Goal: Task Accomplishment & Management: Complete application form

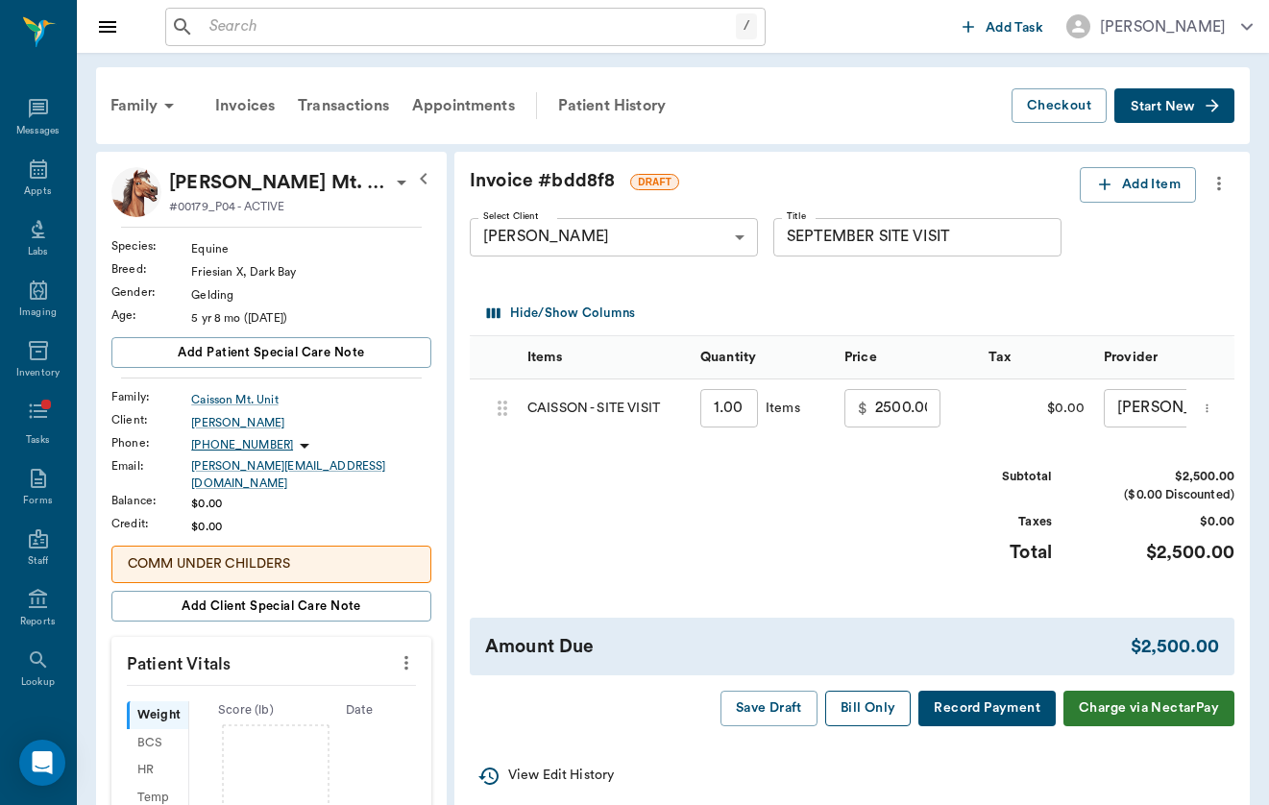
click at [865, 703] on button "Bill Only" at bounding box center [868, 709] width 86 height 36
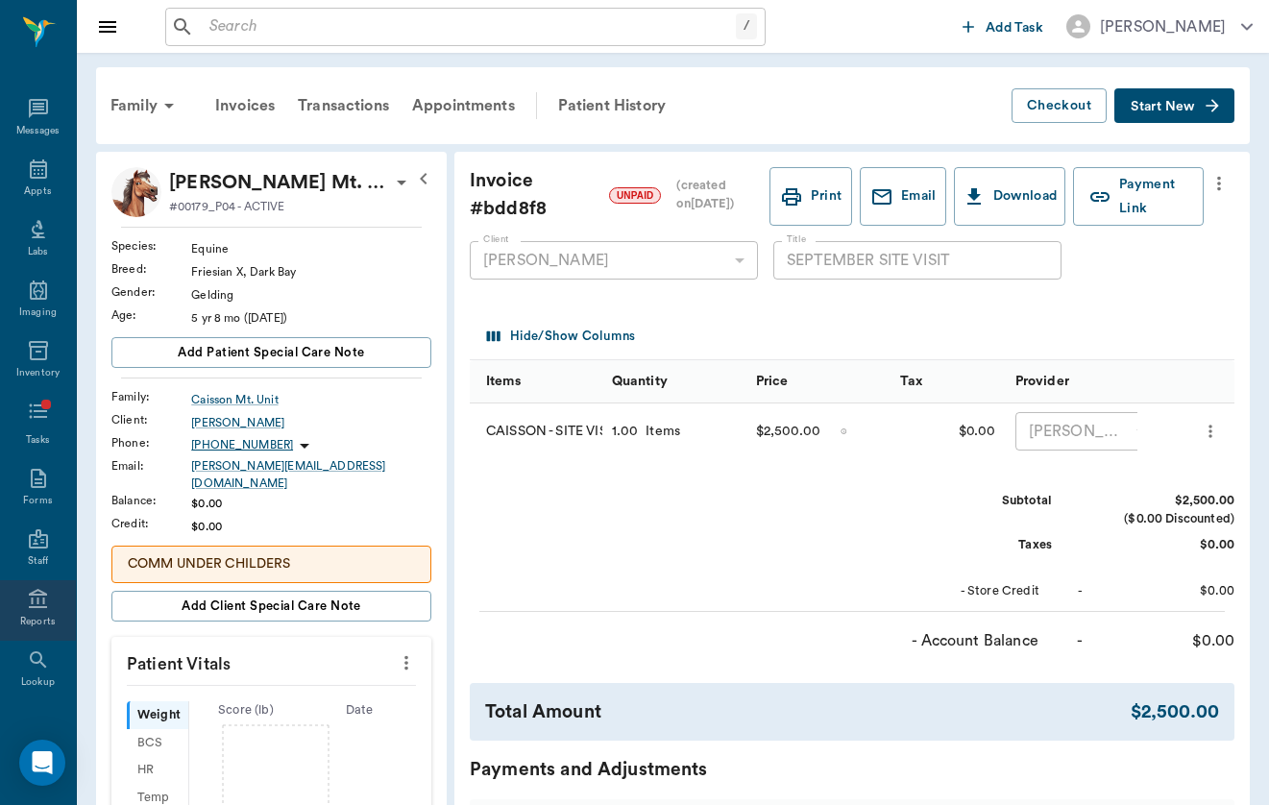
click at [49, 612] on div "Reports" at bounding box center [38, 610] width 76 height 61
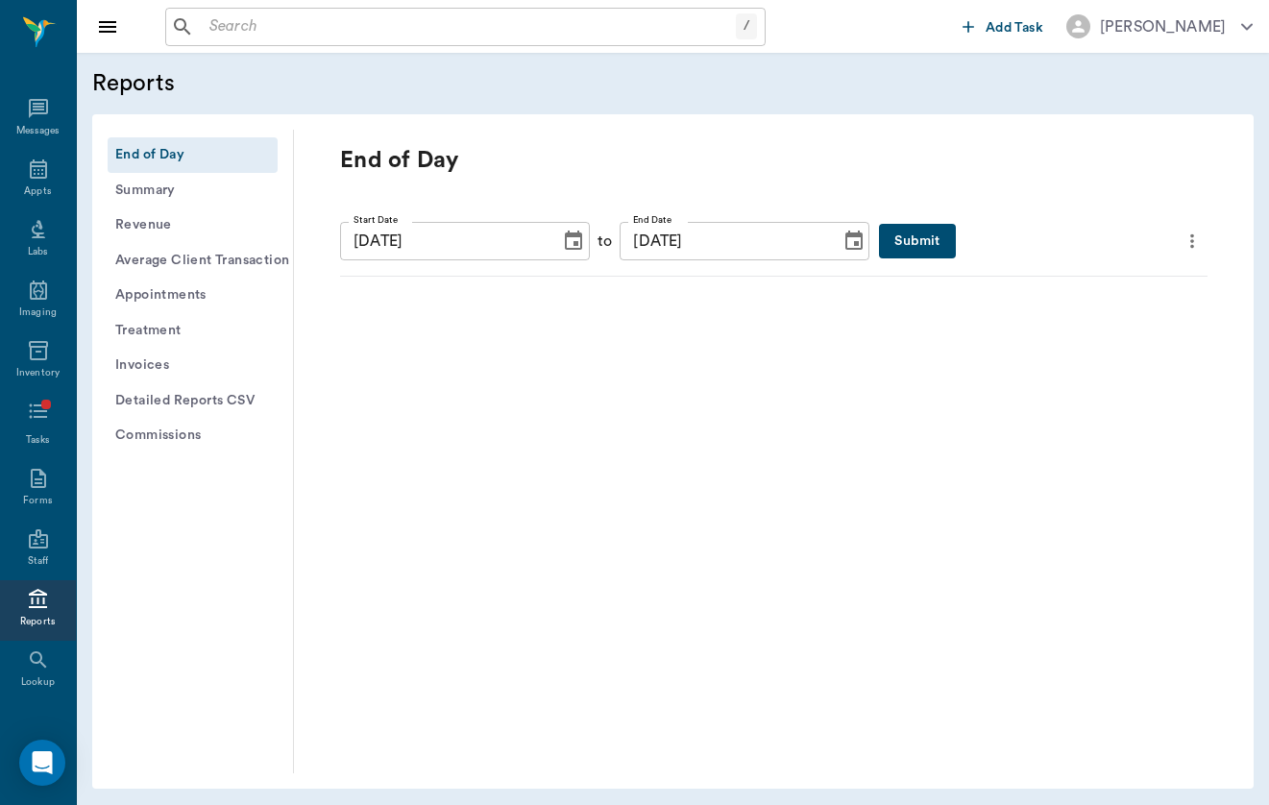
click at [569, 232] on icon "Choose date, selected date is Sep 17, 2025" at bounding box center [573, 241] width 23 height 23
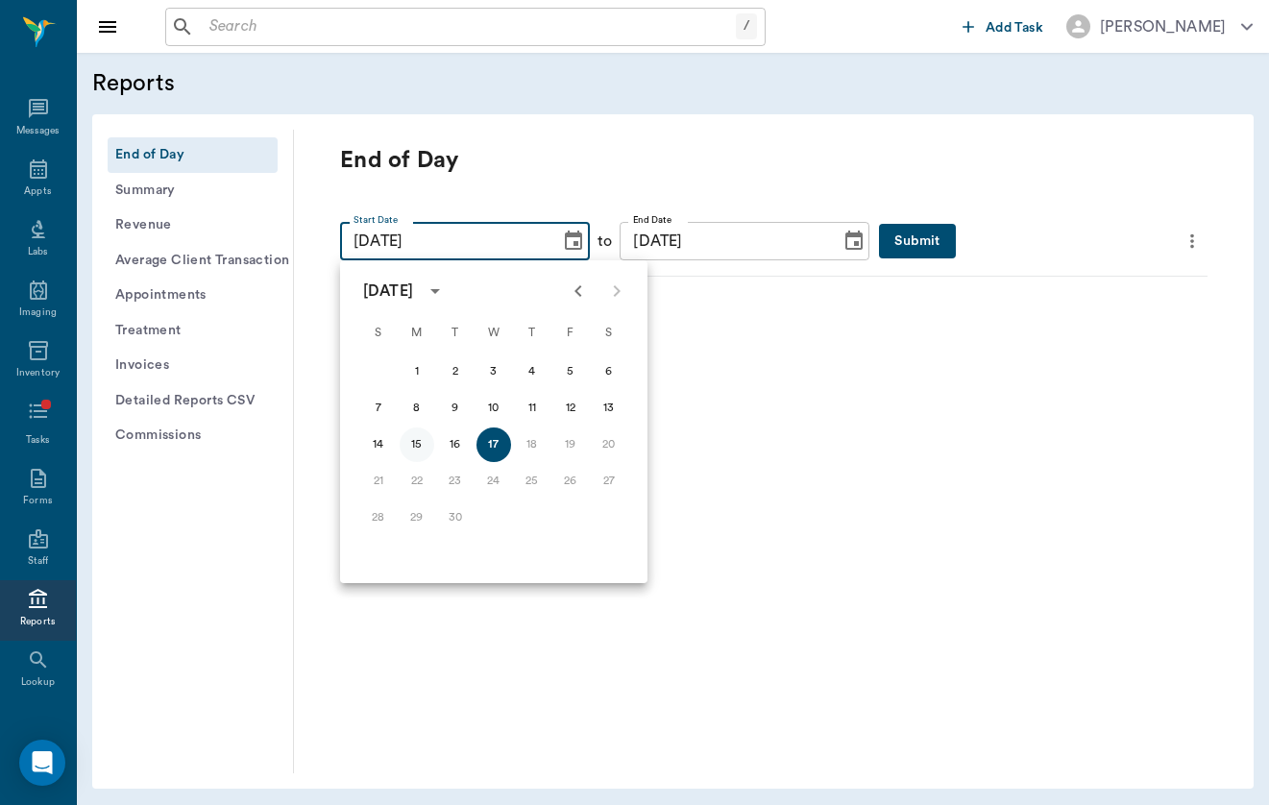
click at [419, 445] on button "15" at bounding box center [417, 445] width 35 height 35
type input "[DATE]"
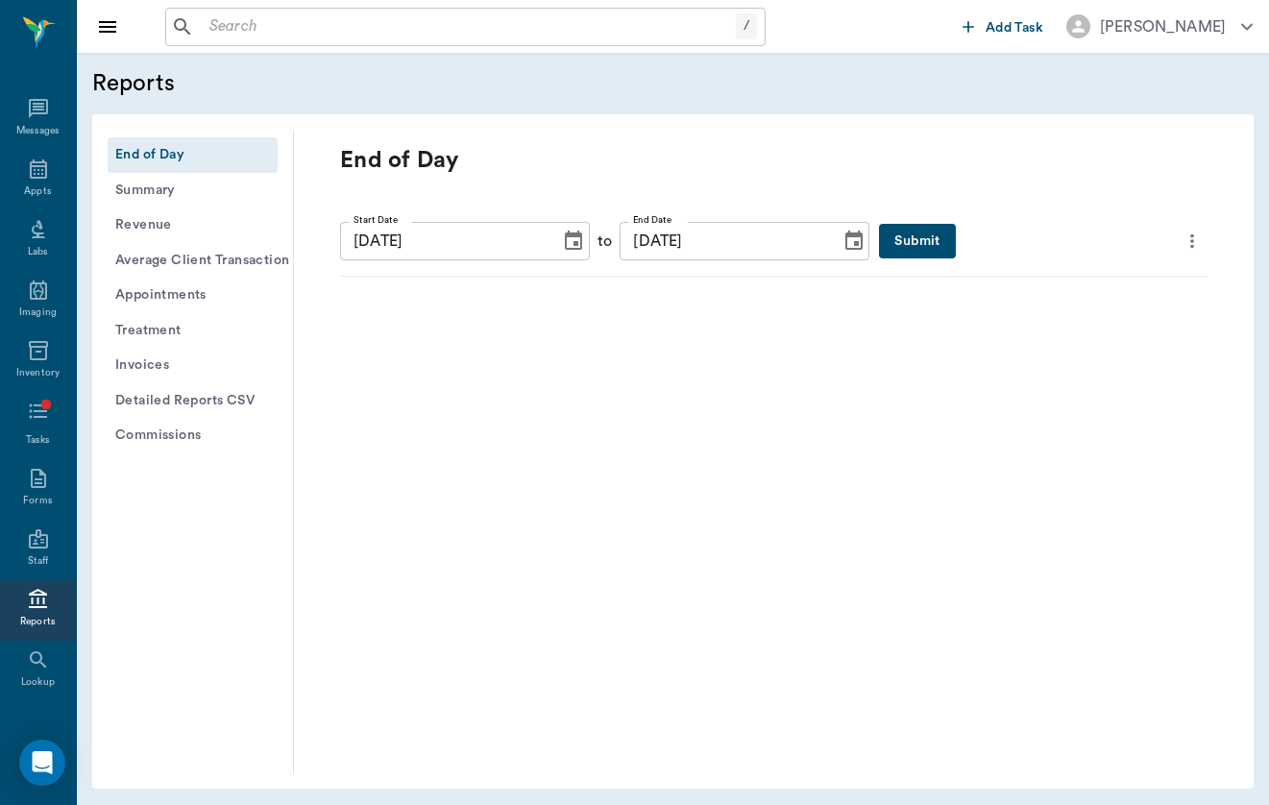
click at [904, 233] on button "Submit" at bounding box center [917, 242] width 76 height 36
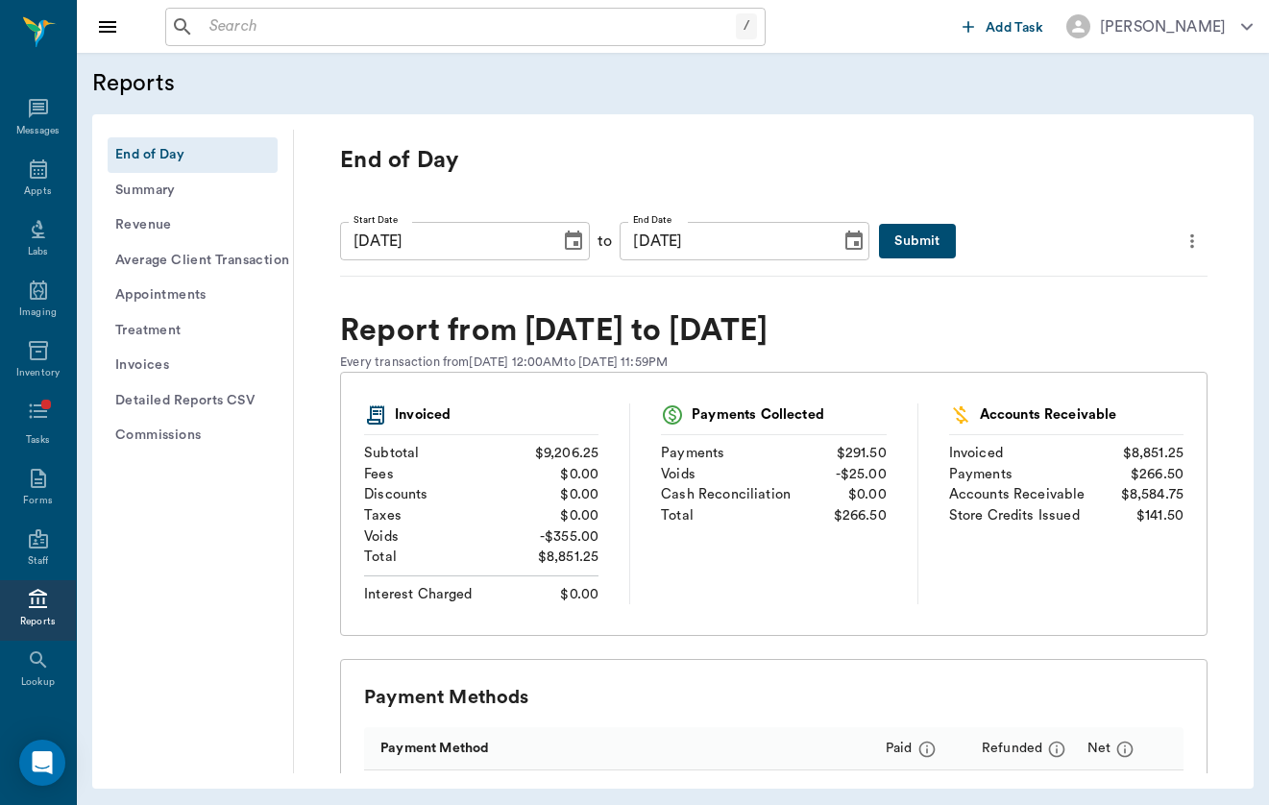
click at [358, 42] on div "/ ​" at bounding box center [465, 27] width 600 height 38
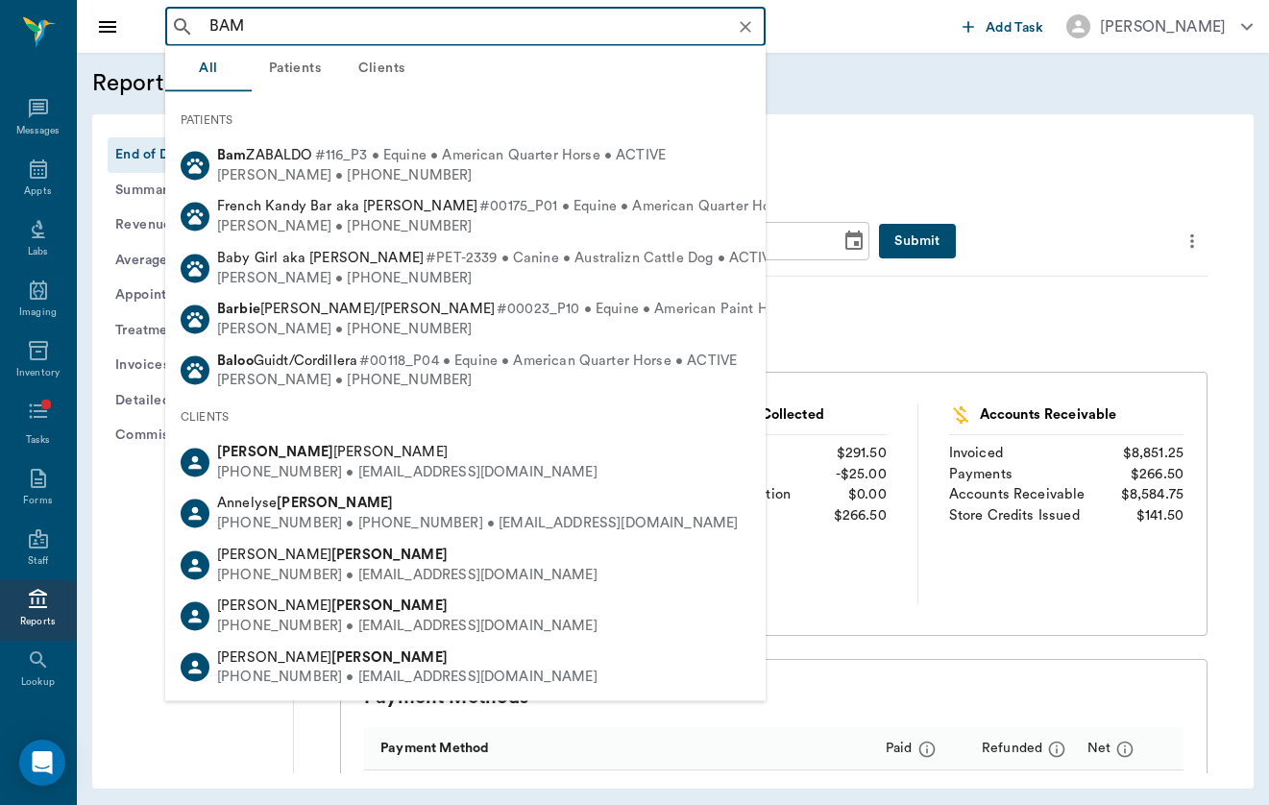
click at [484, 132] on div "PATIENTS" at bounding box center [465, 120] width 600 height 40
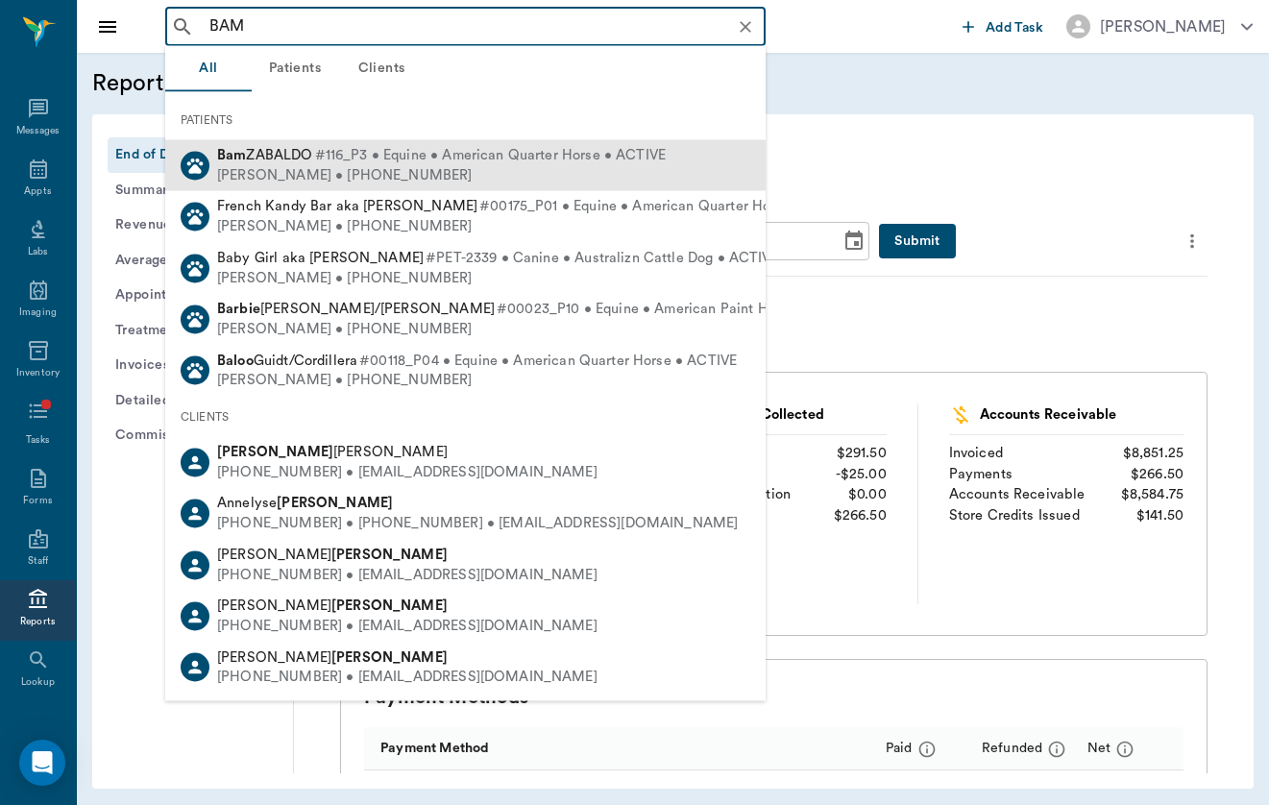
click at [484, 160] on span "#116_P3 • Equine • American Quarter Horse • ACTIVE" at bounding box center [491, 156] width 352 height 20
type input "BAM"
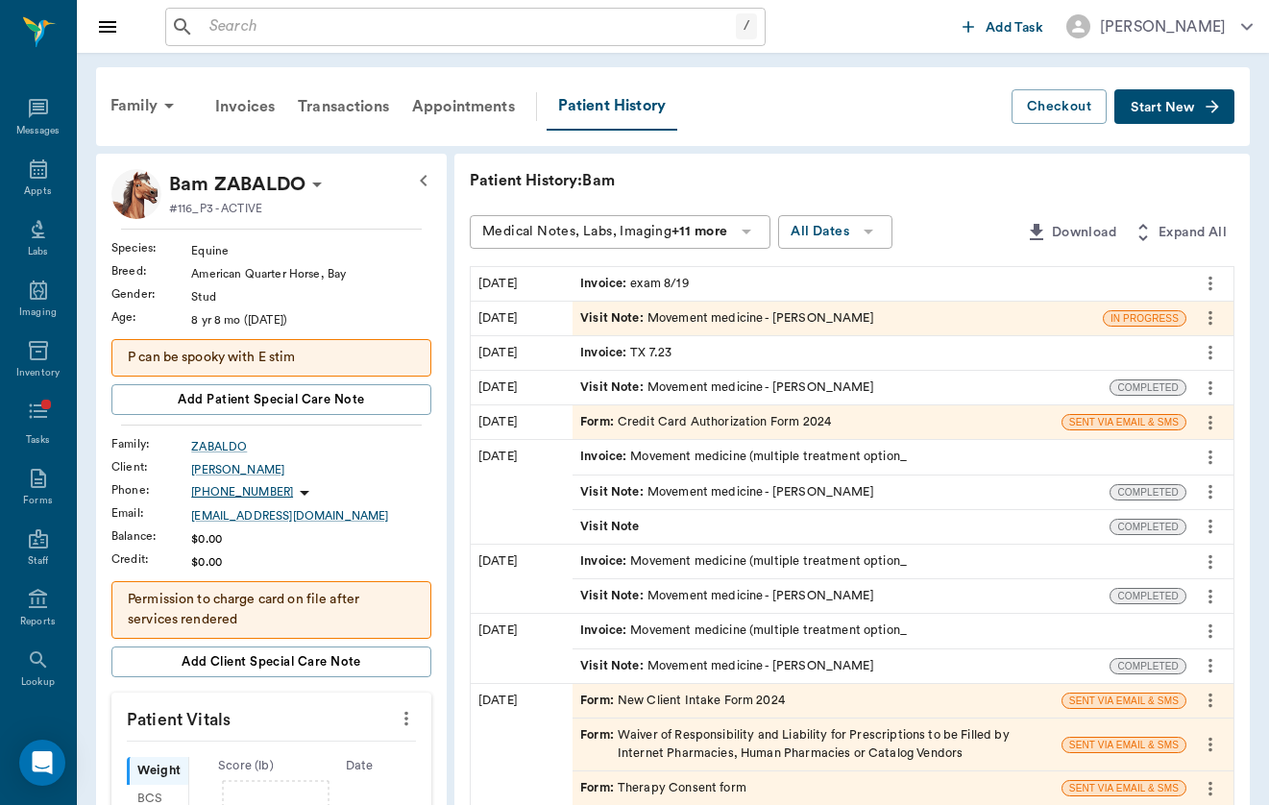
click at [1226, 102] on button "Start New" at bounding box center [1174, 107] width 120 height 36
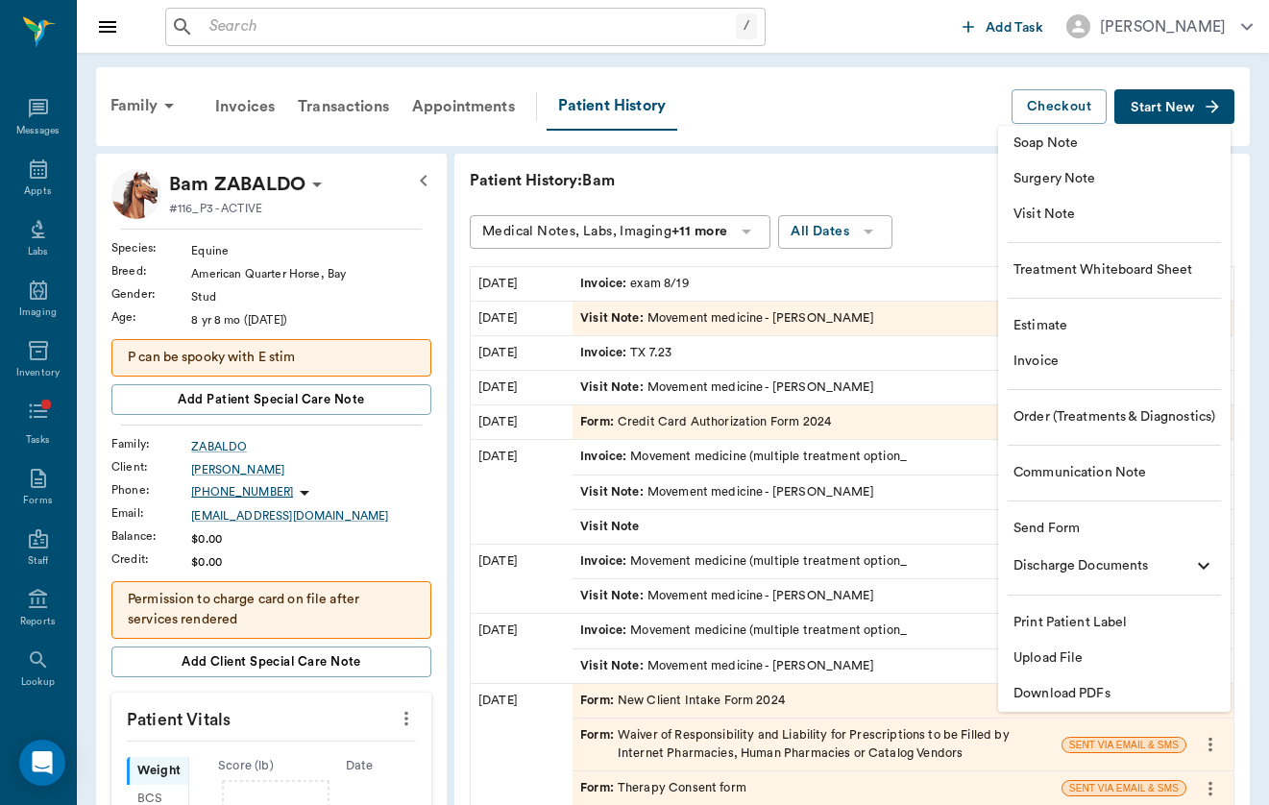
click at [1169, 212] on span "Visit Note" at bounding box center [1115, 215] width 202 height 20
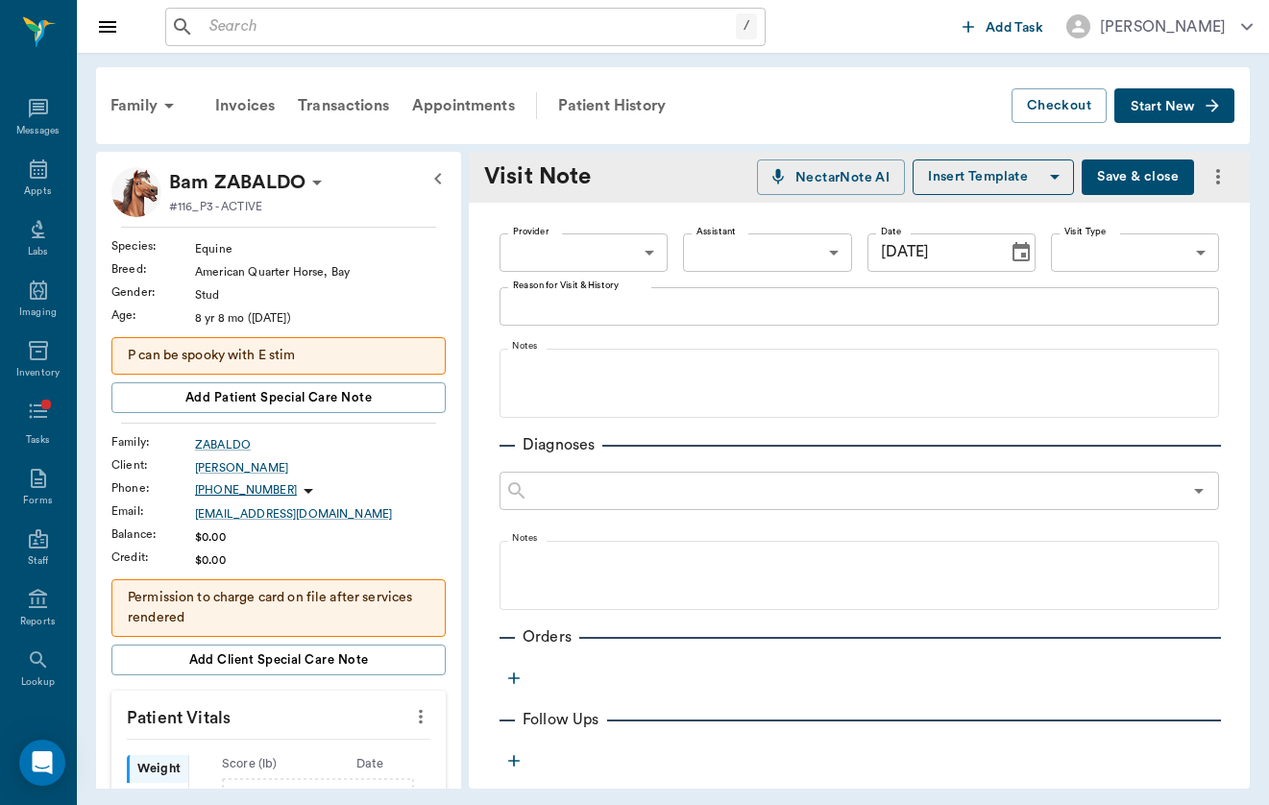
click at [614, 263] on body "/ ​ Add Task [PERSON_NAME] Nectar Messages Appts Labs Imaging Inventory Tasks F…" at bounding box center [634, 402] width 1269 height 805
click at [611, 298] on li "[PERSON_NAME]" at bounding box center [584, 297] width 168 height 35
type input "649b3e03b5bc7e03f9326794"
click at [1176, 261] on body "/ ​ Add Task [PERSON_NAME] Nectar Messages Appts Labs Imaging Inventory Tasks F…" at bounding box center [634, 402] width 1269 height 805
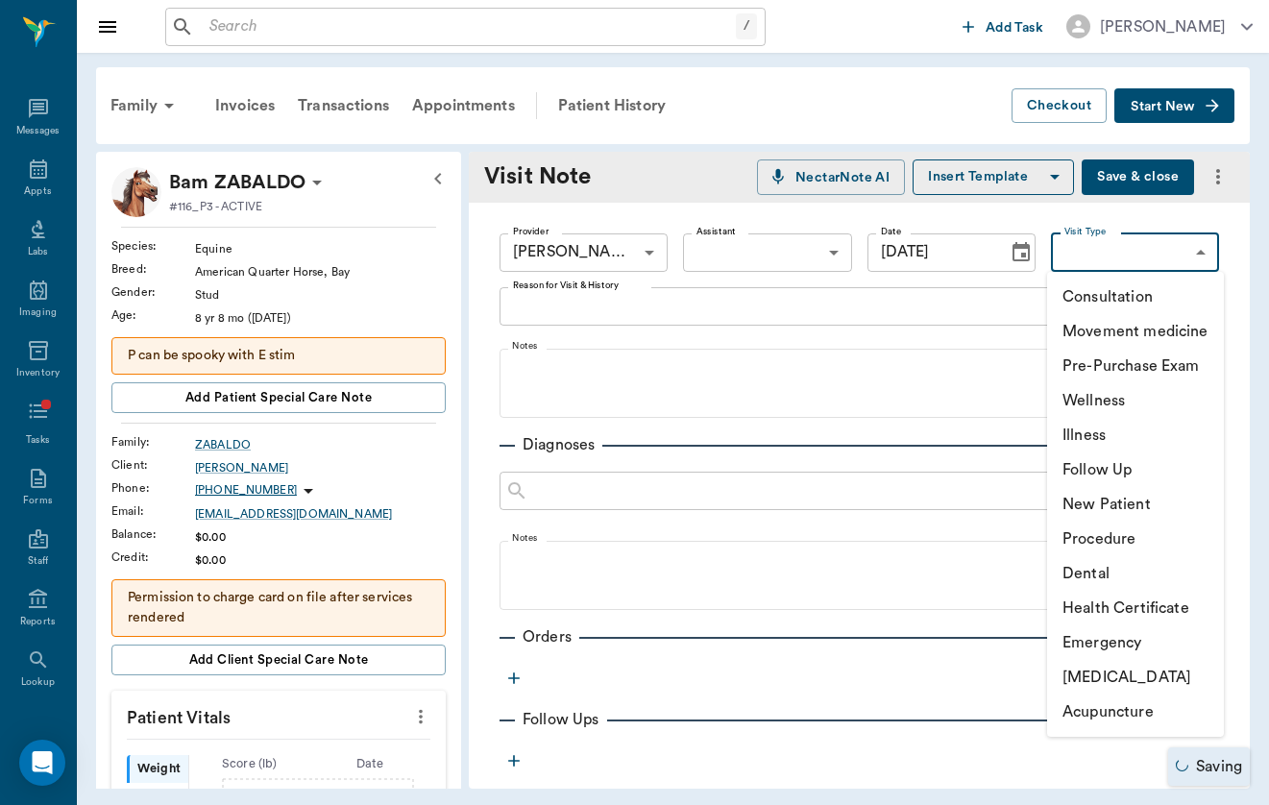
click at [1145, 686] on li "[MEDICAL_DATA]" at bounding box center [1135, 677] width 177 height 35
type input "65d2c202a8044d23520120ce"
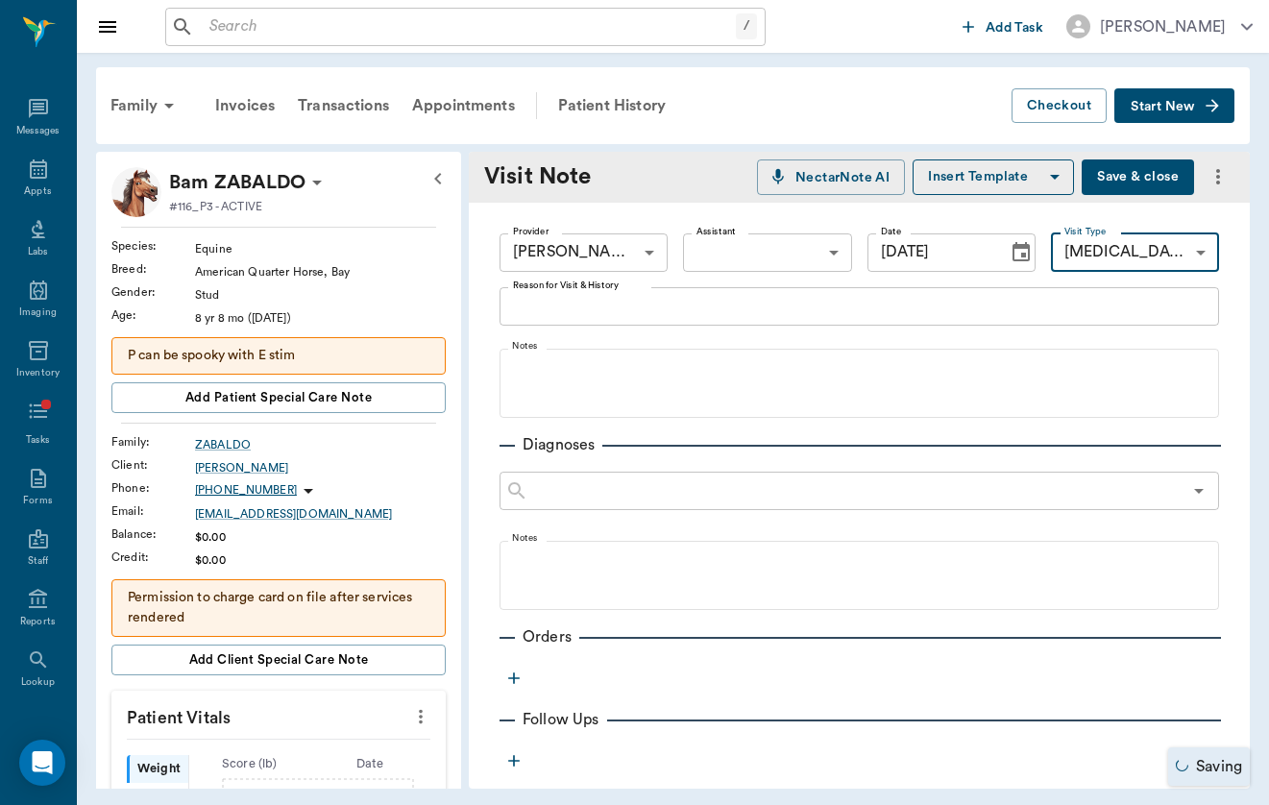
click at [538, 310] on textarea "Reason for Visit & History" at bounding box center [859, 306] width 693 height 22
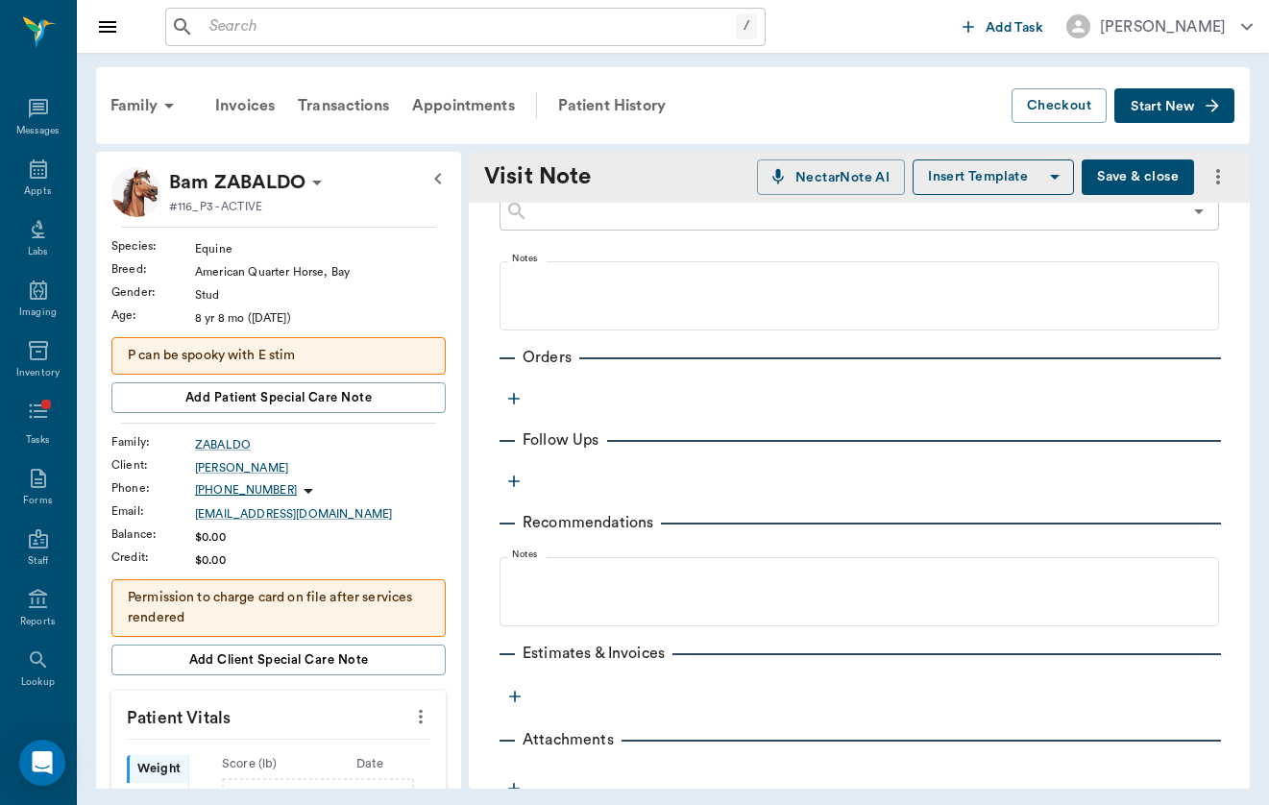
scroll to position [319, 0]
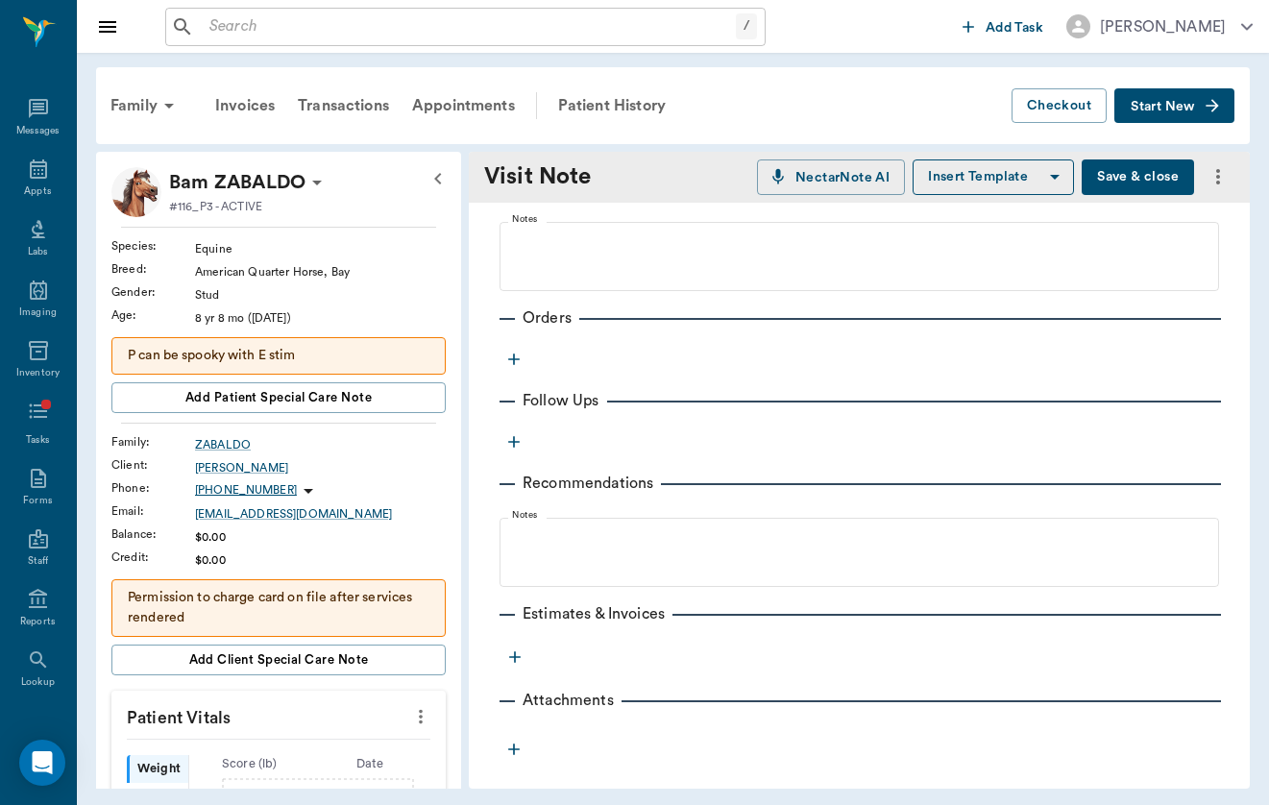
type textarea "Bodywork check"
click at [524, 349] on button "button" at bounding box center [514, 359] width 29 height 29
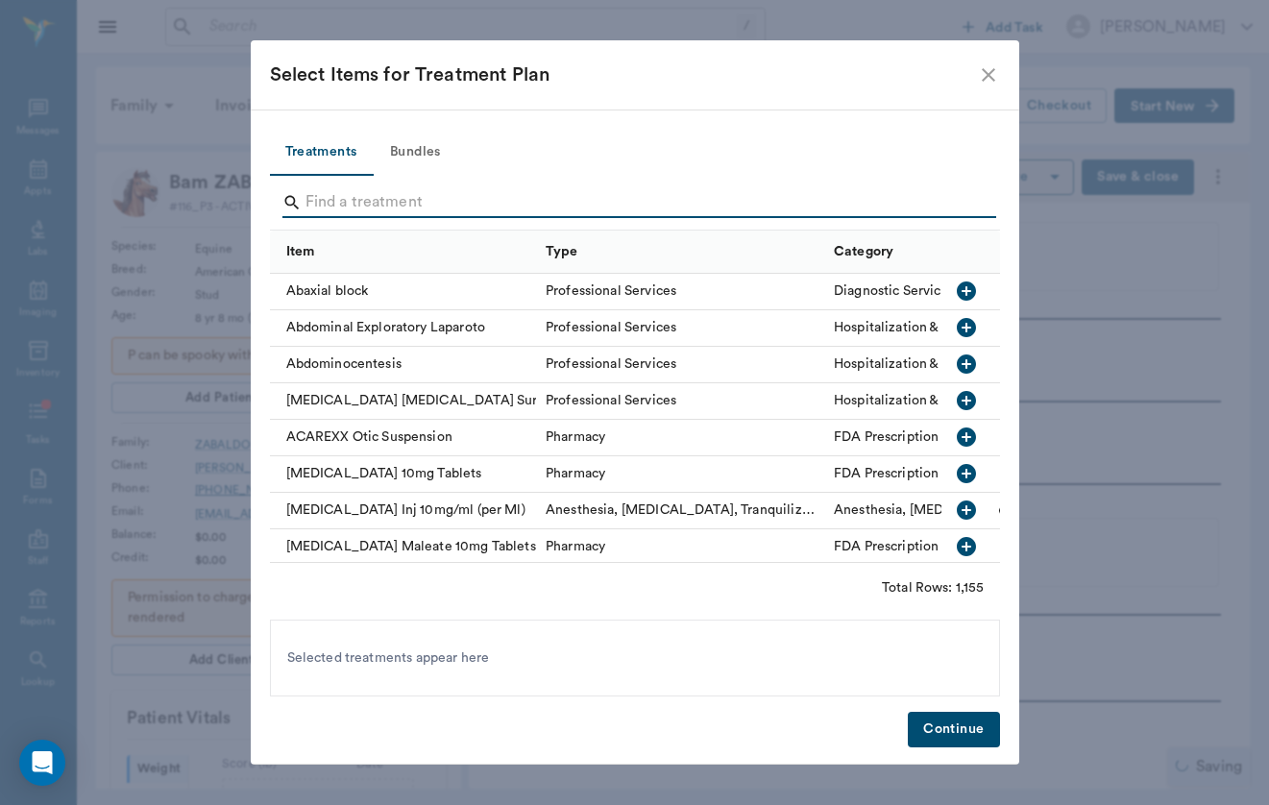
click at [510, 214] on input "Search" at bounding box center [637, 202] width 662 height 31
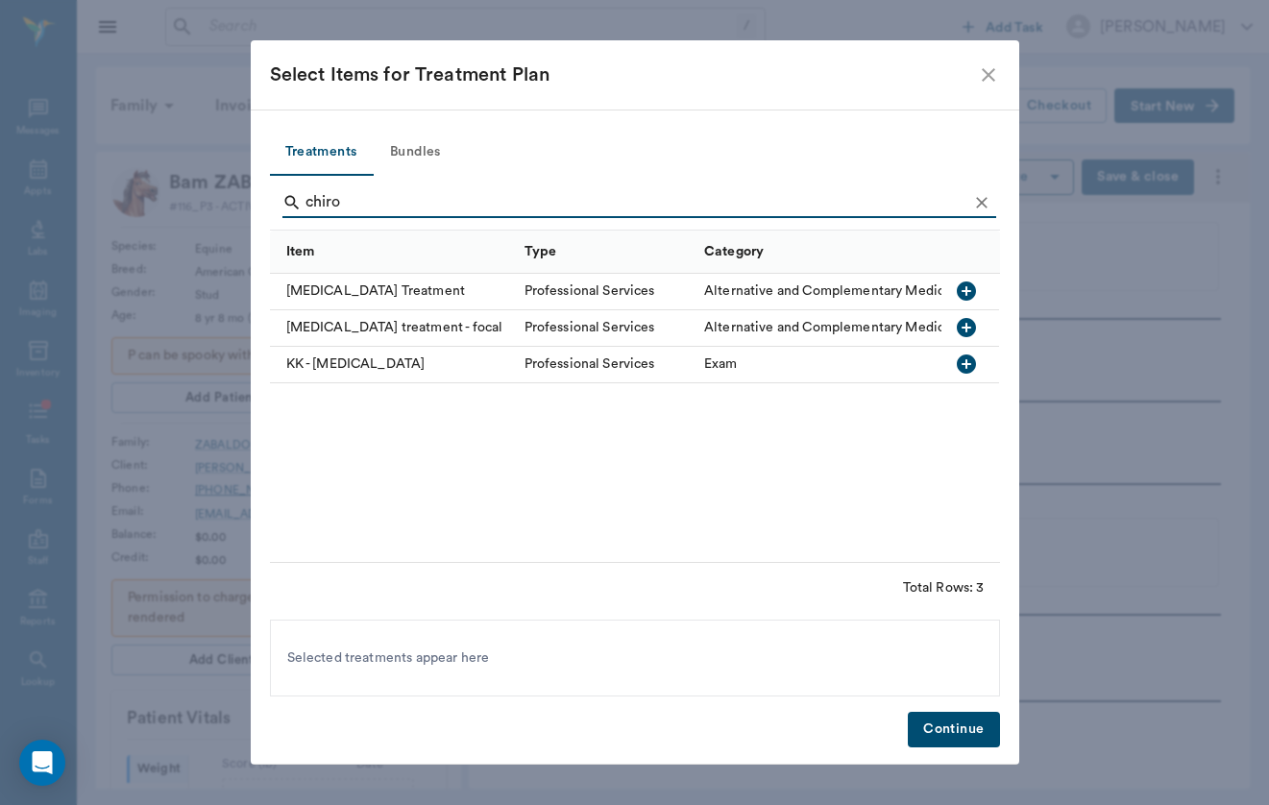
type input "chiro"
click at [388, 293] on div "[MEDICAL_DATA] Treatment" at bounding box center [392, 292] width 245 height 37
drag, startPoint x: 926, startPoint y: 709, endPoint x: 953, endPoint y: 727, distance: 32.5
click at [953, 727] on button "Continue" at bounding box center [953, 730] width 91 height 36
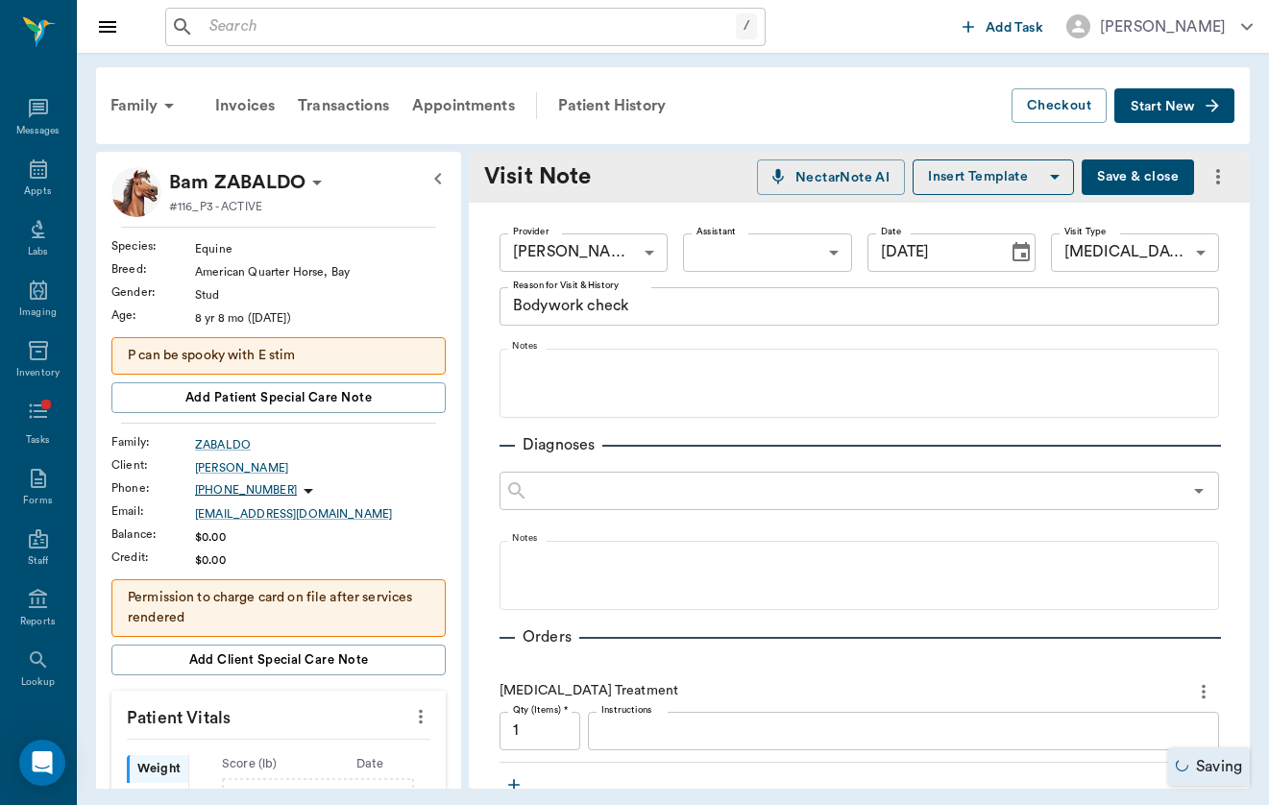
scroll to position [0, 0]
click at [1028, 267] on button "Choose date, selected date is Sep 17, 2025" at bounding box center [1021, 252] width 38 height 38
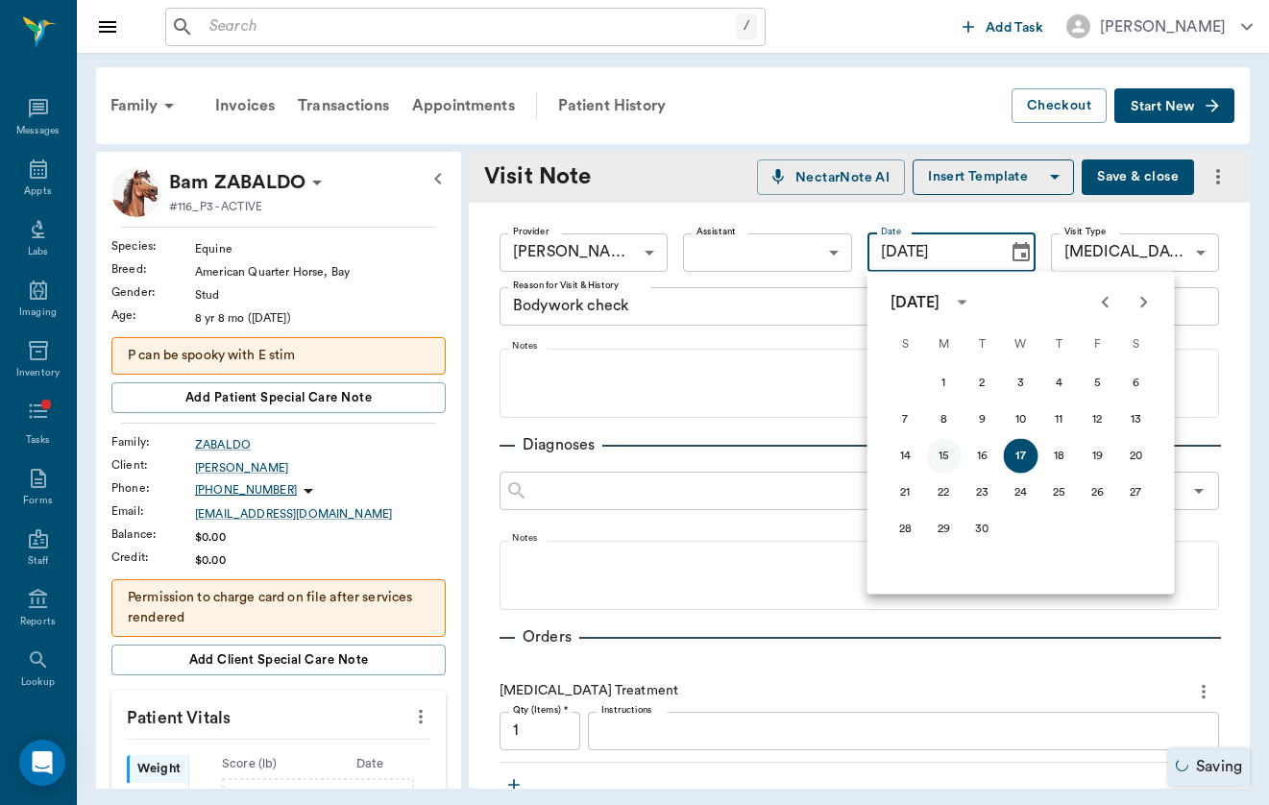
click at [946, 453] on button "15" at bounding box center [944, 456] width 35 height 35
type input "[DATE]"
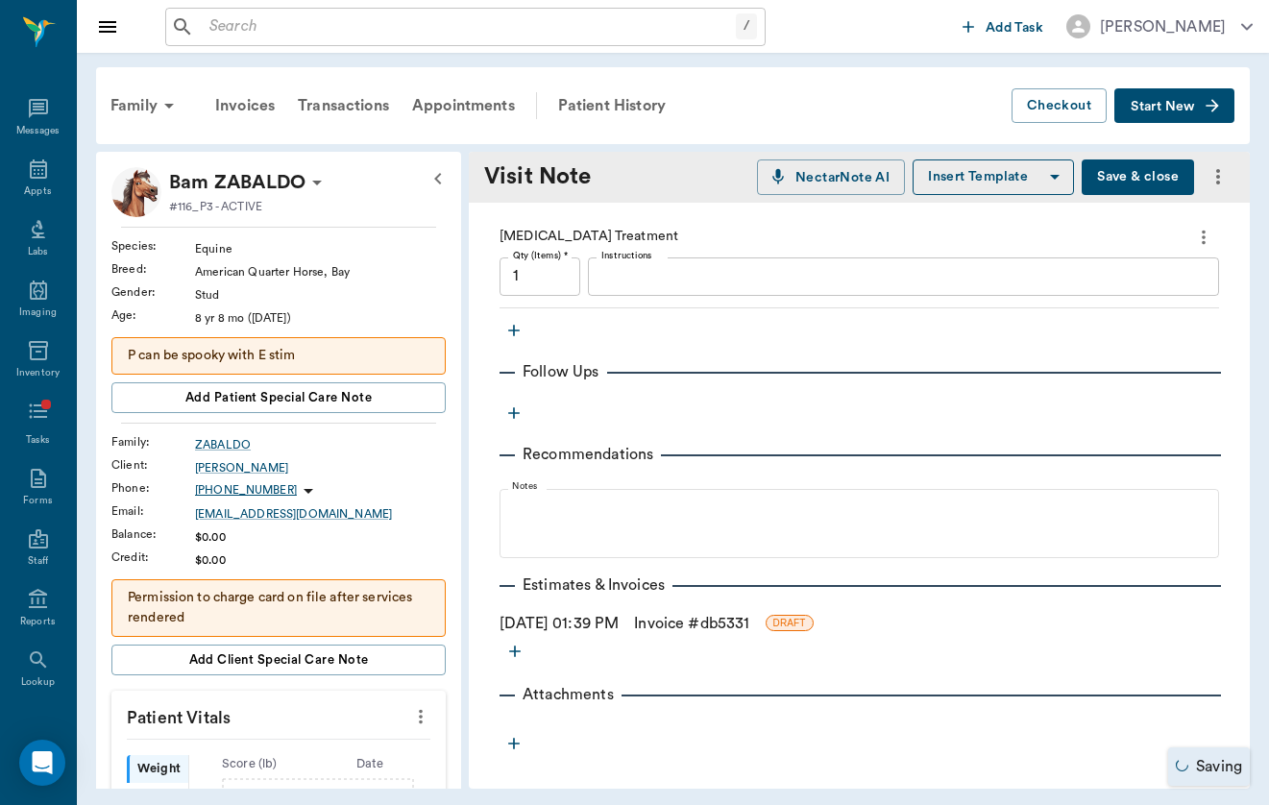
scroll to position [454, 0]
click at [677, 621] on link "Invoice # db5331" at bounding box center [691, 623] width 115 height 23
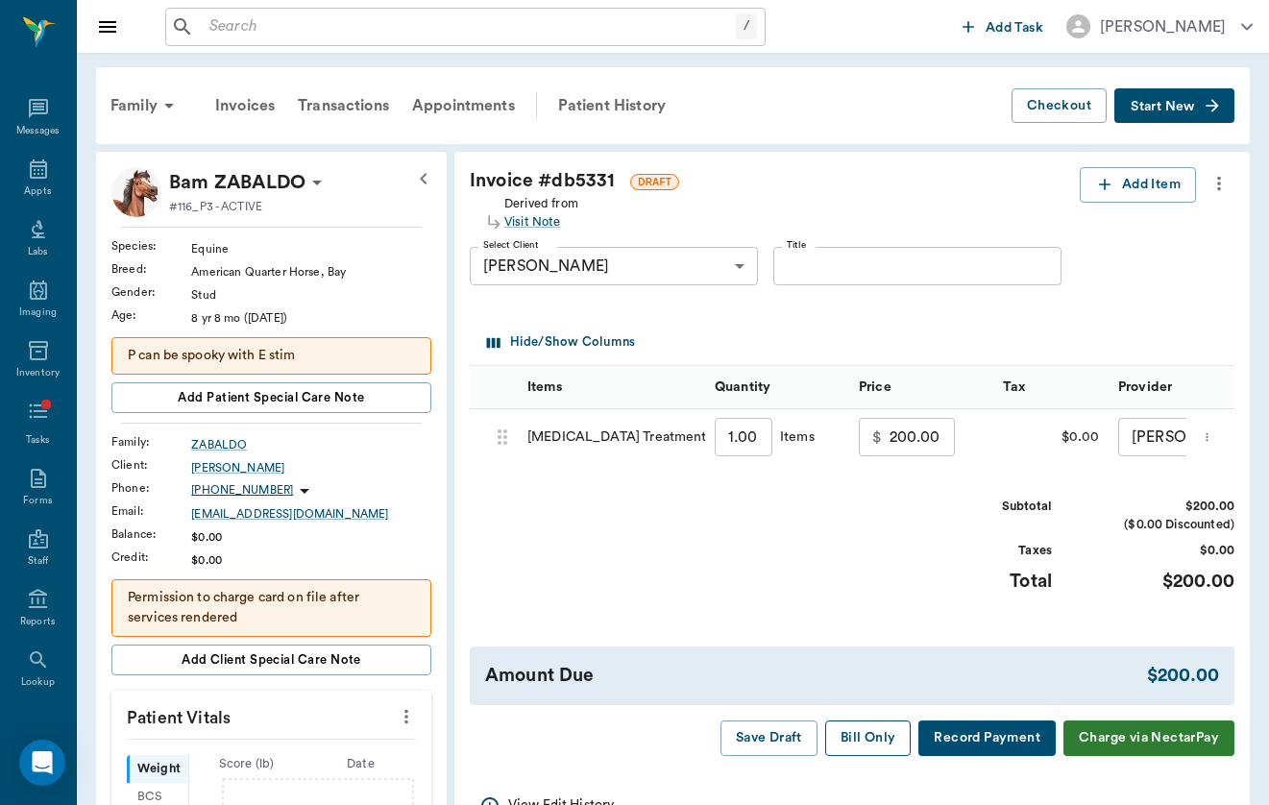
click at [862, 734] on button "Bill Only" at bounding box center [868, 739] width 86 height 36
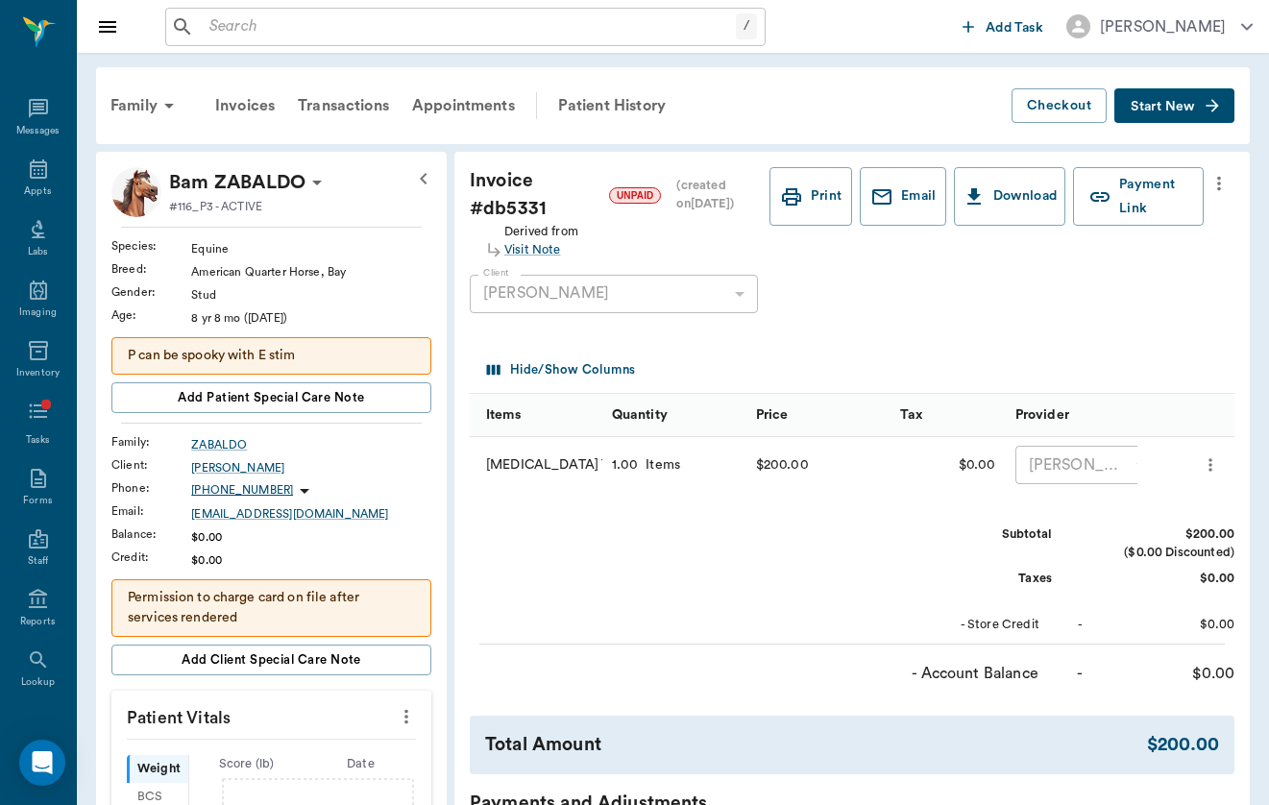
click at [309, 42] on div "/ ​" at bounding box center [465, 27] width 600 height 38
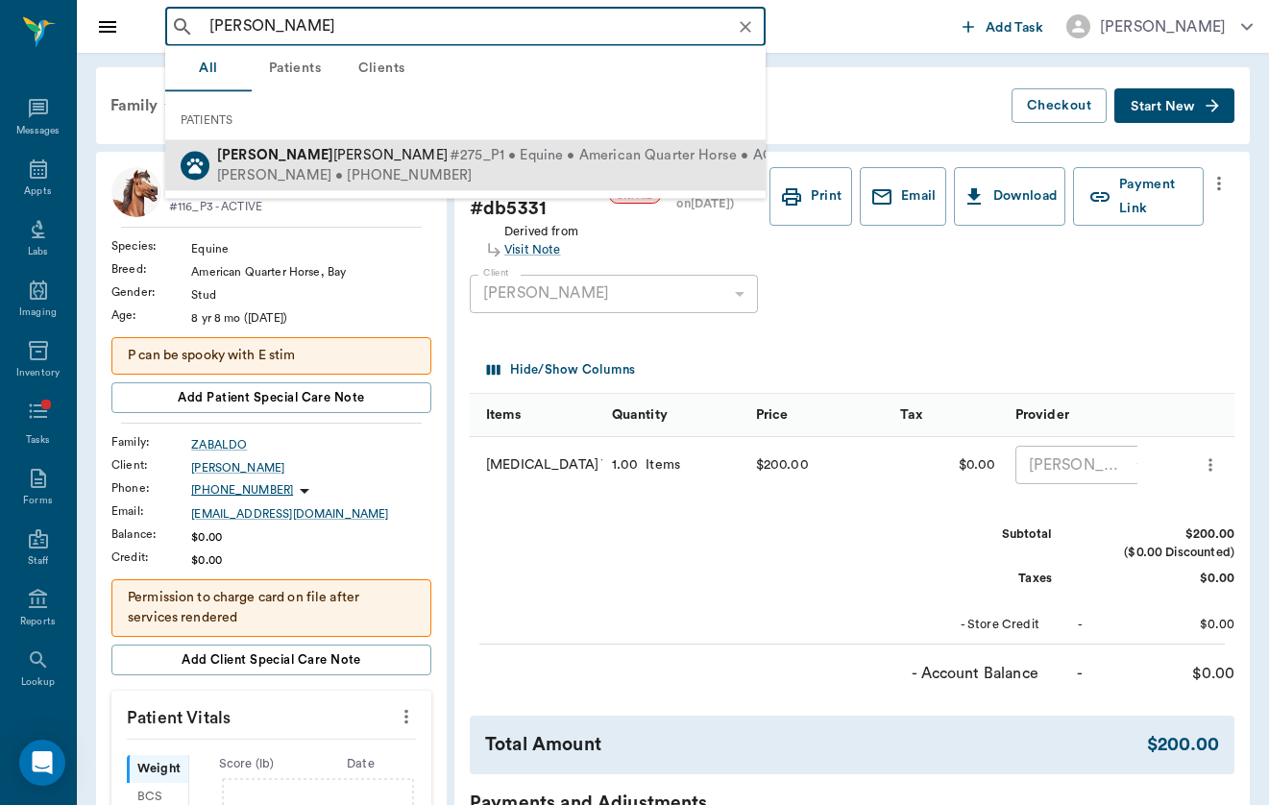
click at [243, 170] on div "[PERSON_NAME] • [PHONE_NUMBER]" at bounding box center [509, 175] width 585 height 20
type input "[PERSON_NAME]"
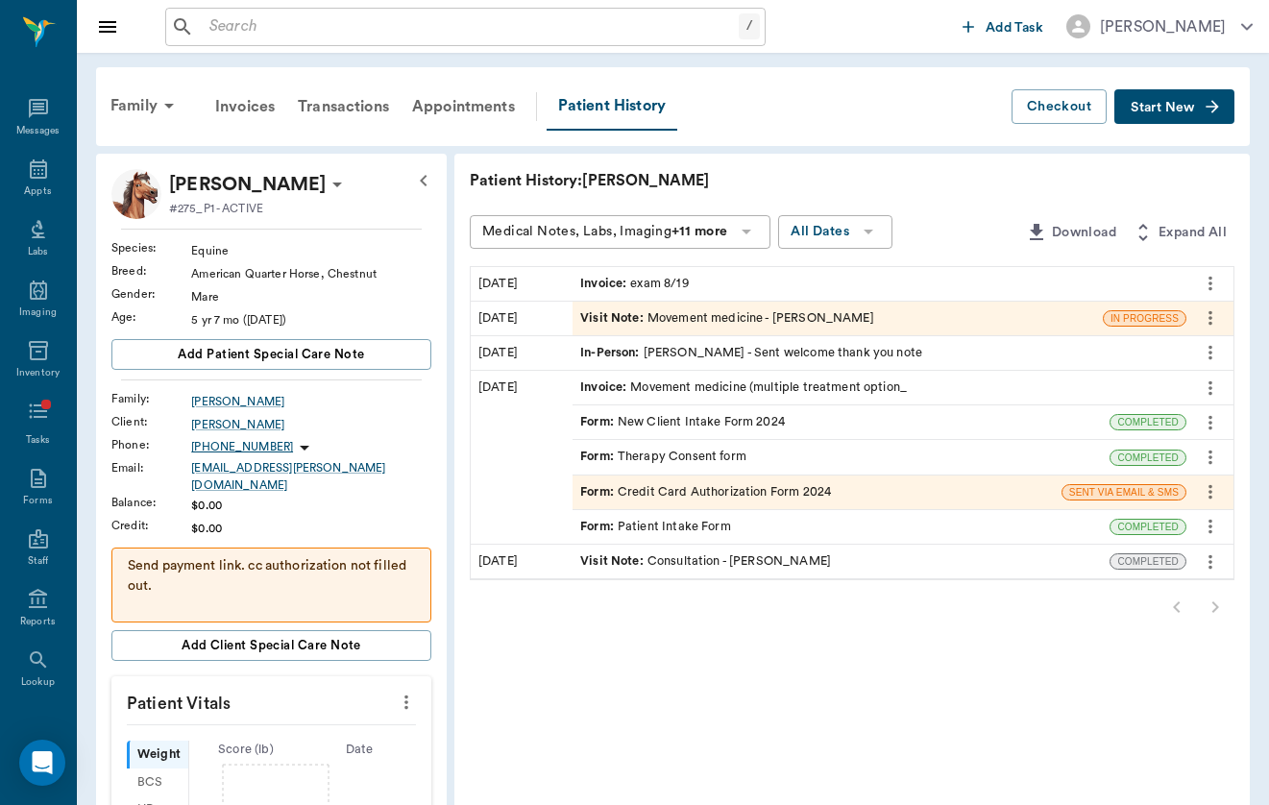
click at [1176, 108] on span "Start New" at bounding box center [1163, 108] width 64 height 0
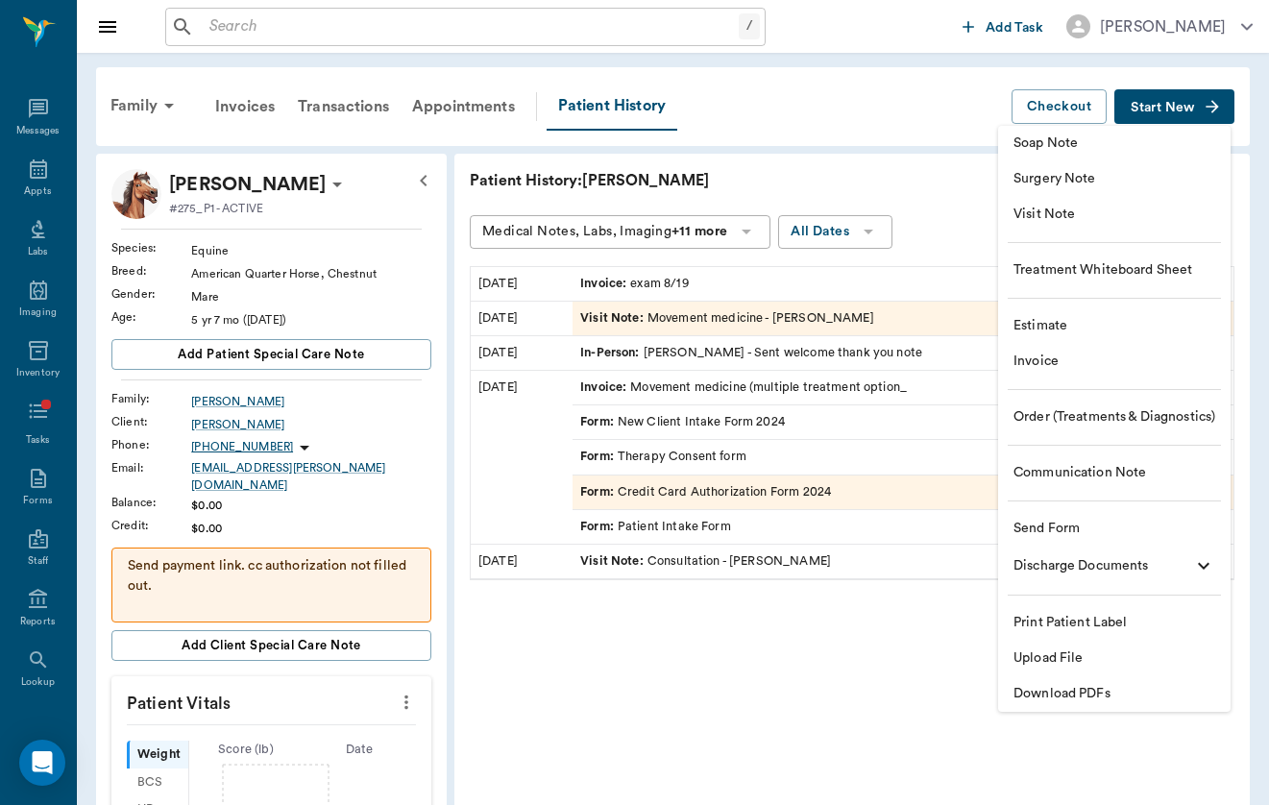
click at [1111, 205] on span "Visit Note" at bounding box center [1115, 215] width 202 height 20
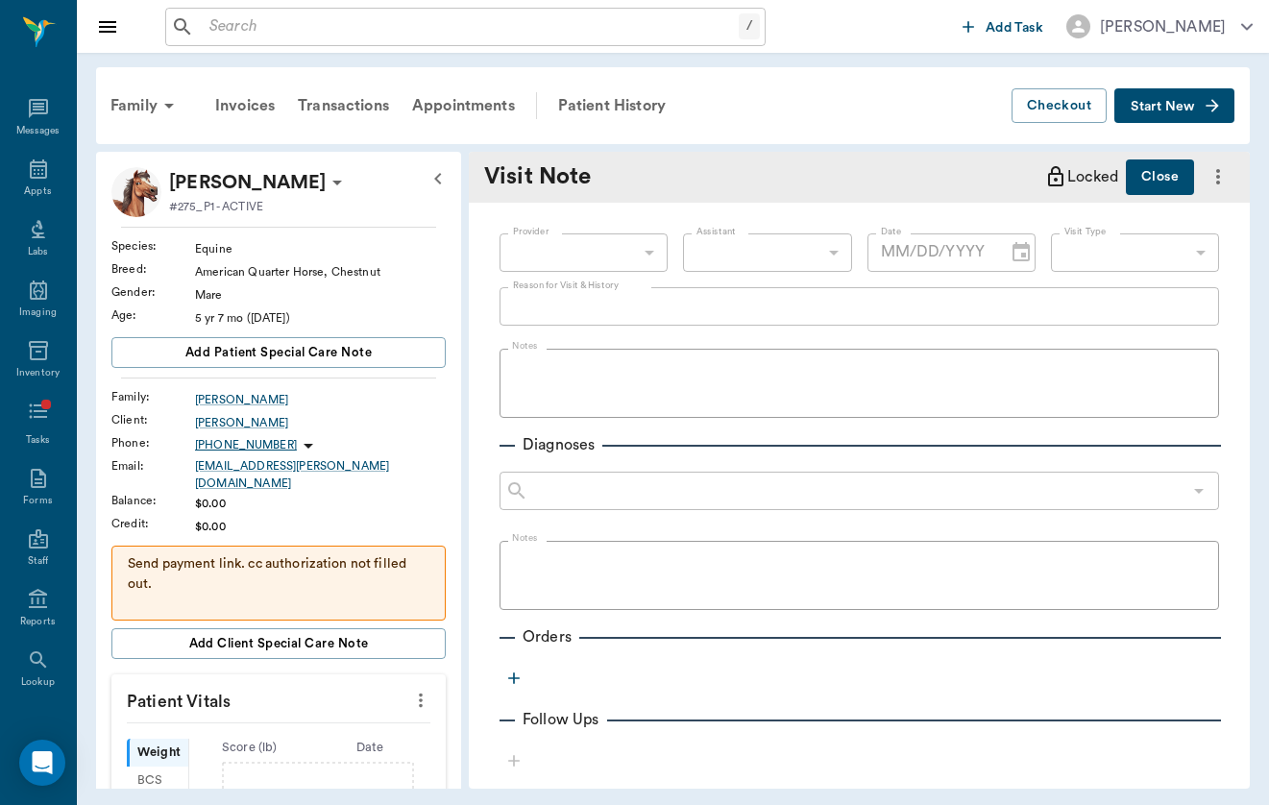
type input "[DATE]"
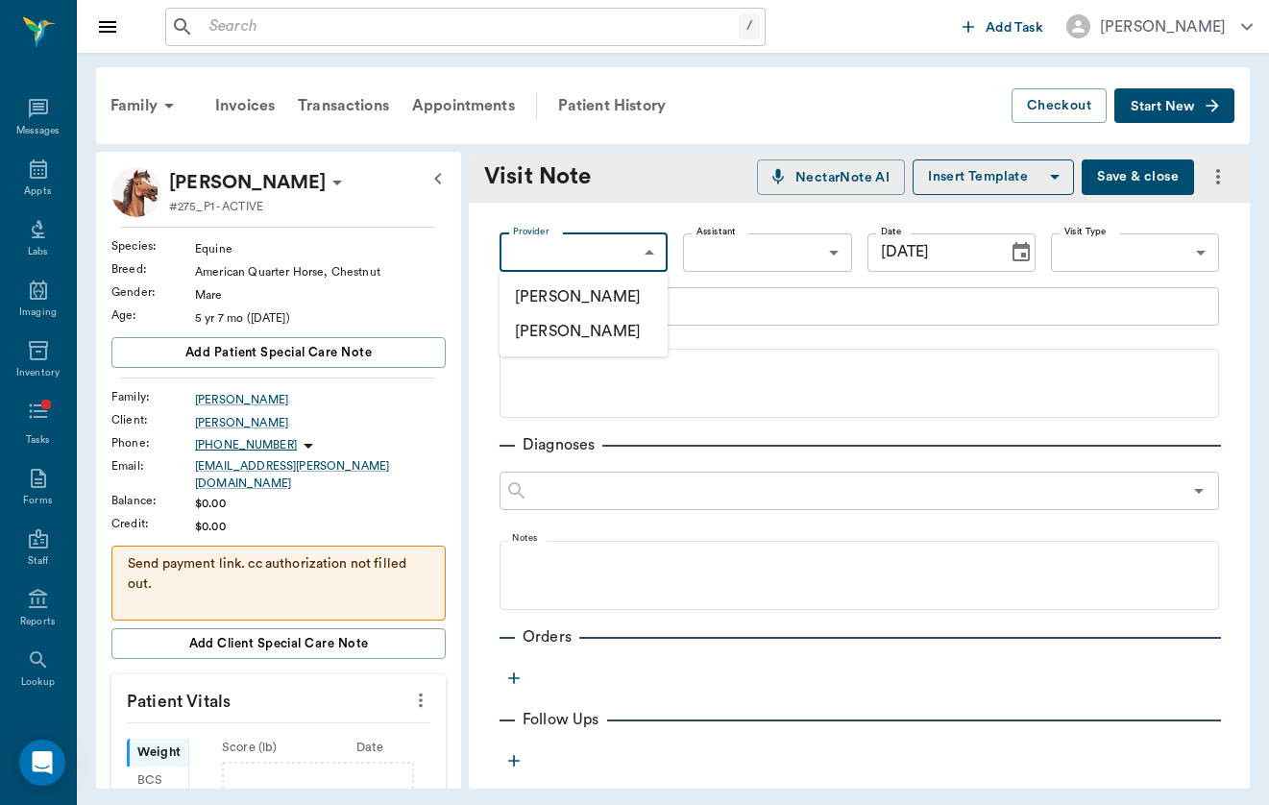
click at [617, 254] on body "/ ​ Add Task [PERSON_NAME] Nectar Messages Appts Labs Imaging Inventory Tasks F…" at bounding box center [634, 402] width 1269 height 805
click at [615, 282] on li "[PERSON_NAME]" at bounding box center [584, 297] width 168 height 35
type input "649b3e03b5bc7e03f9326794"
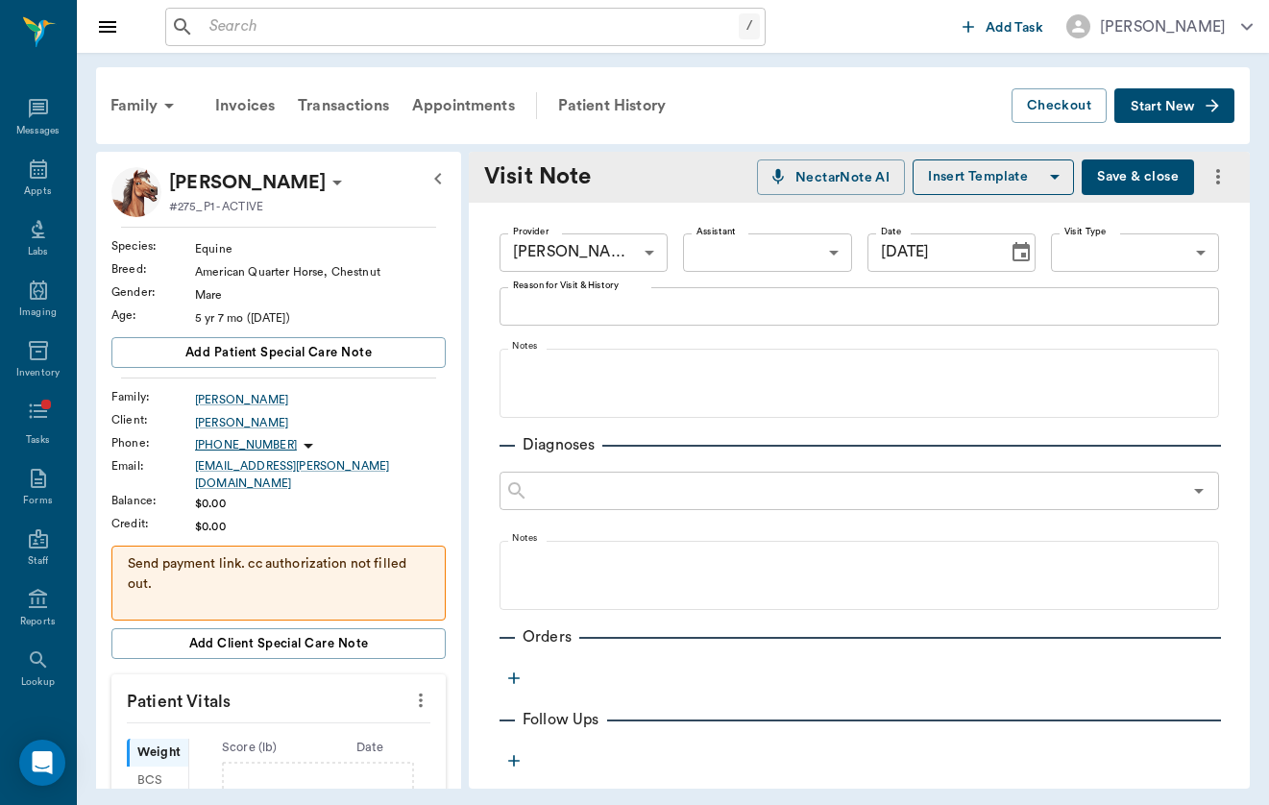
click at [1003, 251] on button "Choose date, selected date is Sep 17, 2025" at bounding box center [1021, 252] width 38 height 38
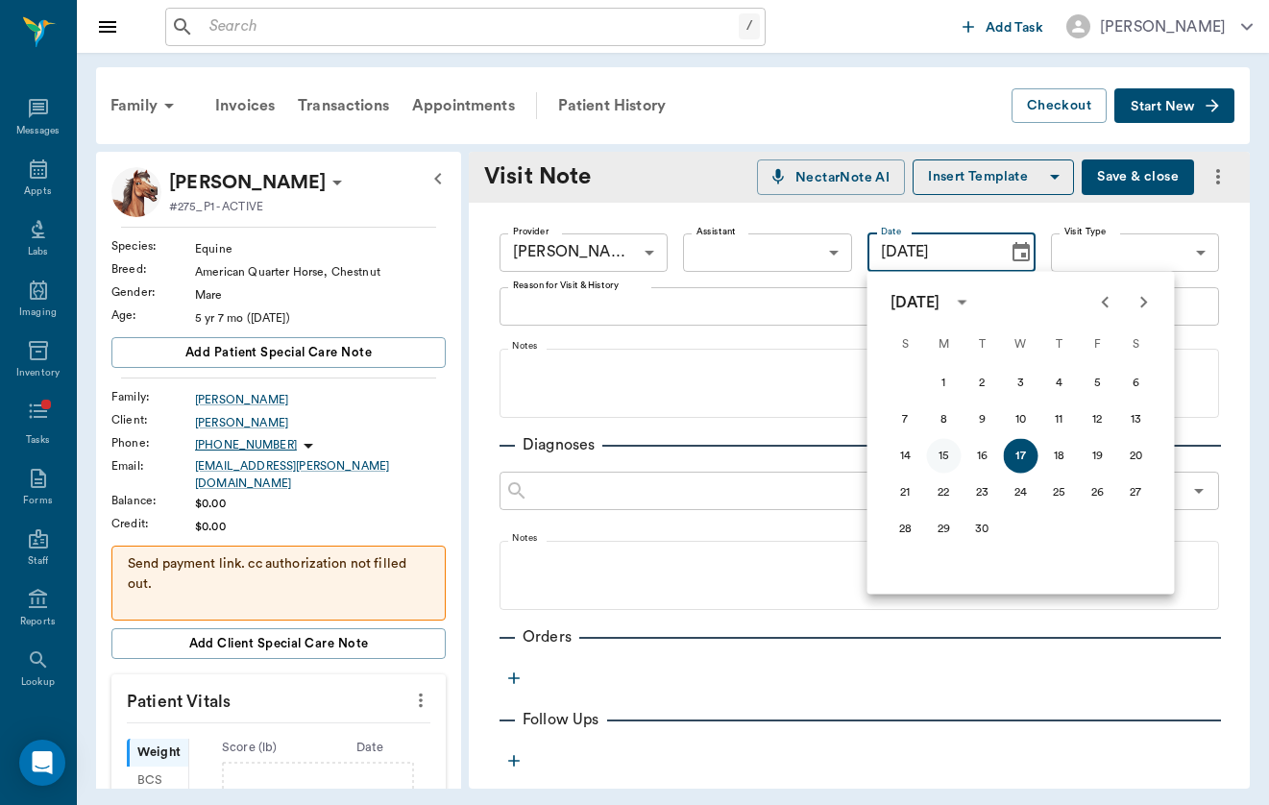
click at [945, 467] on button "15" at bounding box center [944, 456] width 35 height 35
type input "[DATE]"
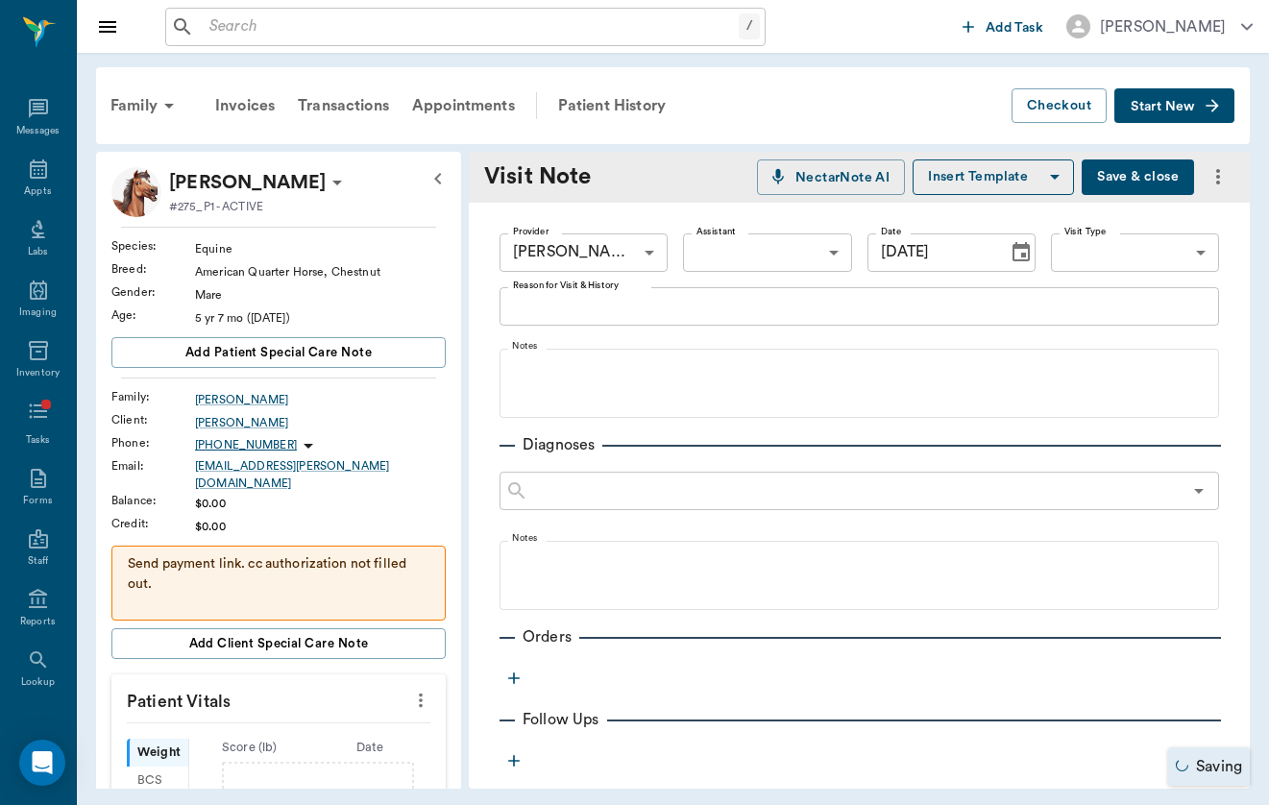
click at [1157, 276] on div "Provider [PERSON_NAME] 649b3e03b5bc7e03f9326794 Provider Assistant ​ Assistant …" at bounding box center [860, 252] width 720 height 69
click at [1183, 257] on body "/ ​ Add Task [PERSON_NAME] Nectar Messages Appts Labs Imaging Inventory Tasks F…" at bounding box center [634, 402] width 1269 height 805
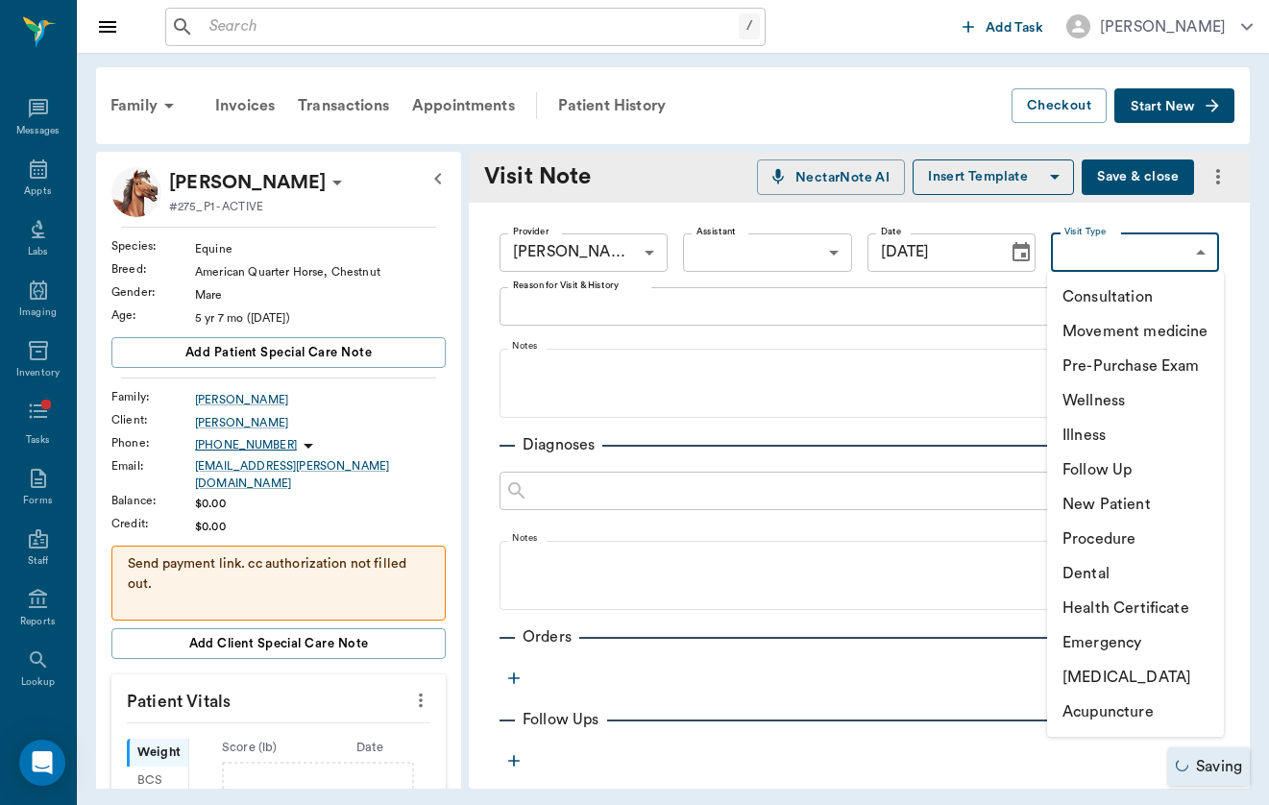
click at [1162, 352] on li "Pre-Purchase Exam" at bounding box center [1135, 366] width 177 height 35
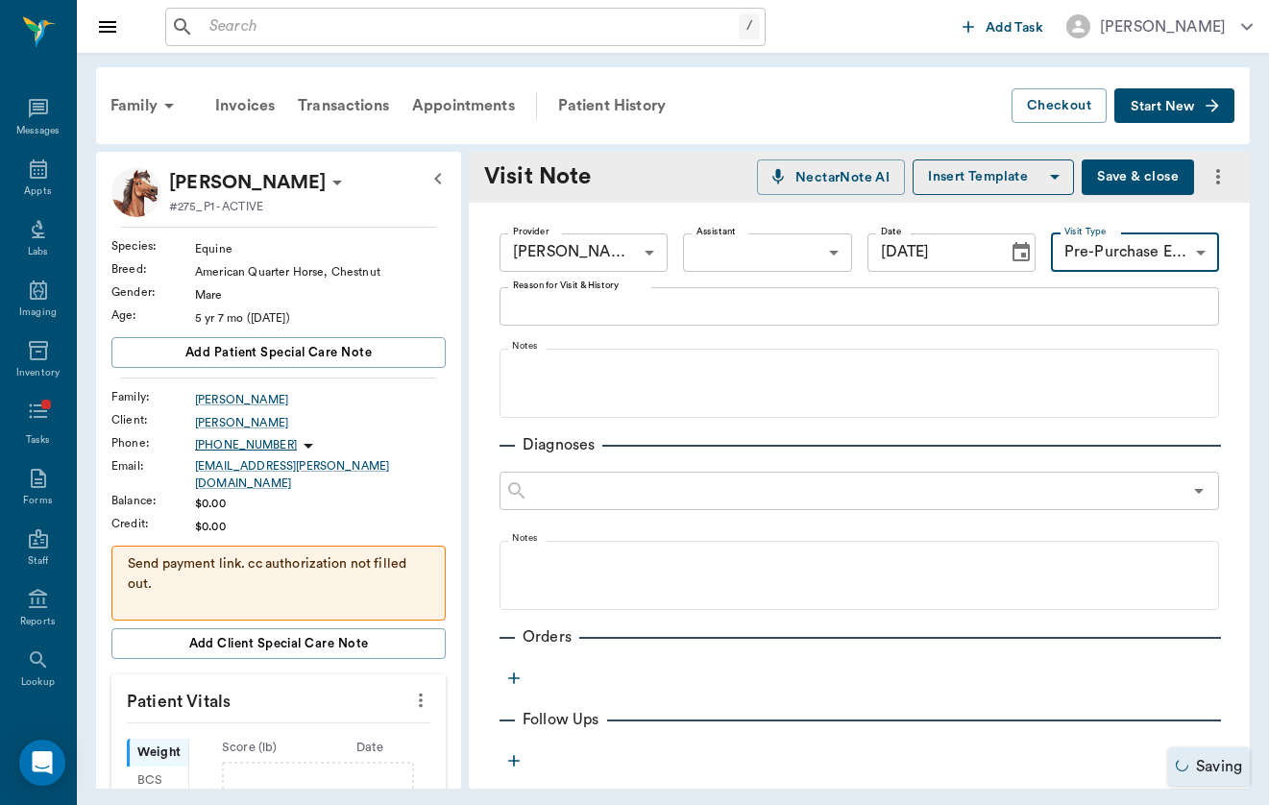
click at [1173, 266] on body "/ ​ Add Task [PERSON_NAME] Nectar Messages Appts Labs Imaging Inventory Tasks F…" at bounding box center [634, 402] width 1269 height 805
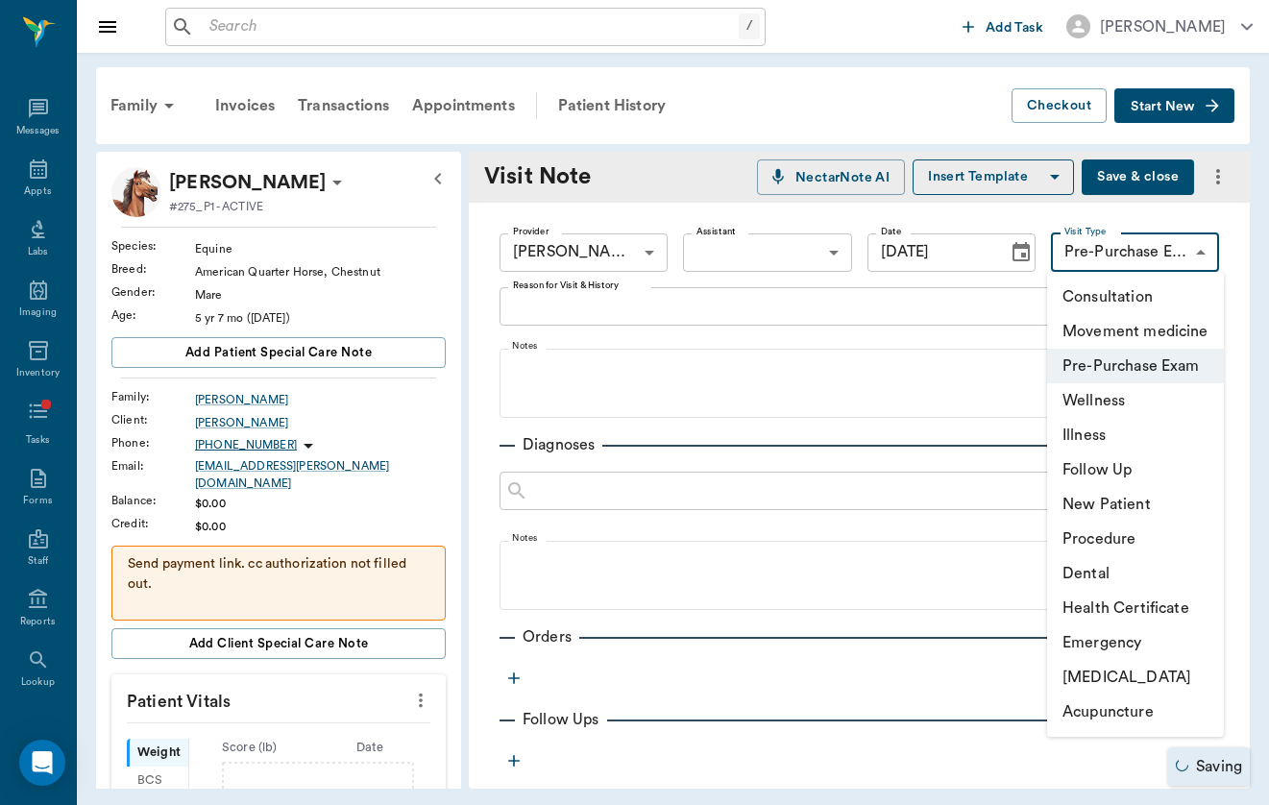
click at [1163, 310] on li "Consultation" at bounding box center [1135, 297] width 177 height 35
click at [1195, 247] on body "/ ​ Add Task [PERSON_NAME] Nectar Messages Appts Labs Imaging Inventory Tasks F…" at bounding box center [634, 402] width 1269 height 805
click at [1174, 335] on li "Movement medicine" at bounding box center [1135, 331] width 177 height 35
type input "6656c4aef87a612ea34fb244"
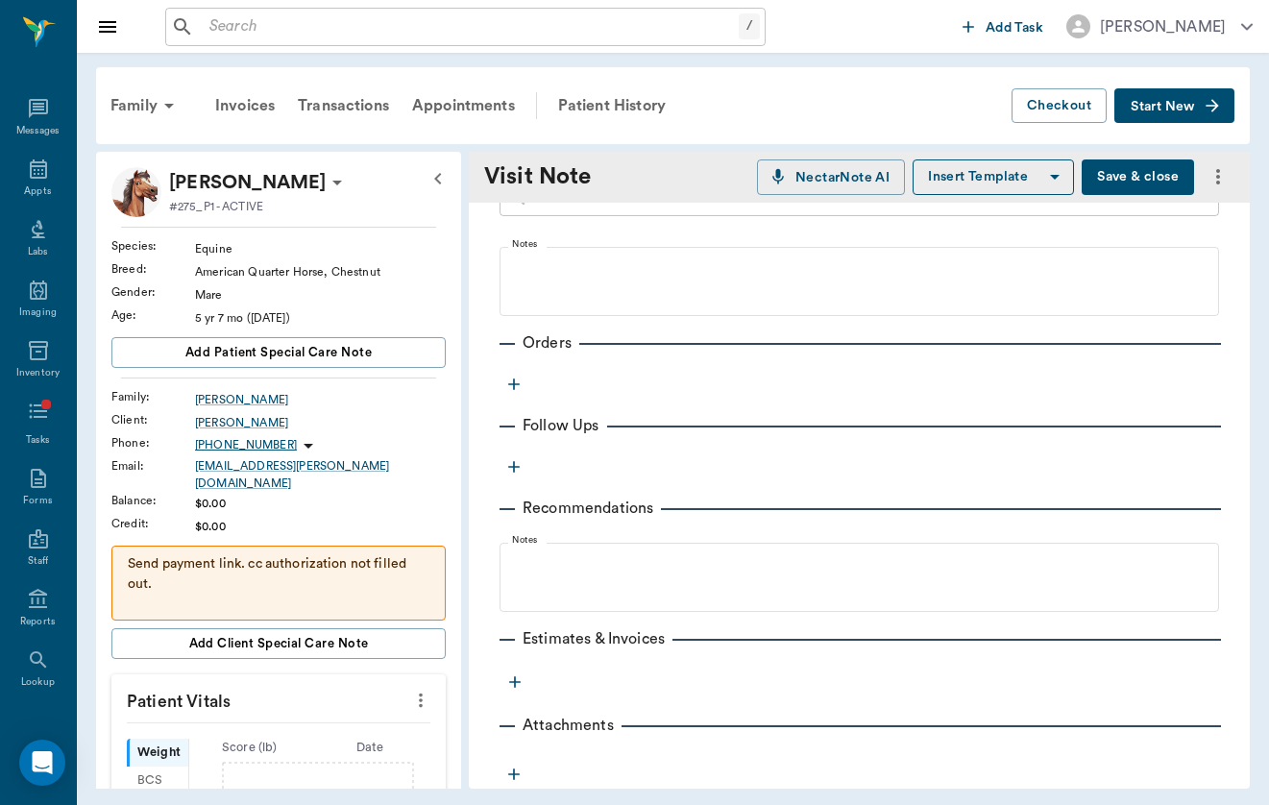
scroll to position [297, 0]
click at [508, 390] on icon "button" at bounding box center [513, 381] width 19 height 19
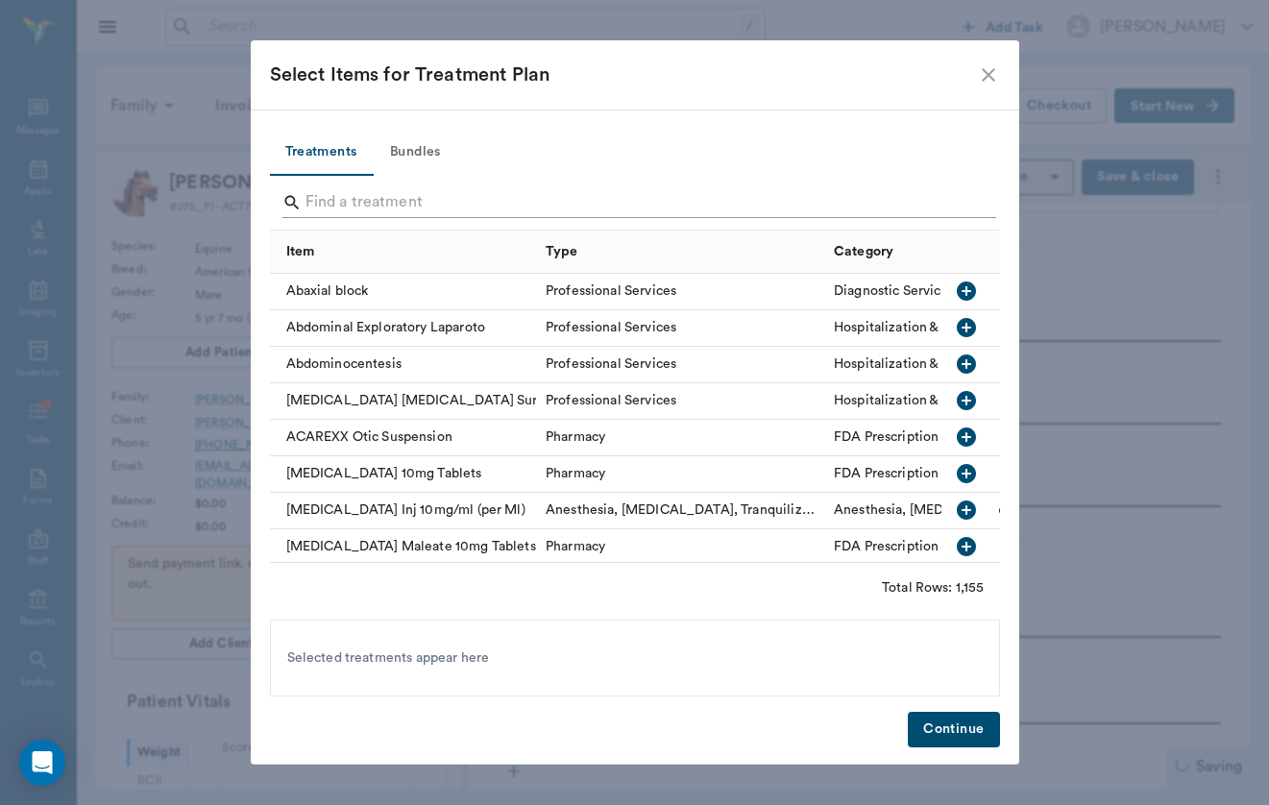
click at [613, 194] on input "Search" at bounding box center [637, 202] width 662 height 31
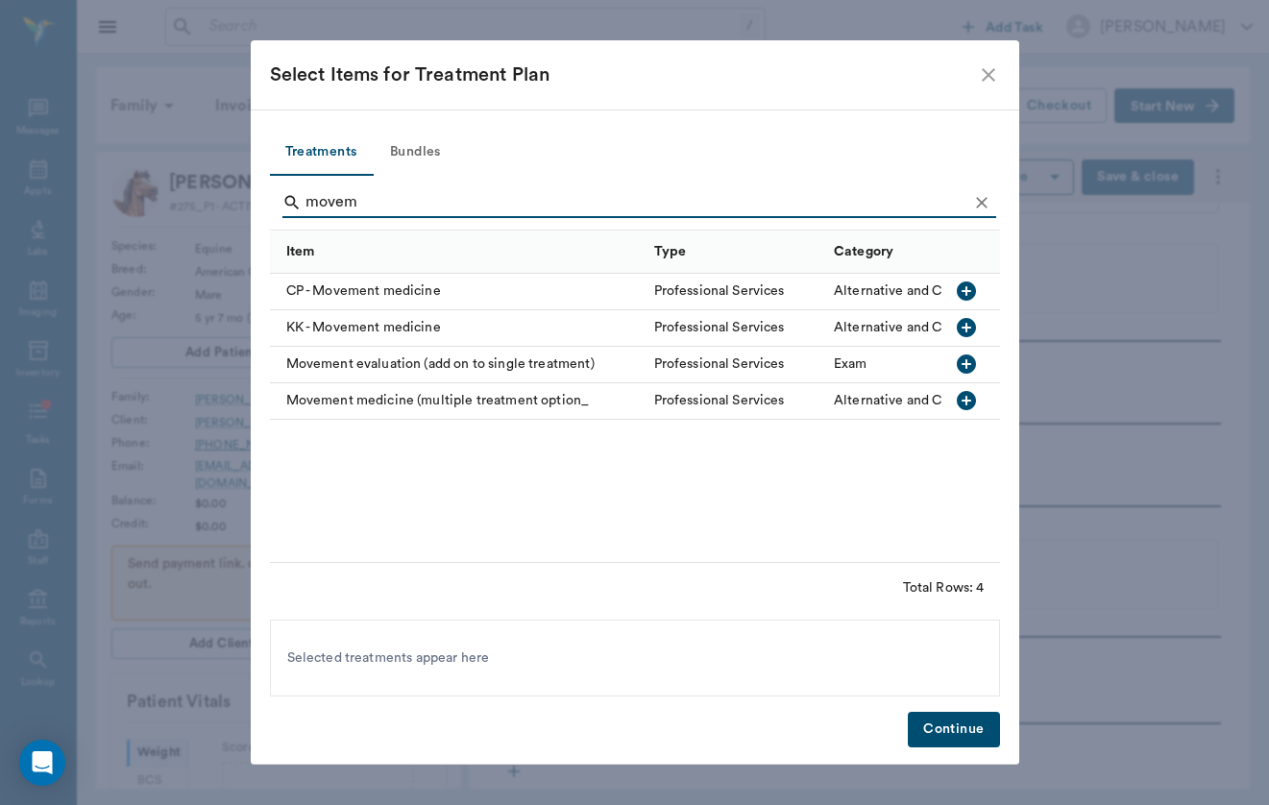
type input "movem"
click at [399, 404] on div "Movement medicine (multiple treatment option_" at bounding box center [457, 401] width 375 height 37
click at [958, 704] on div "Treatments Bundles movem Item Type Category CP - Movement medicine Professional…" at bounding box center [635, 437] width 769 height 655
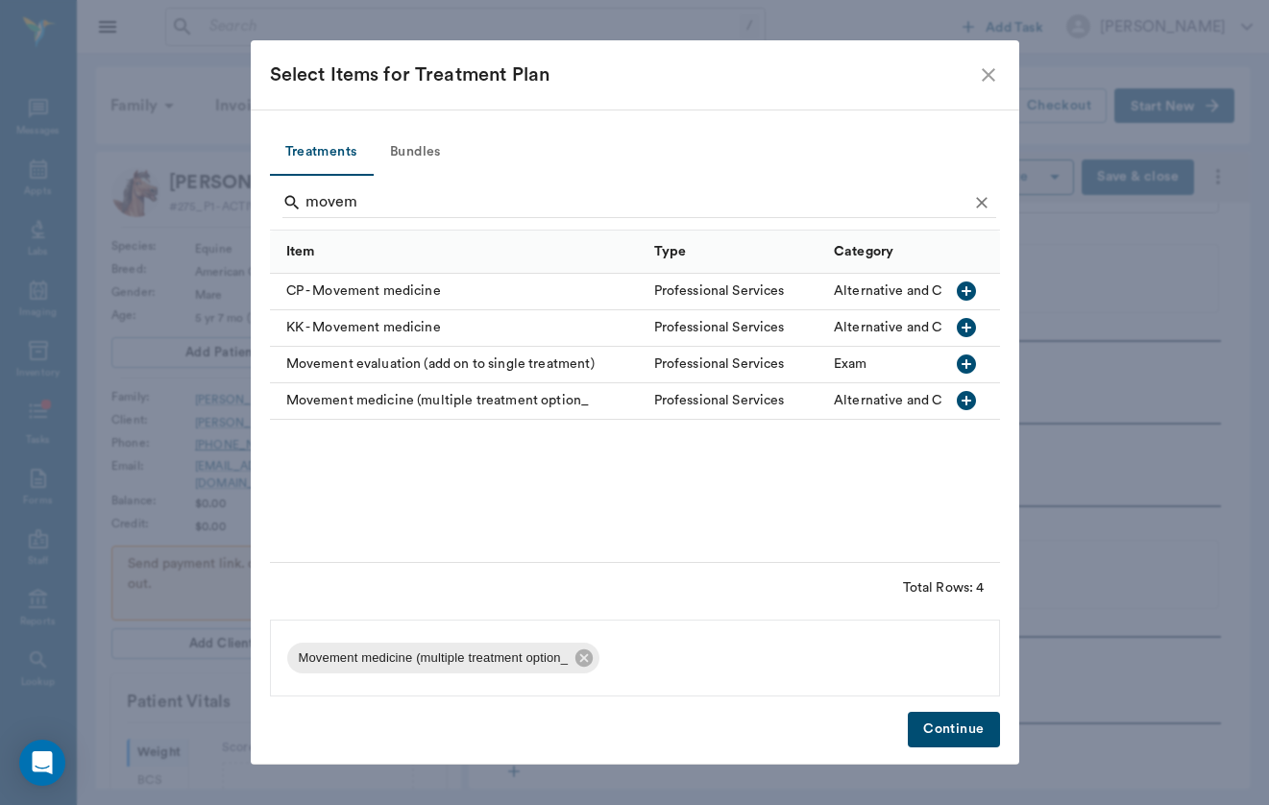
click at [958, 723] on button "Continue" at bounding box center [953, 730] width 91 height 36
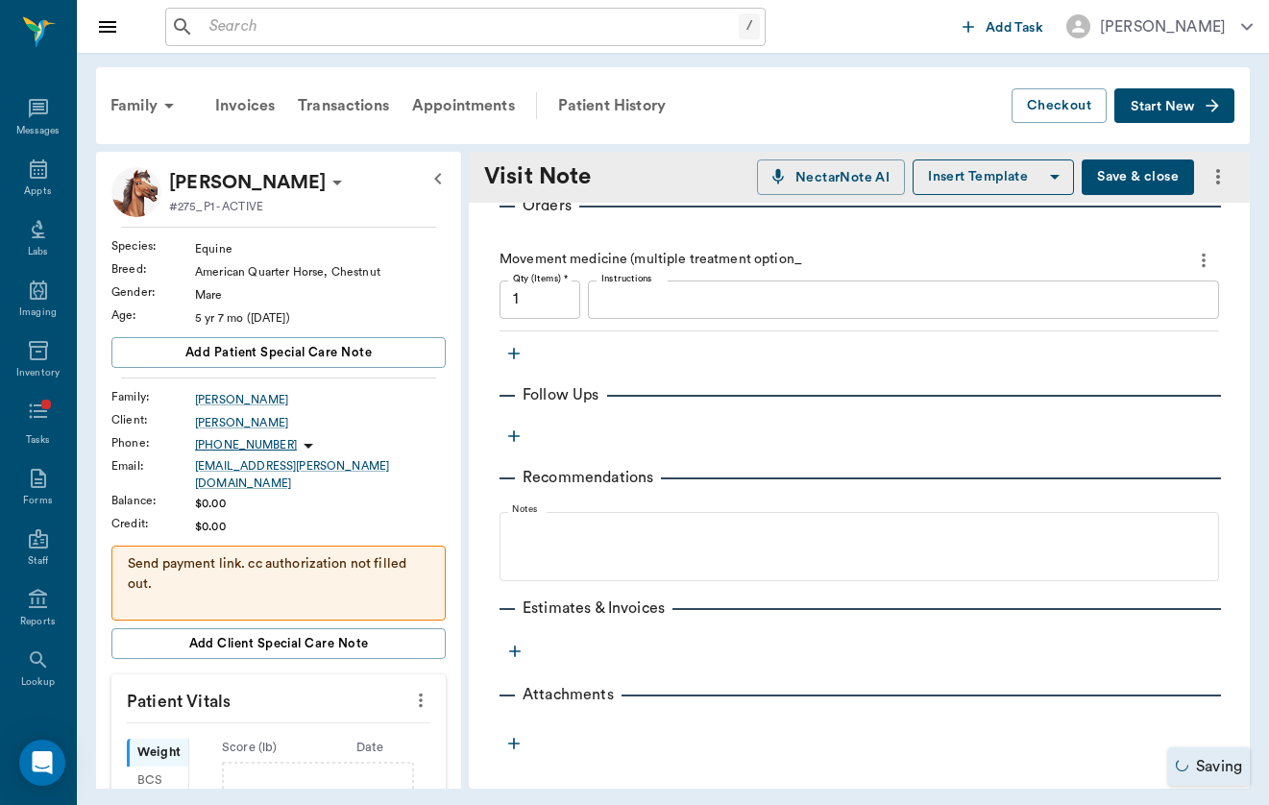
scroll to position [431, 0]
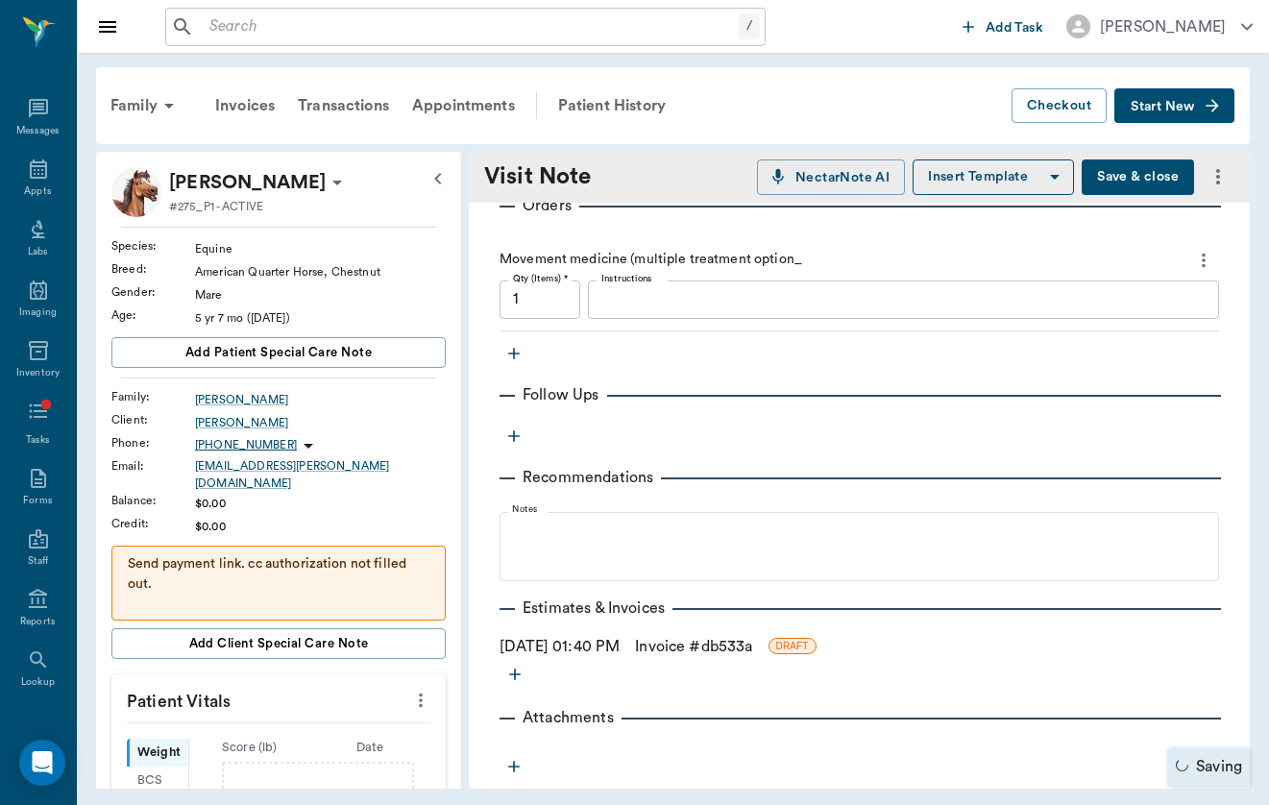
click at [687, 650] on link "Invoice # db533a" at bounding box center [693, 646] width 117 height 23
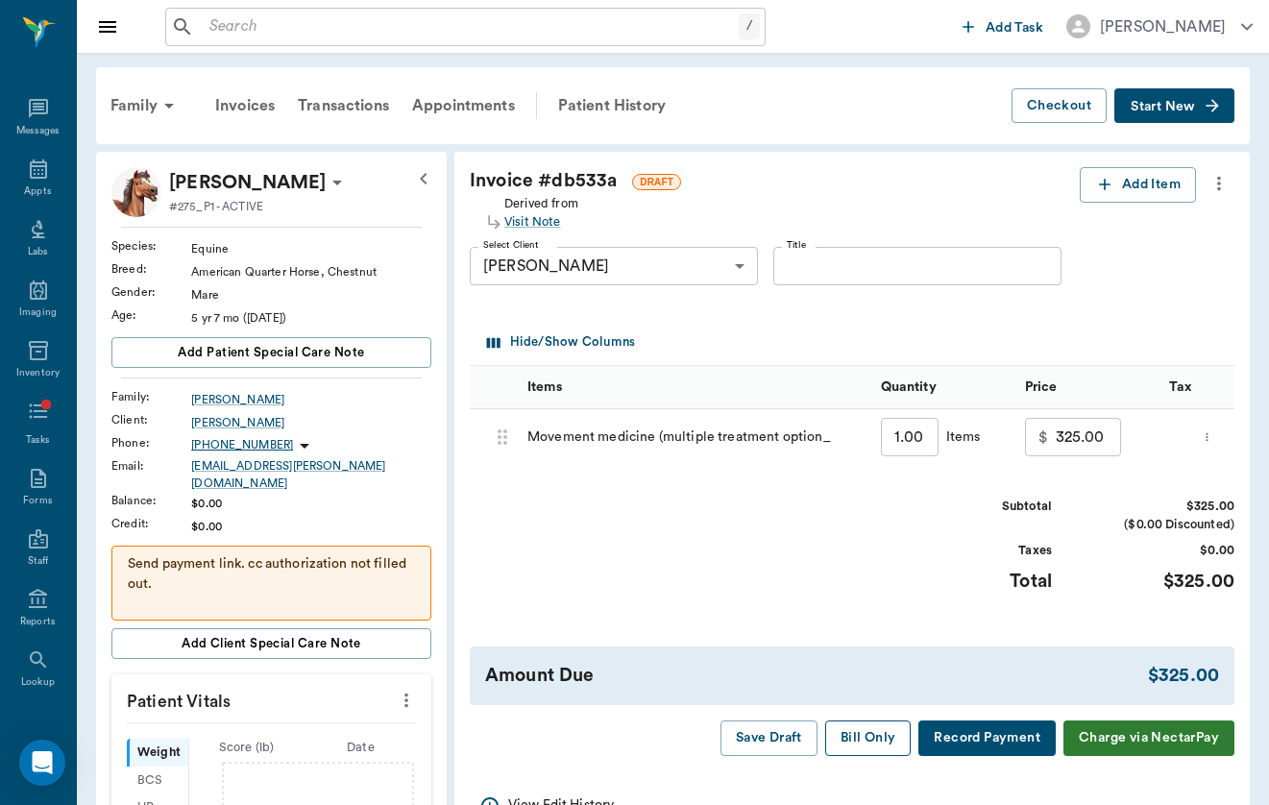
click at [872, 723] on button "Bill Only" at bounding box center [868, 739] width 86 height 36
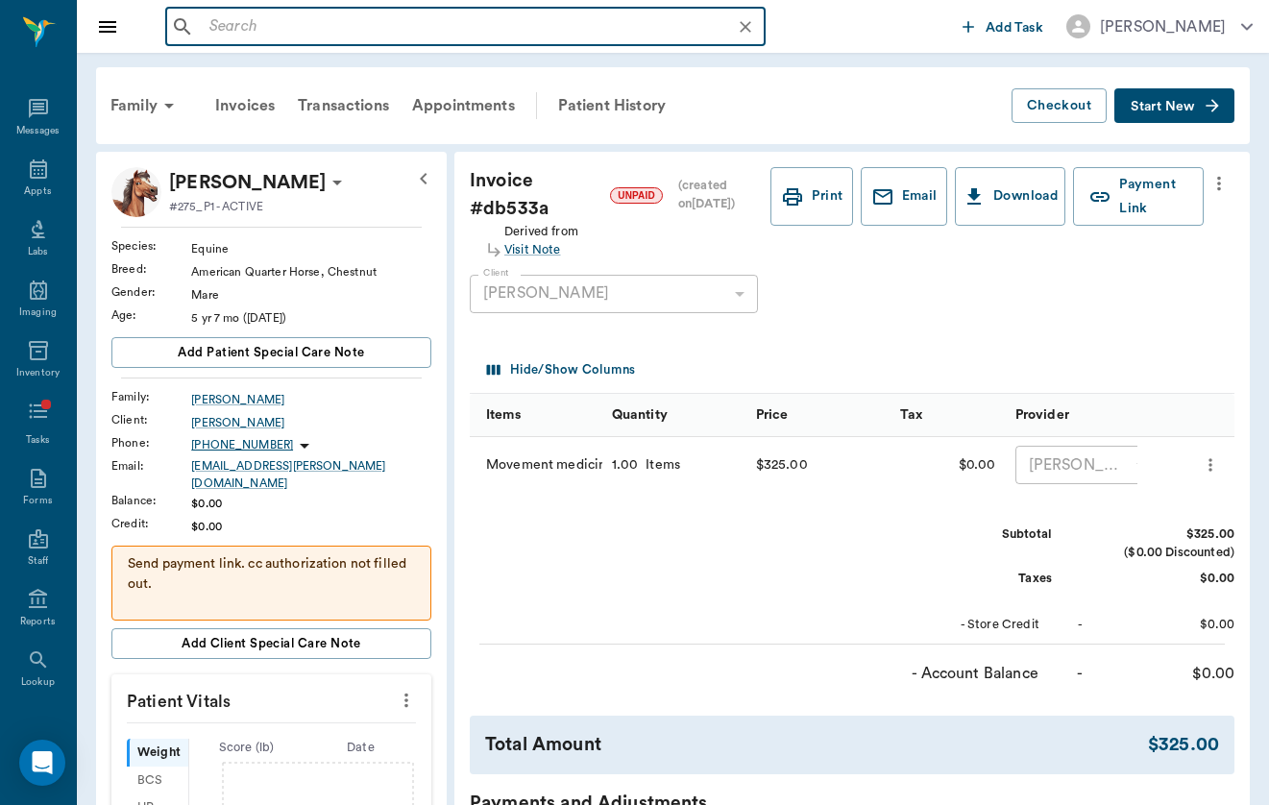
click at [477, 26] on input "text" at bounding box center [481, 26] width 558 height 27
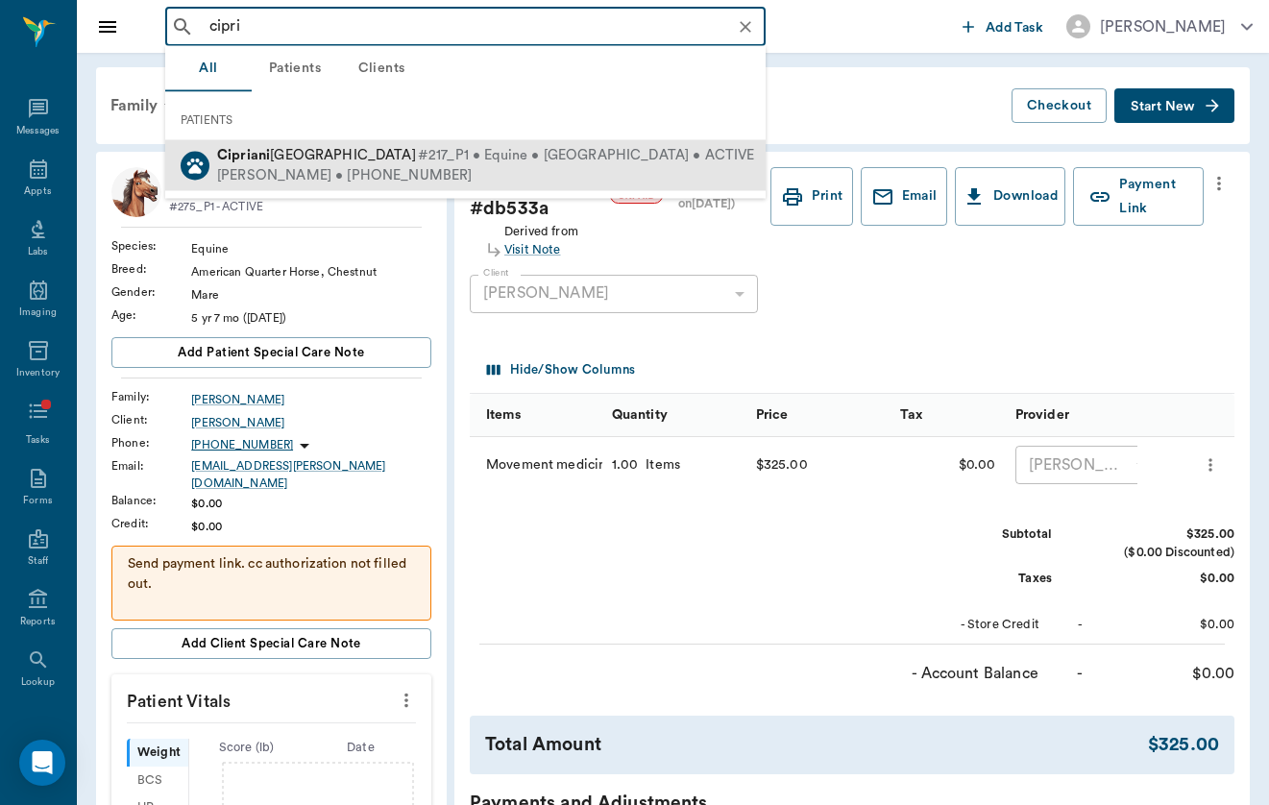
click at [348, 162] on span "[PERSON_NAME]" at bounding box center [316, 155] width 199 height 14
type input "cipri"
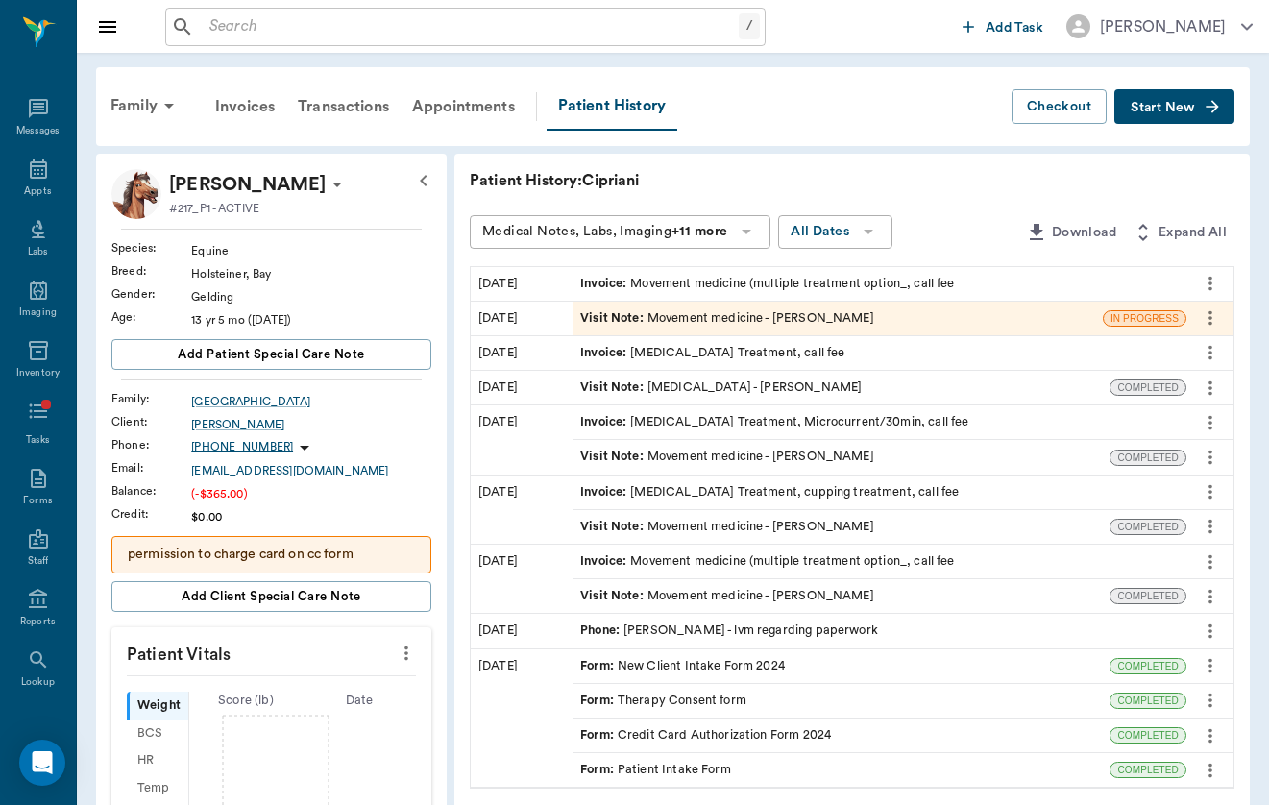
click at [632, 330] on div "Visit Note : Movement medicine - [PERSON_NAME]" at bounding box center [838, 319] width 530 height 34
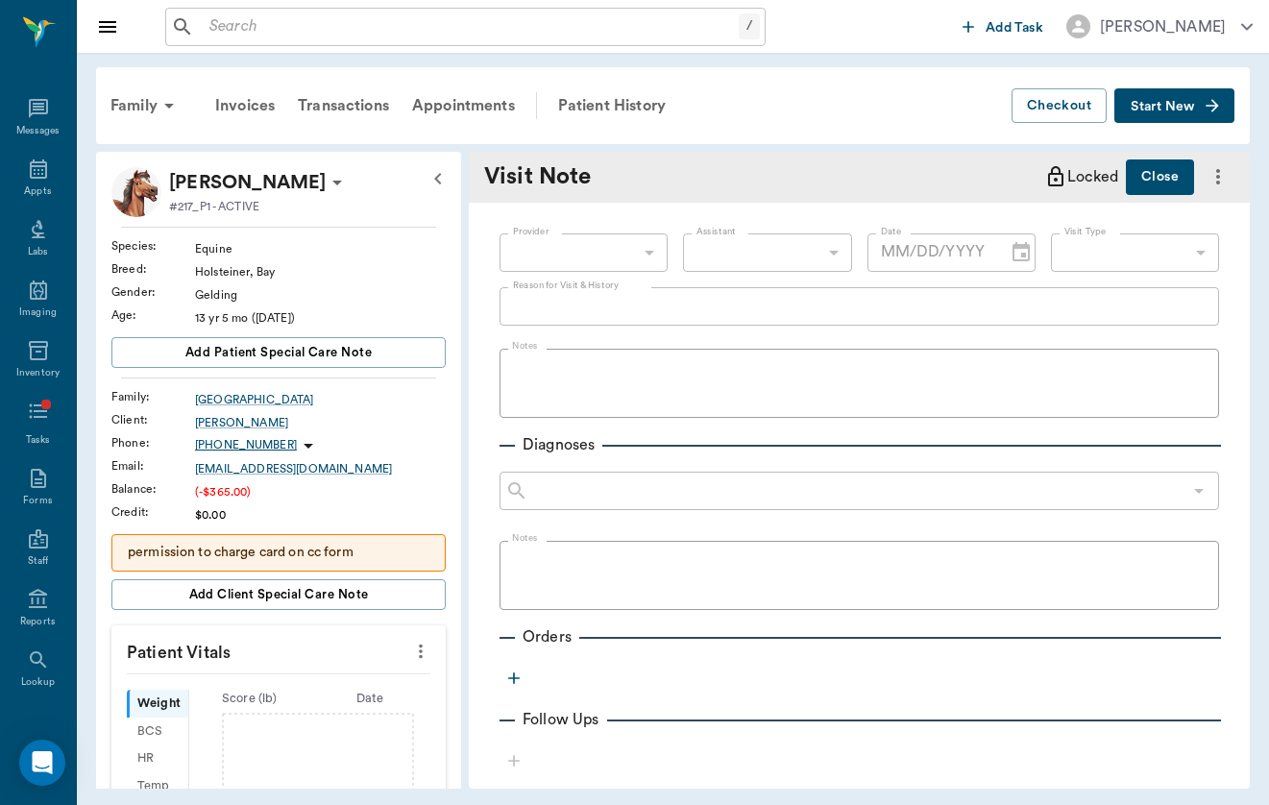
type input "649b3e03b5bc7e03f9326794"
type input "[DATE]"
type input "6656c4aef87a612ea34fb244"
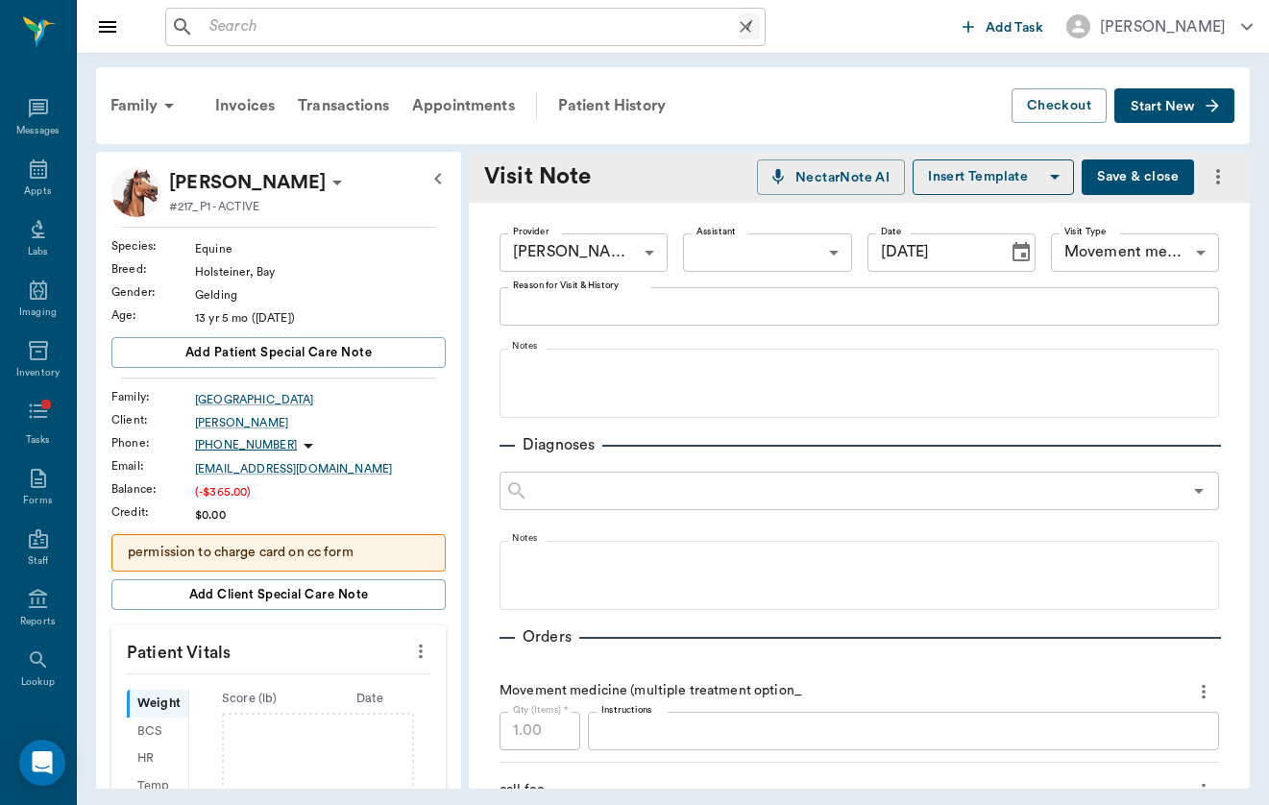
click at [391, 30] on input "text" at bounding box center [470, 26] width 537 height 27
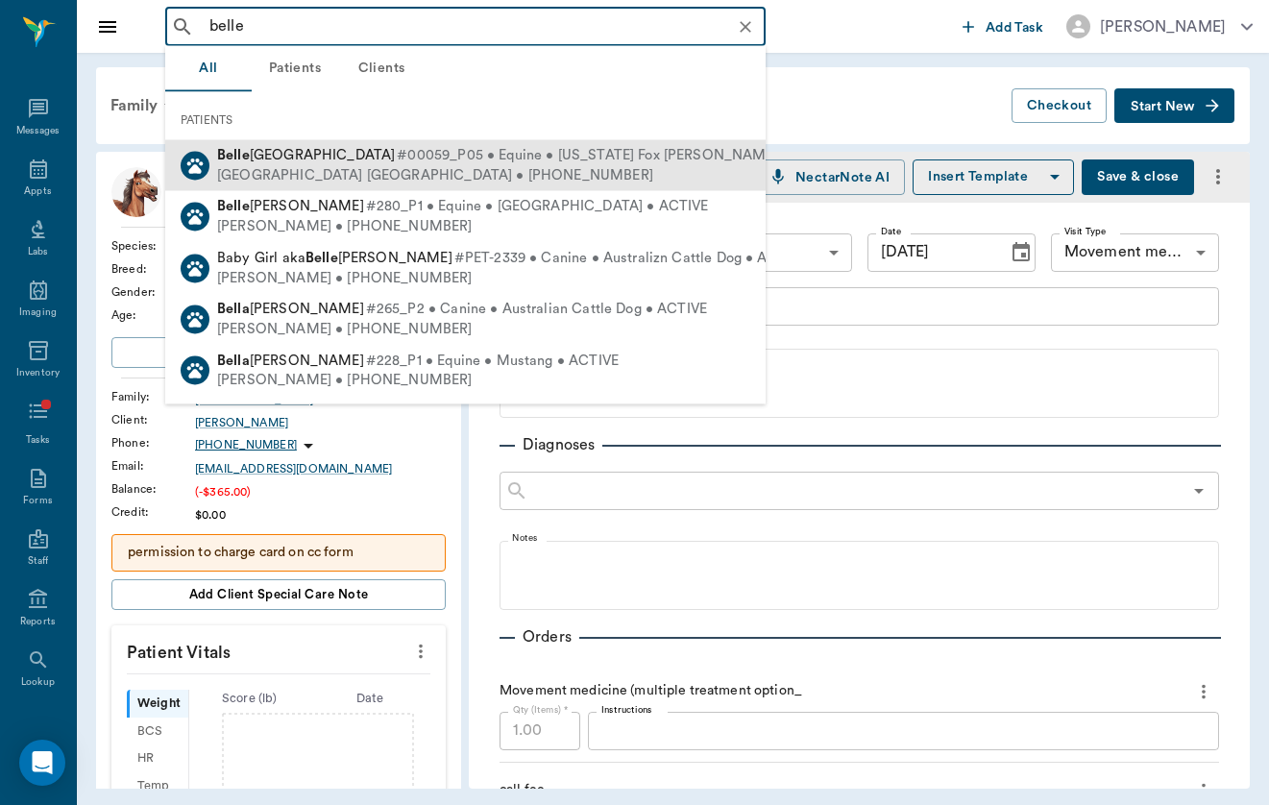
click at [330, 171] on div "[GEOGRAPHIC_DATA] [GEOGRAPHIC_DATA] • [PHONE_NUMBER]" at bounding box center [530, 175] width 626 height 20
type input "belle"
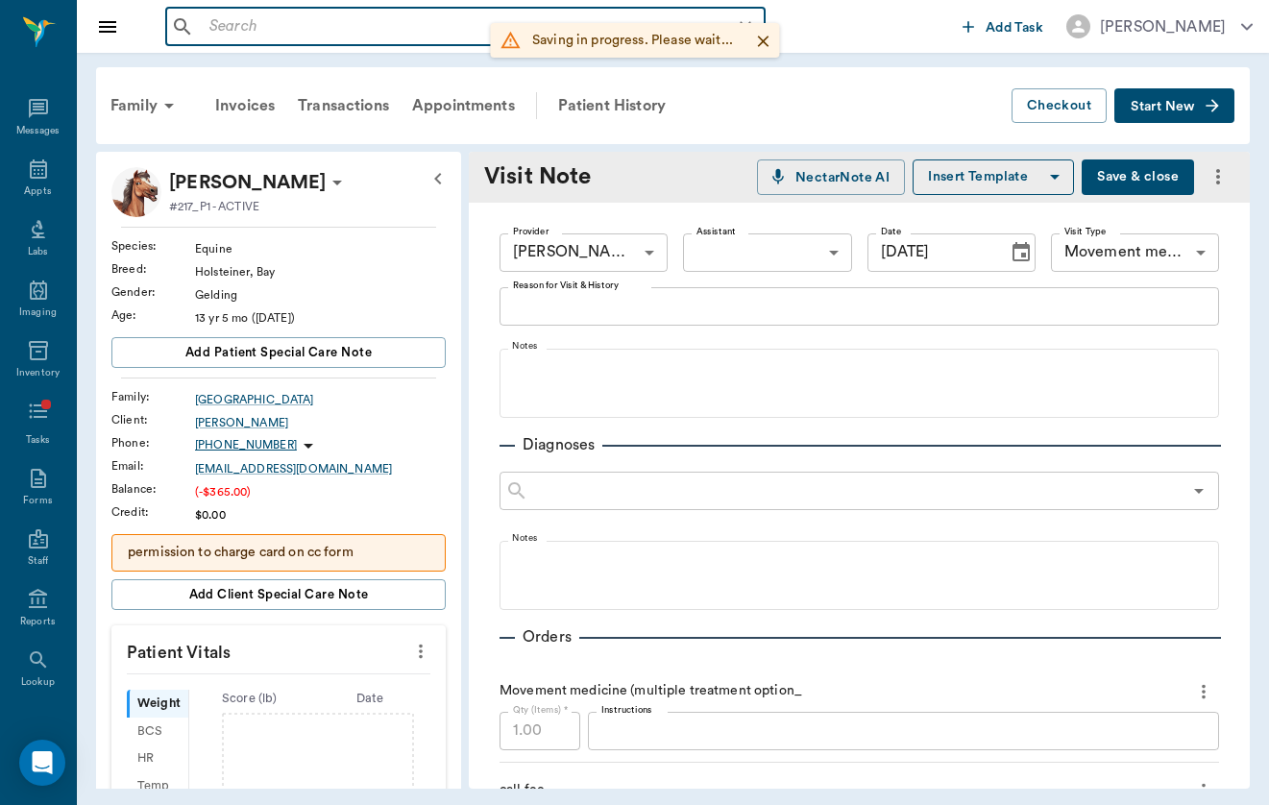
click at [312, 17] on input "text" at bounding box center [481, 26] width 558 height 27
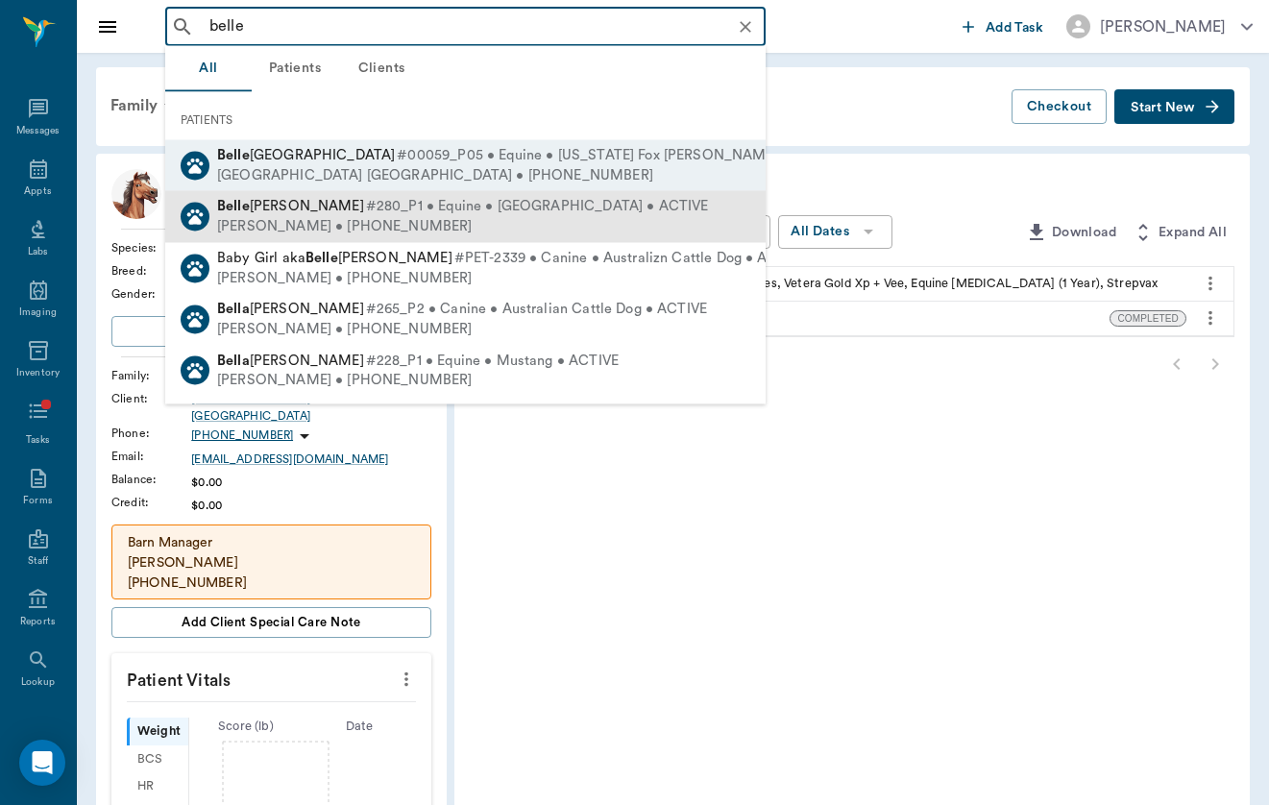
click at [319, 230] on div "[PERSON_NAME] • [PHONE_NUMBER]" at bounding box center [462, 227] width 491 height 20
type input "belle"
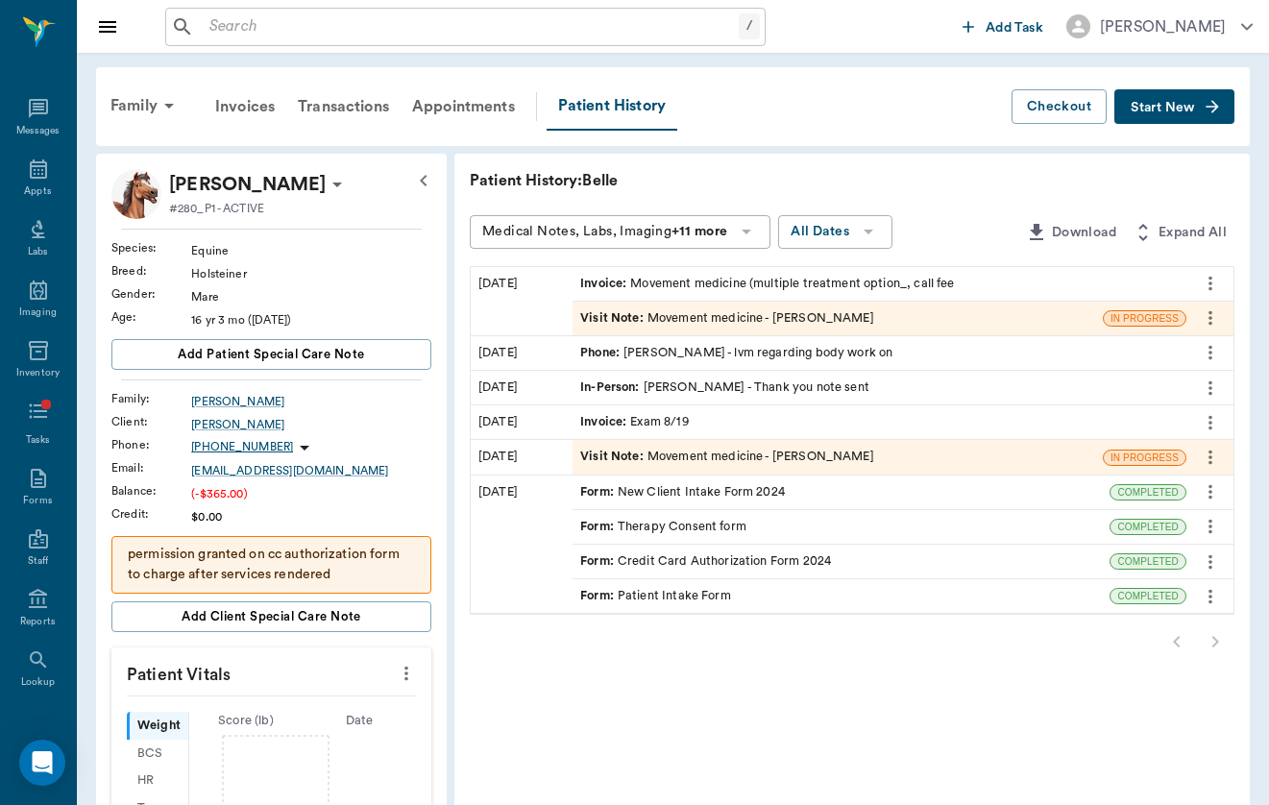
click at [626, 299] on div "Invoice : Movement medicine (multiple treatment option_, call fee" at bounding box center [880, 284] width 614 height 34
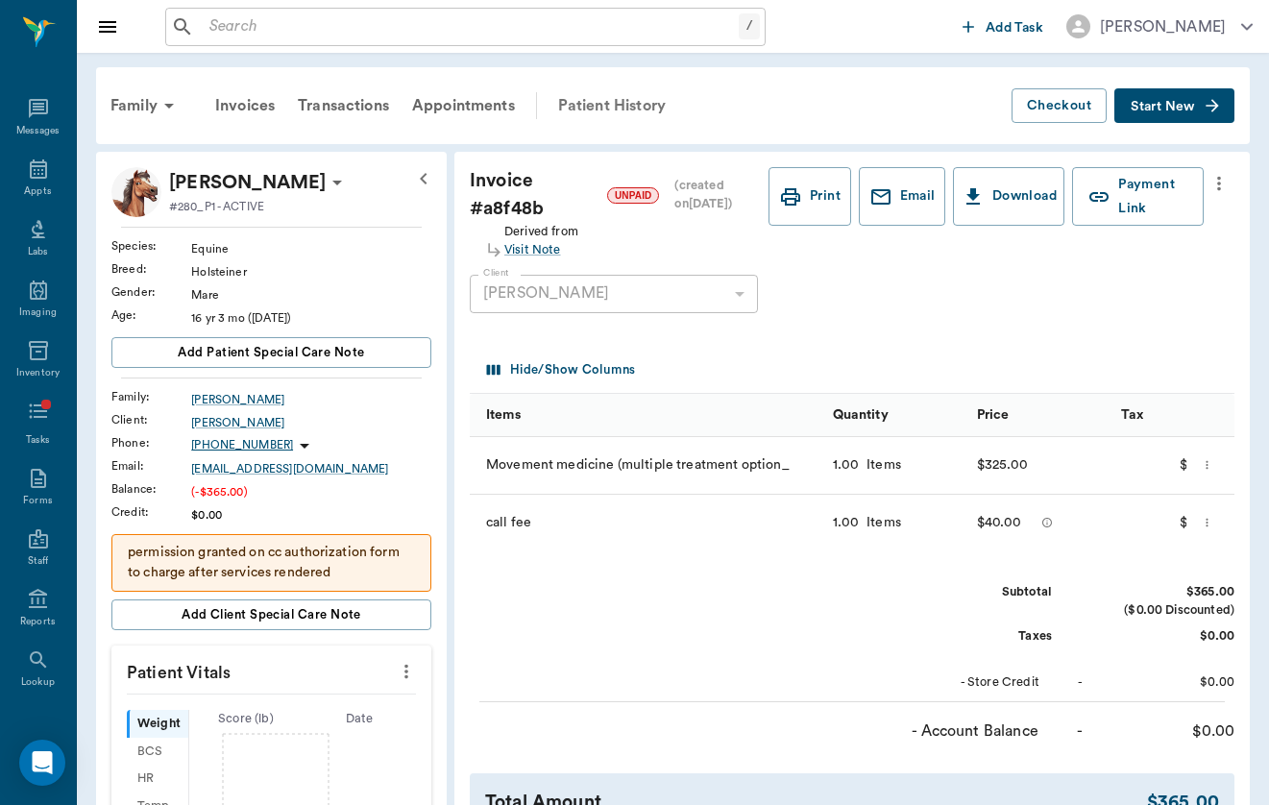
click at [611, 117] on div "Patient History" at bounding box center [612, 106] width 131 height 46
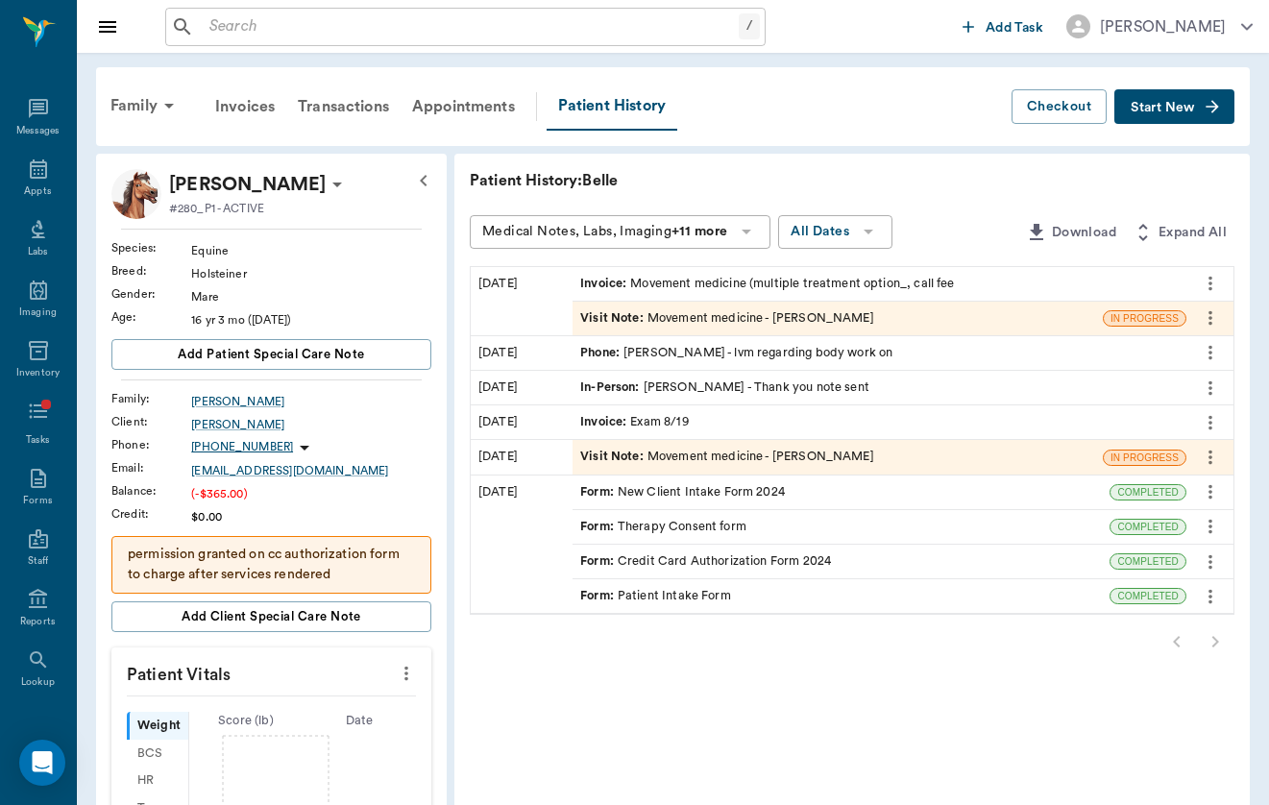
click at [697, 317] on div "Visit Note : Movement medicine - [PERSON_NAME]" at bounding box center [727, 318] width 294 height 18
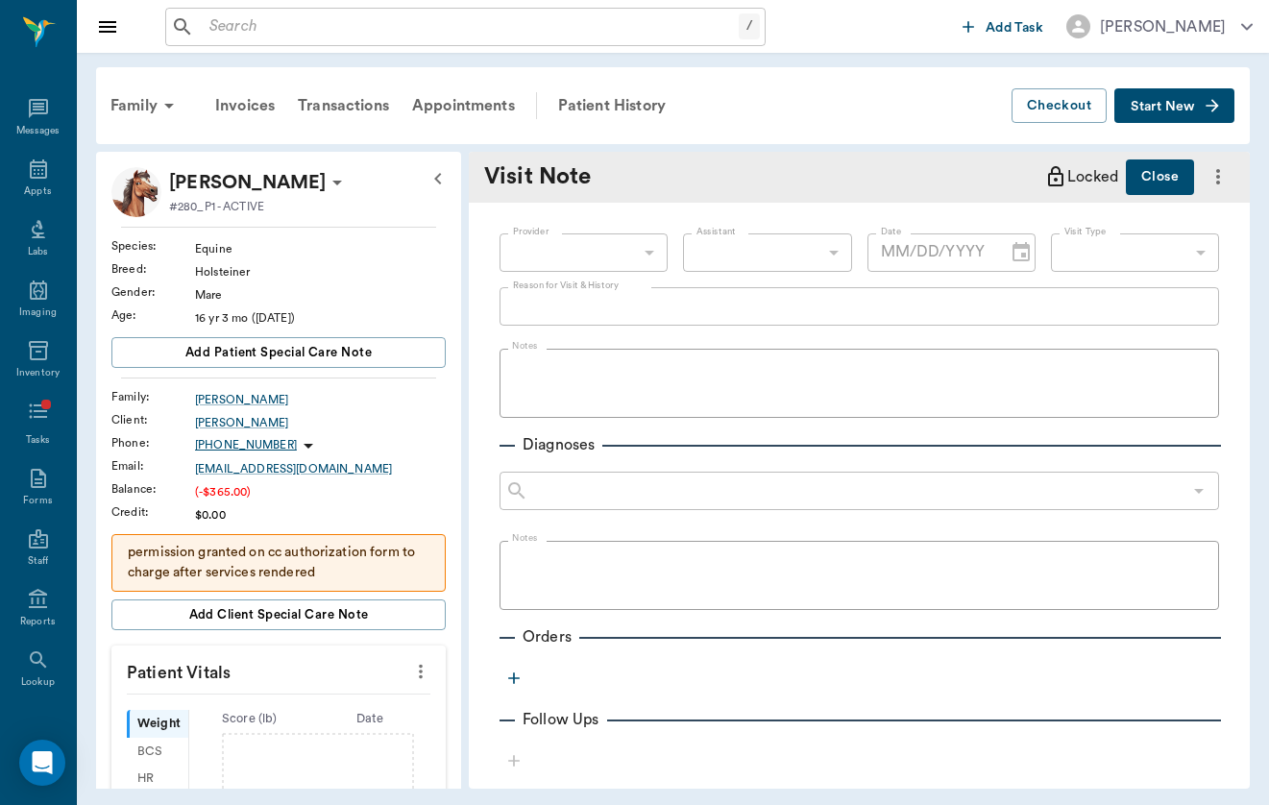
type input "649b3e03b5bc7e03f9326794"
type input "6656c4aef87a612ea34fb244"
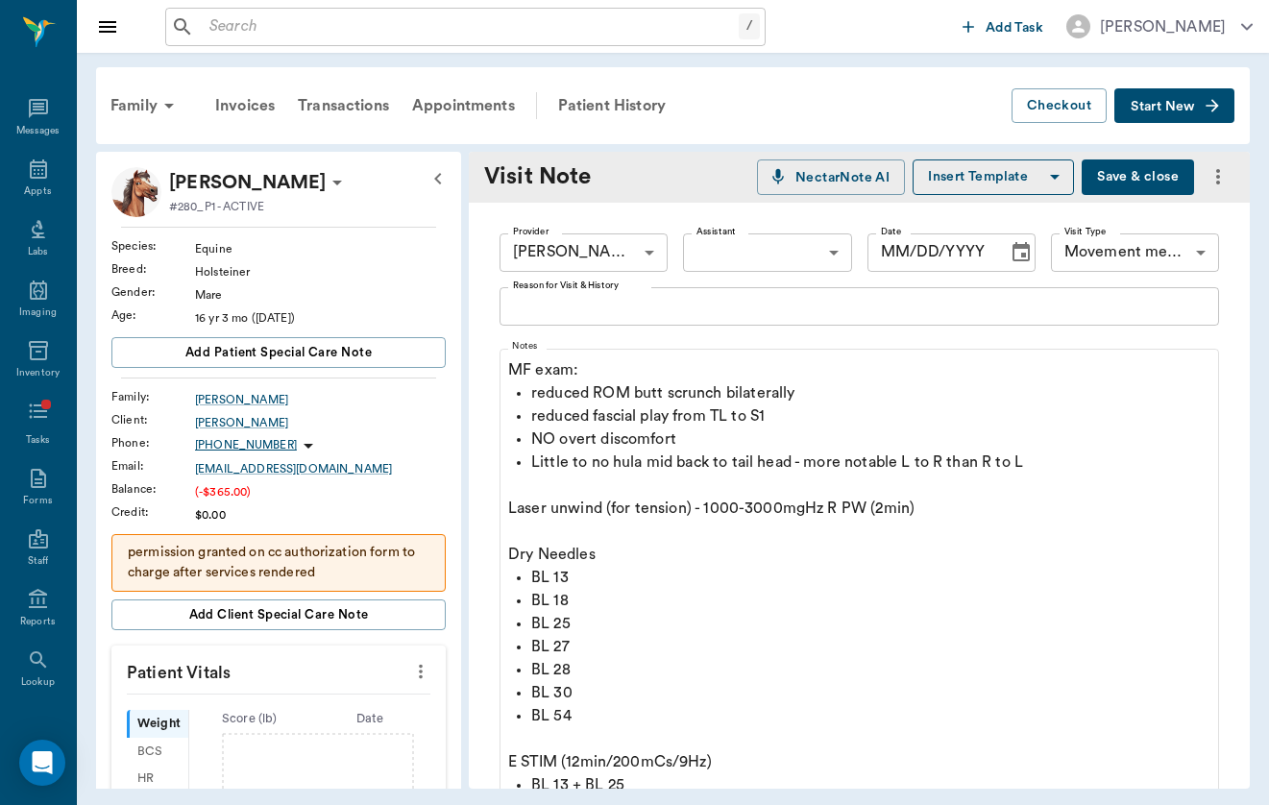
type input "[DATE]"
click at [1167, 177] on button "Save & close" at bounding box center [1138, 177] width 112 height 36
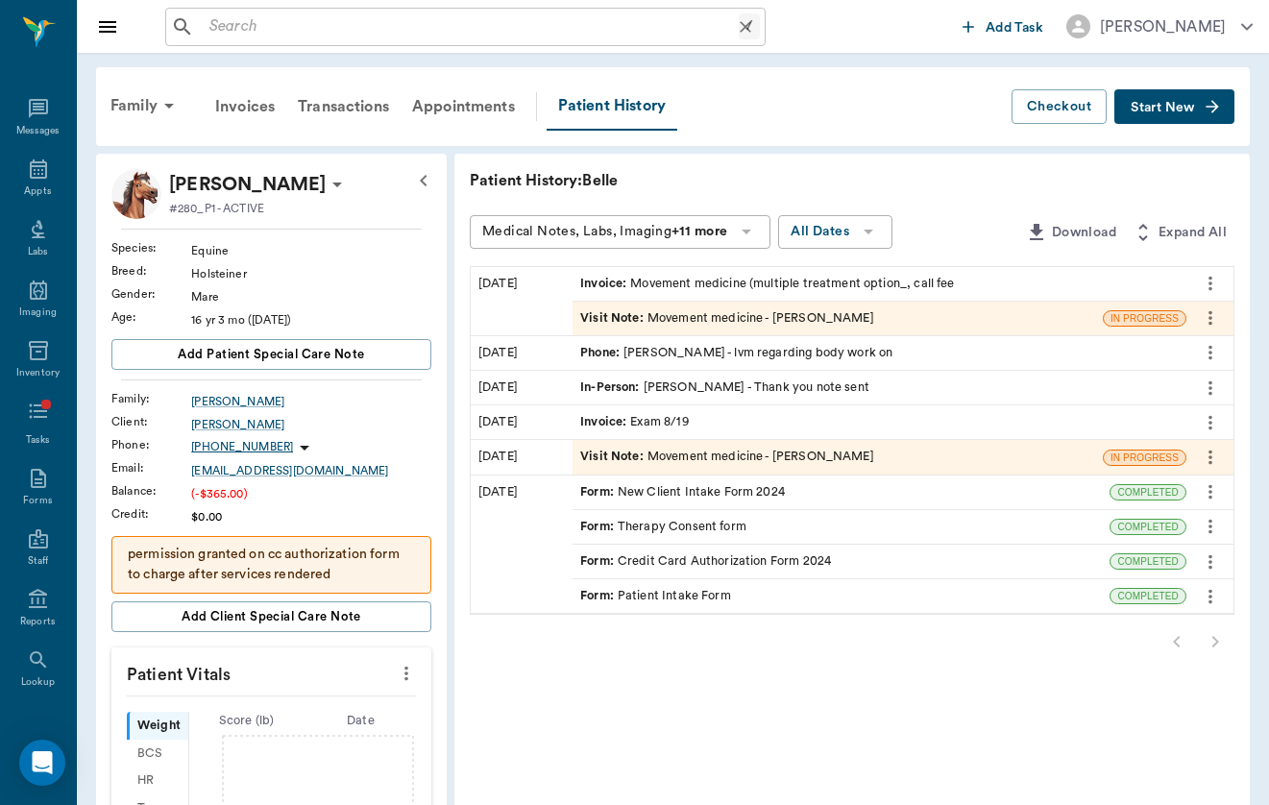
click at [428, 41] on div "/ ​" at bounding box center [465, 27] width 600 height 38
click at [62, 172] on div "Appts" at bounding box center [38, 180] width 76 height 61
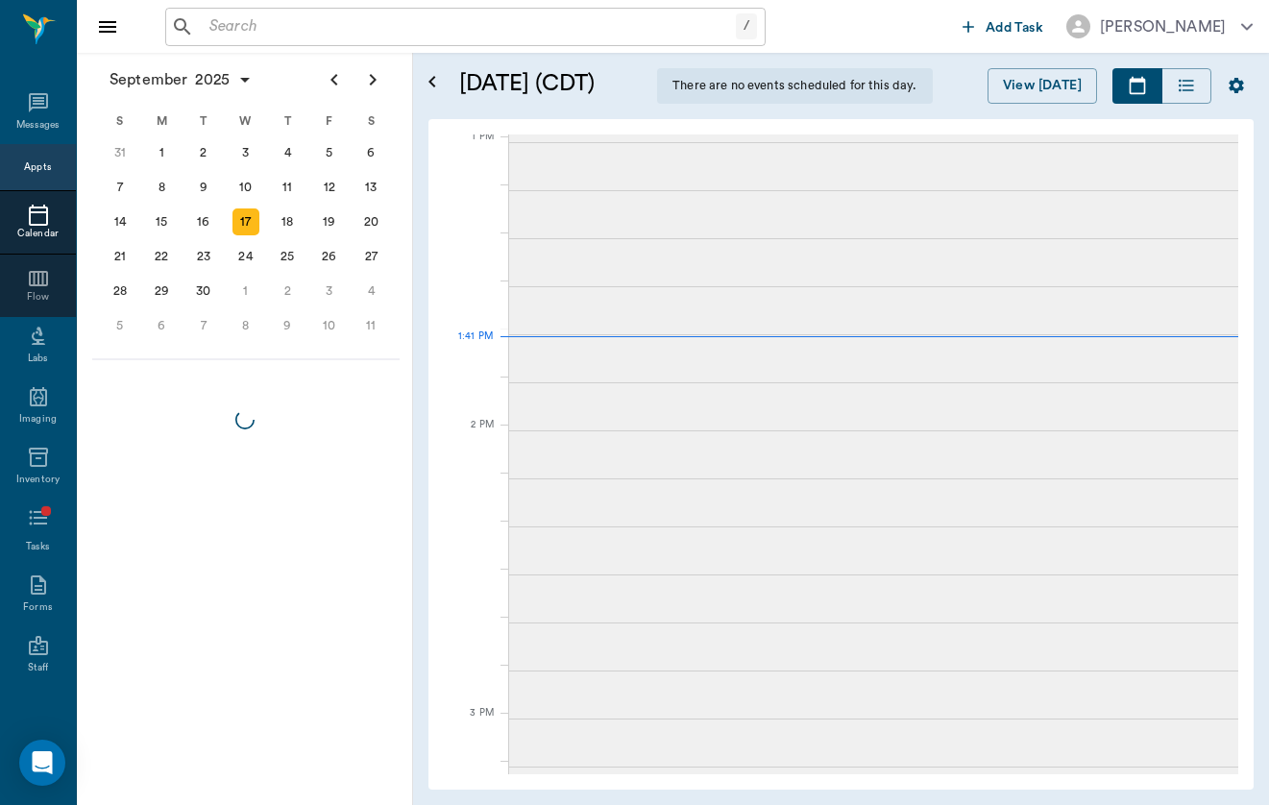
scroll to position [1447, 0]
click at [160, 217] on div "15" at bounding box center [161, 221] width 27 height 27
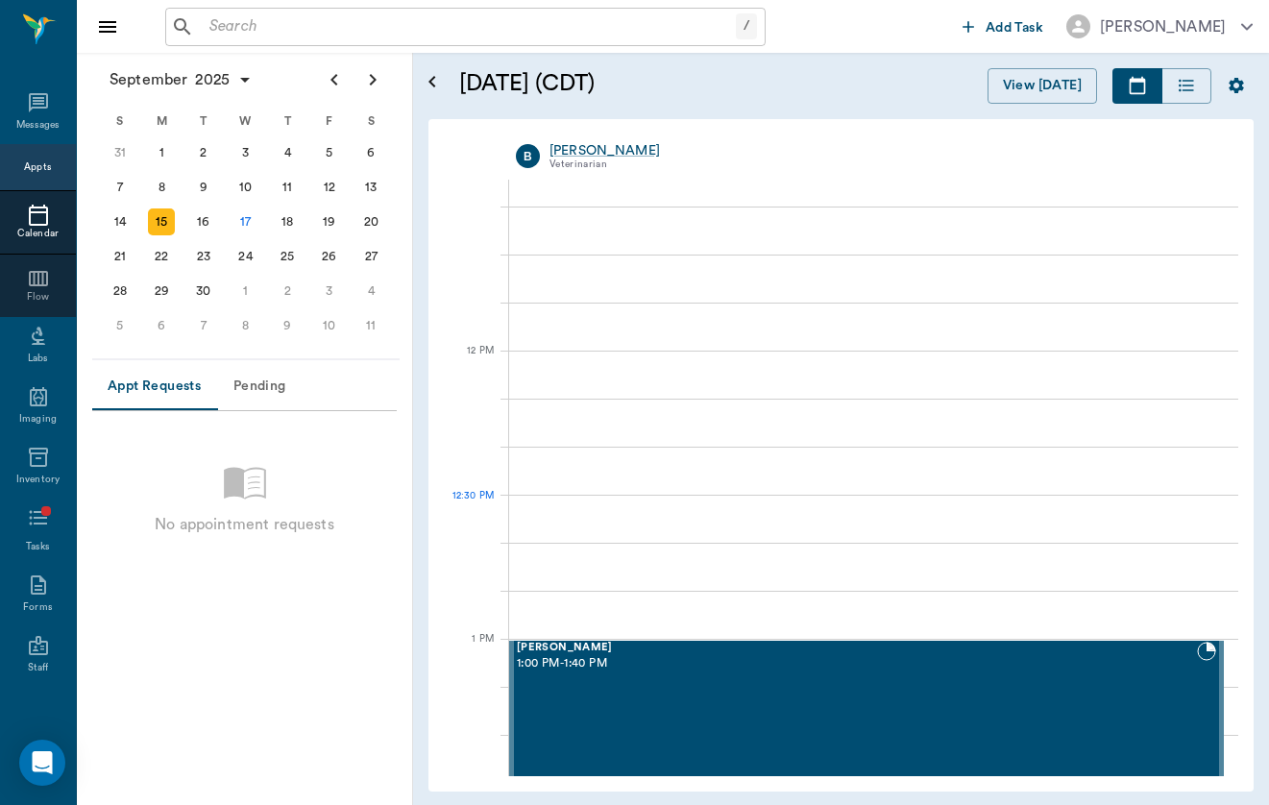
scroll to position [1039, 0]
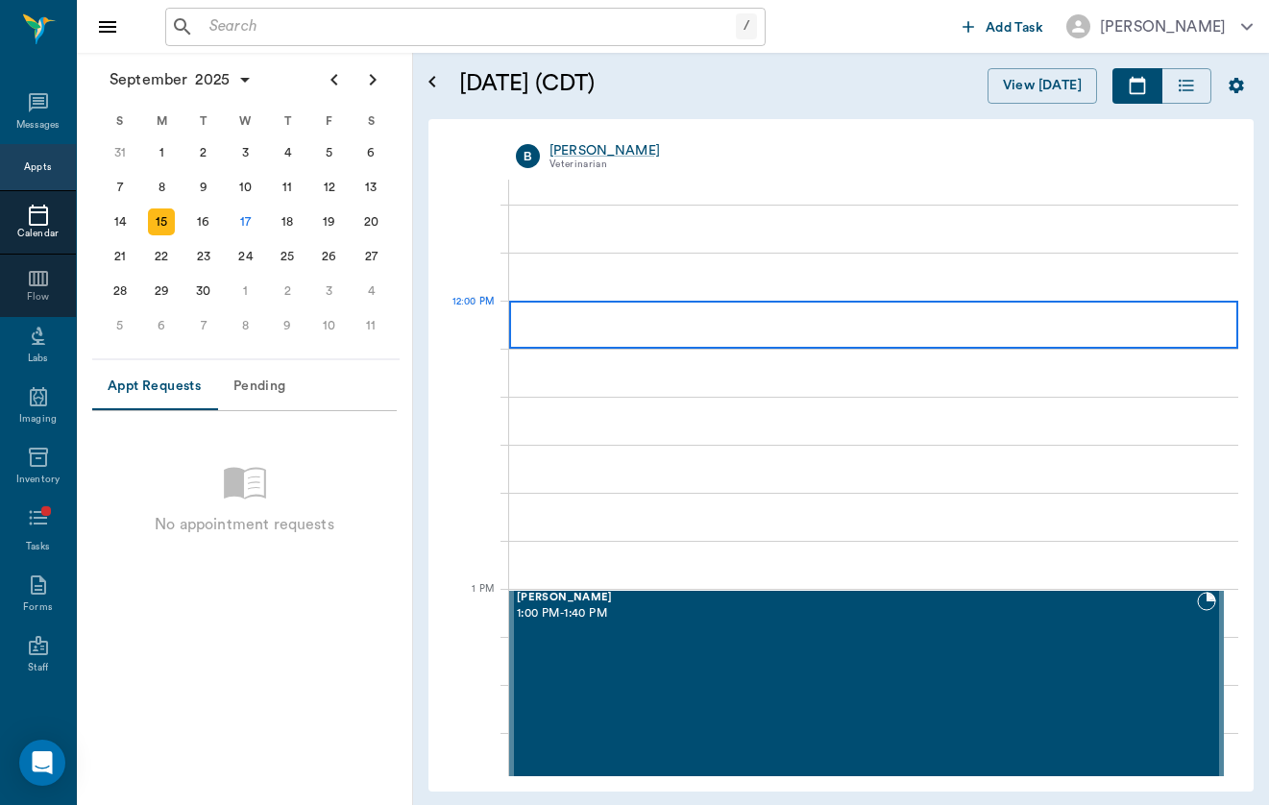
click at [692, 312] on div at bounding box center [873, 325] width 729 height 48
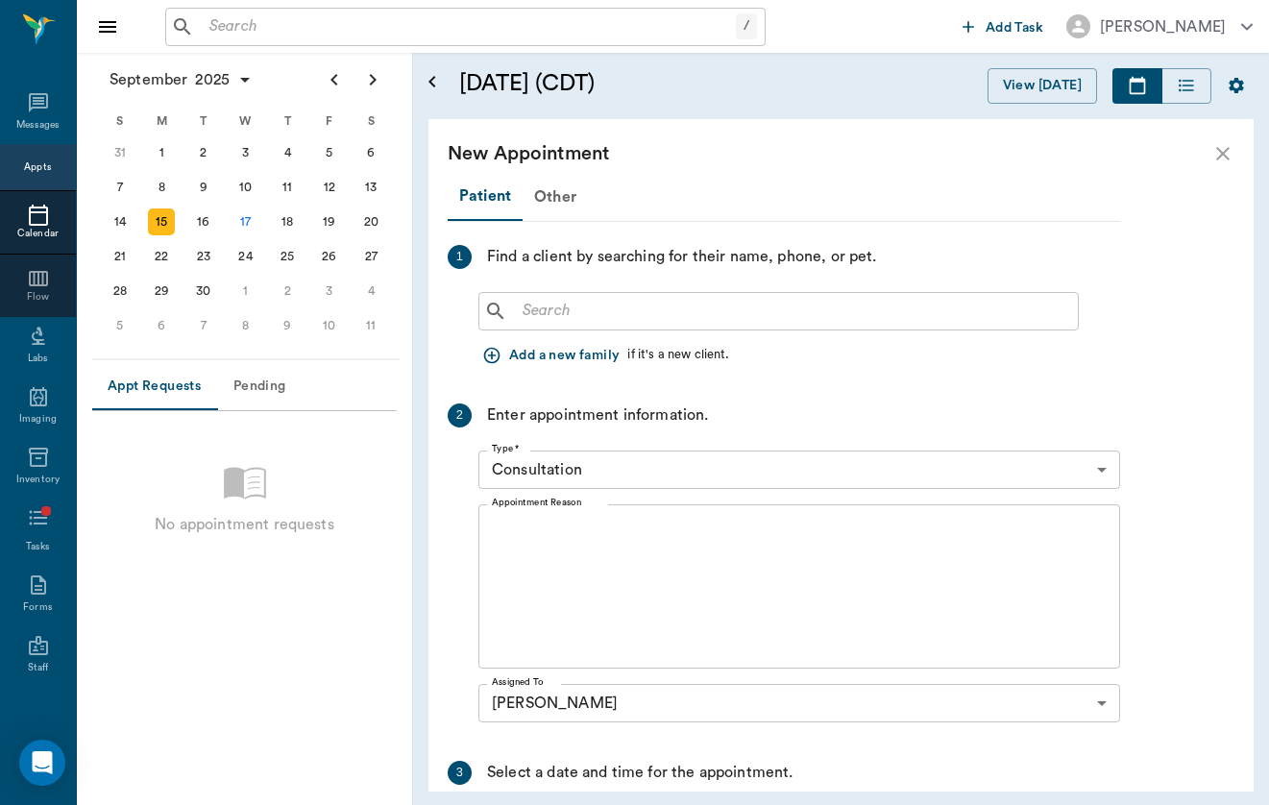
scroll to position [0, 0]
click at [575, 346] on button "Add a new family" at bounding box center [552, 356] width 149 height 36
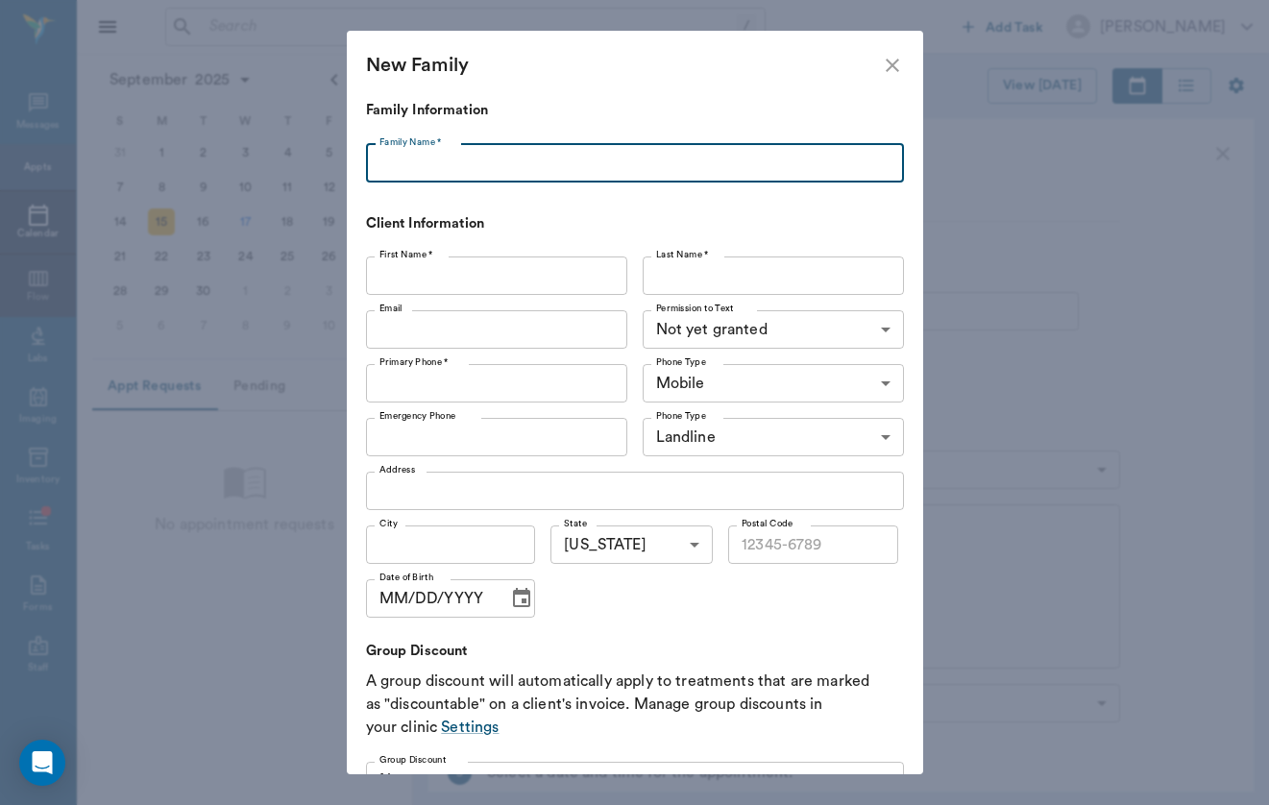
click at [572, 161] on input "Family Name *" at bounding box center [635, 163] width 538 height 38
type input "D"
type input "Sigoloff"
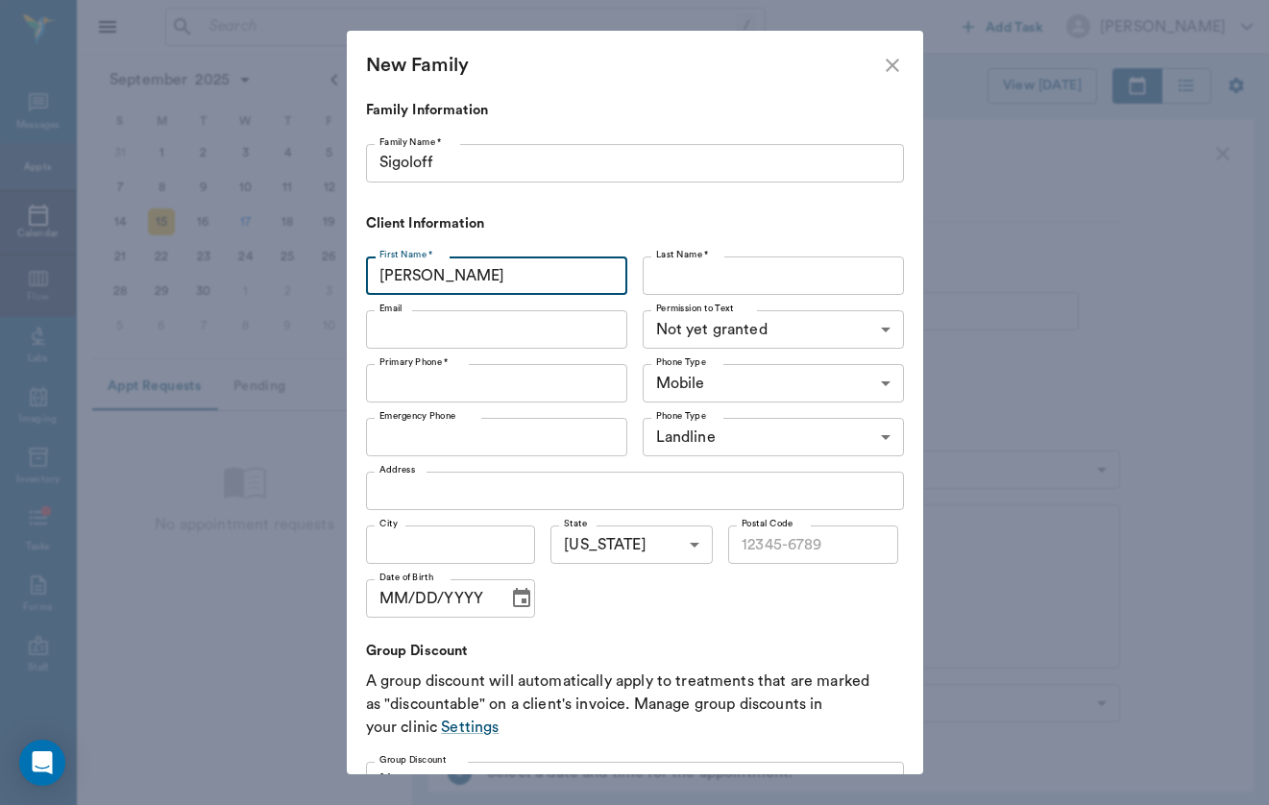
type input "[PERSON_NAME]"
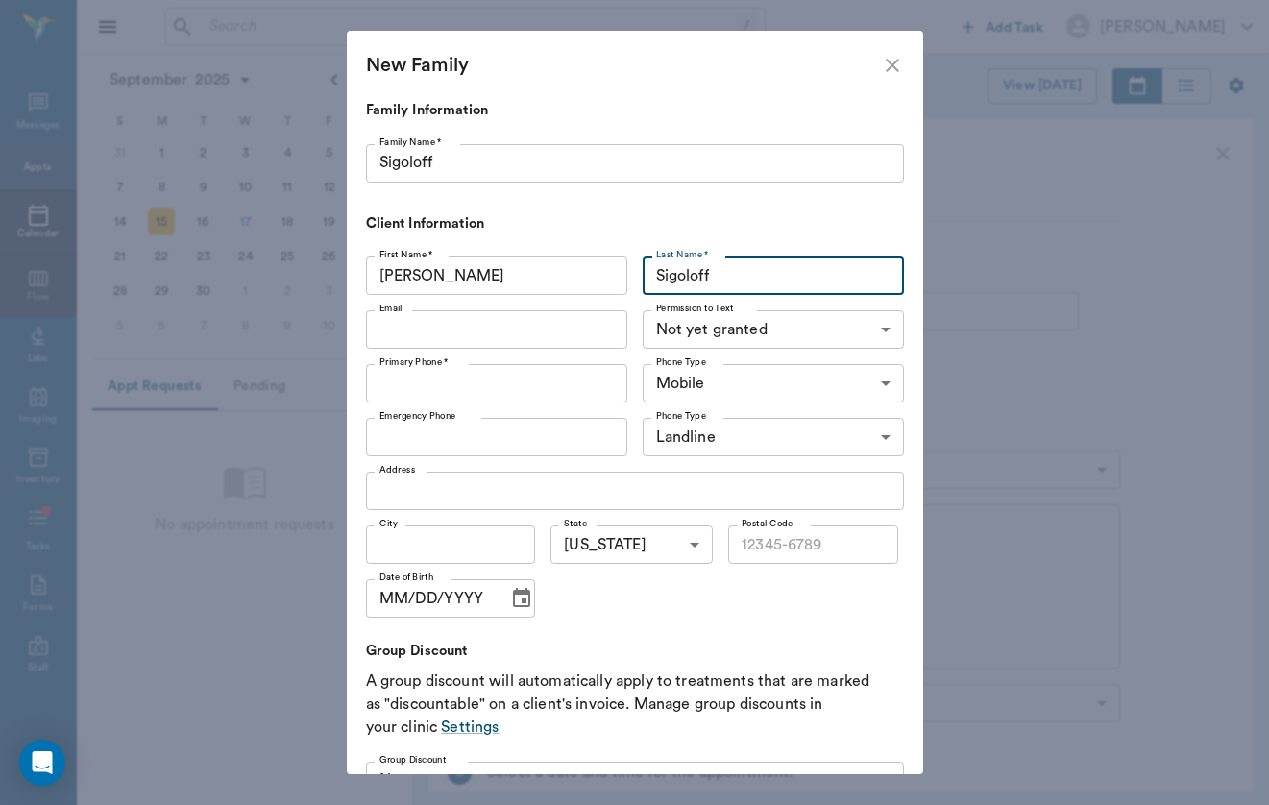
type input "Sigoloff"
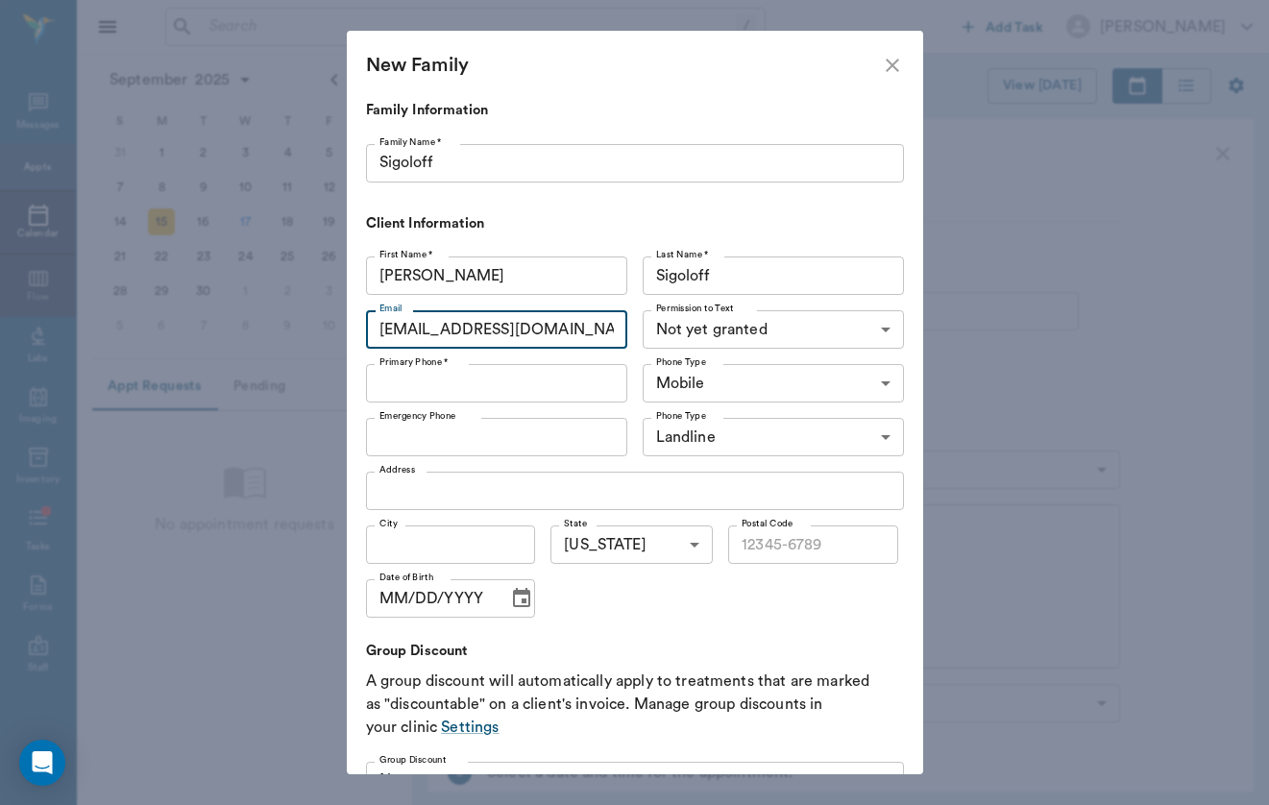
type input "[EMAIL_ADDRESS][DOMAIN_NAME]"
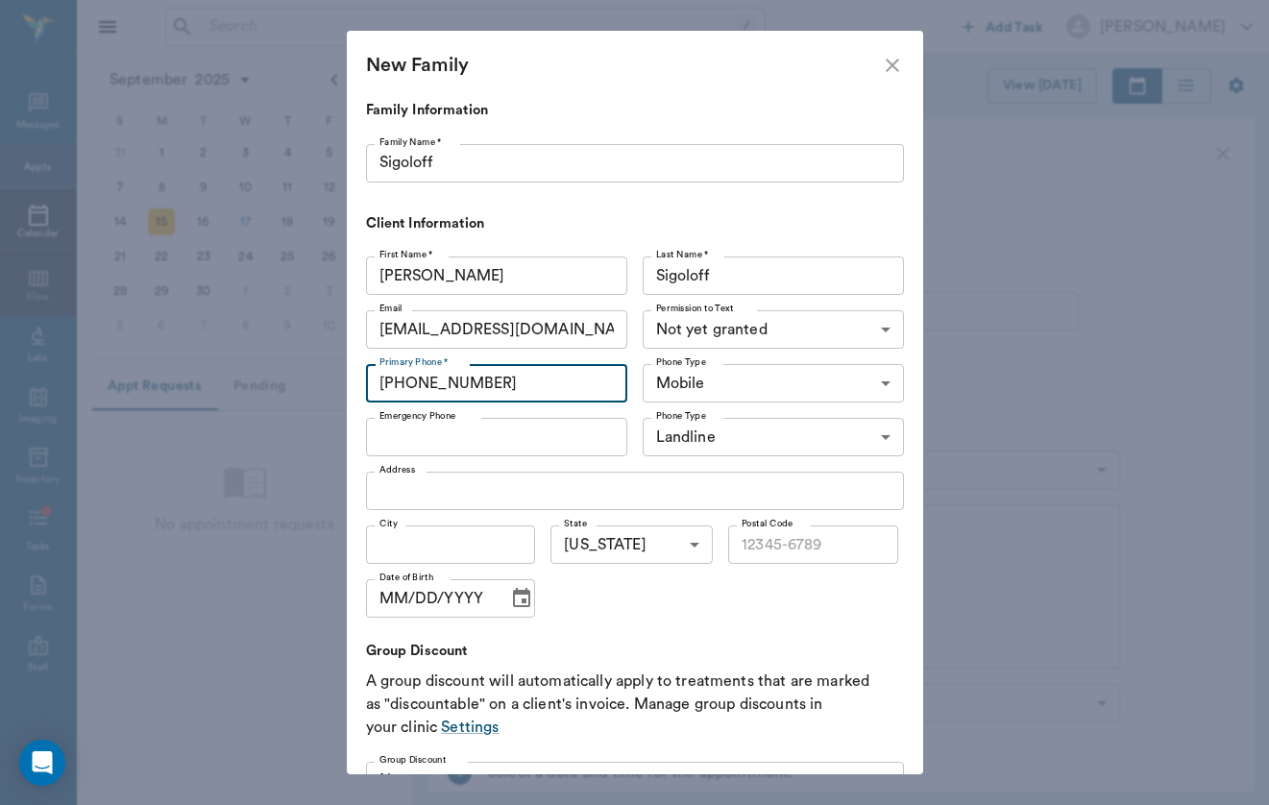
type input "[PHONE_NUMBER]"
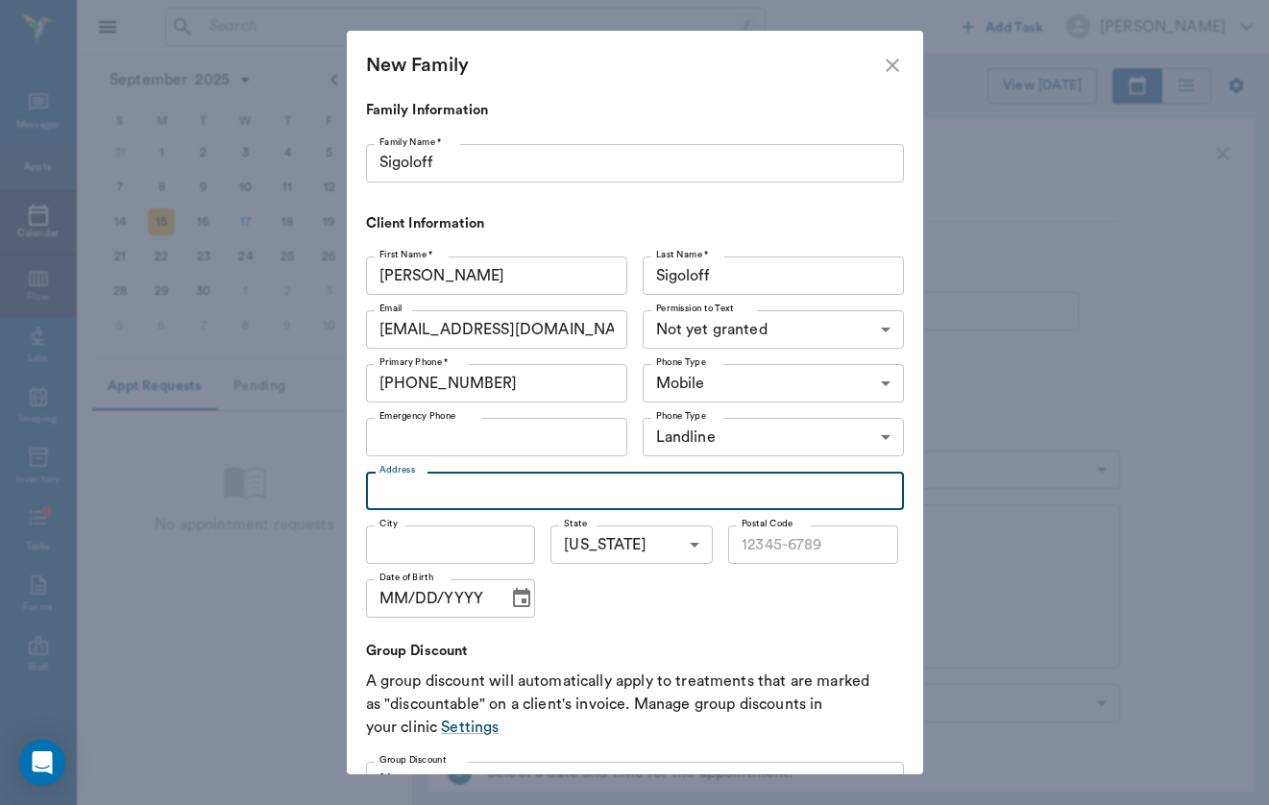
type input "2"
type input "[STREET_ADDRESS]"
click at [438, 541] on input "City" at bounding box center [451, 545] width 170 height 38
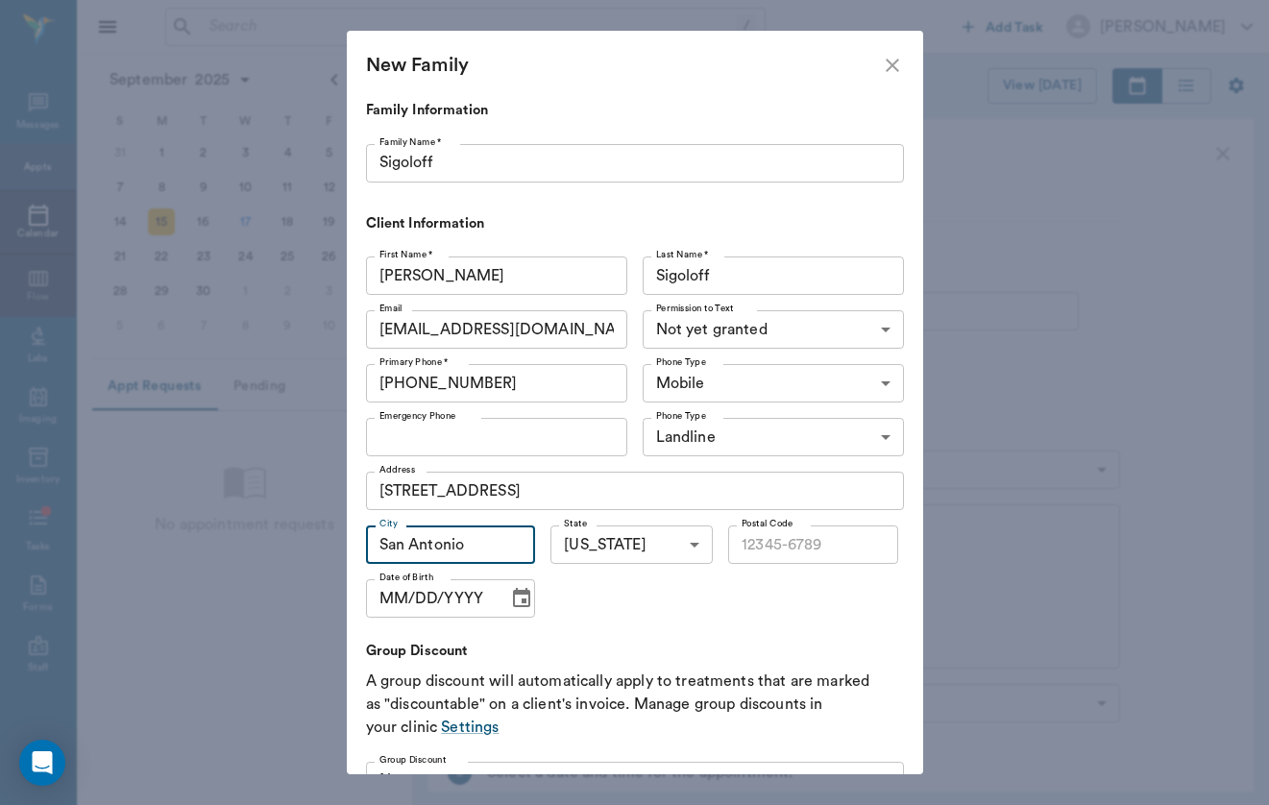
type input "San Antonio"
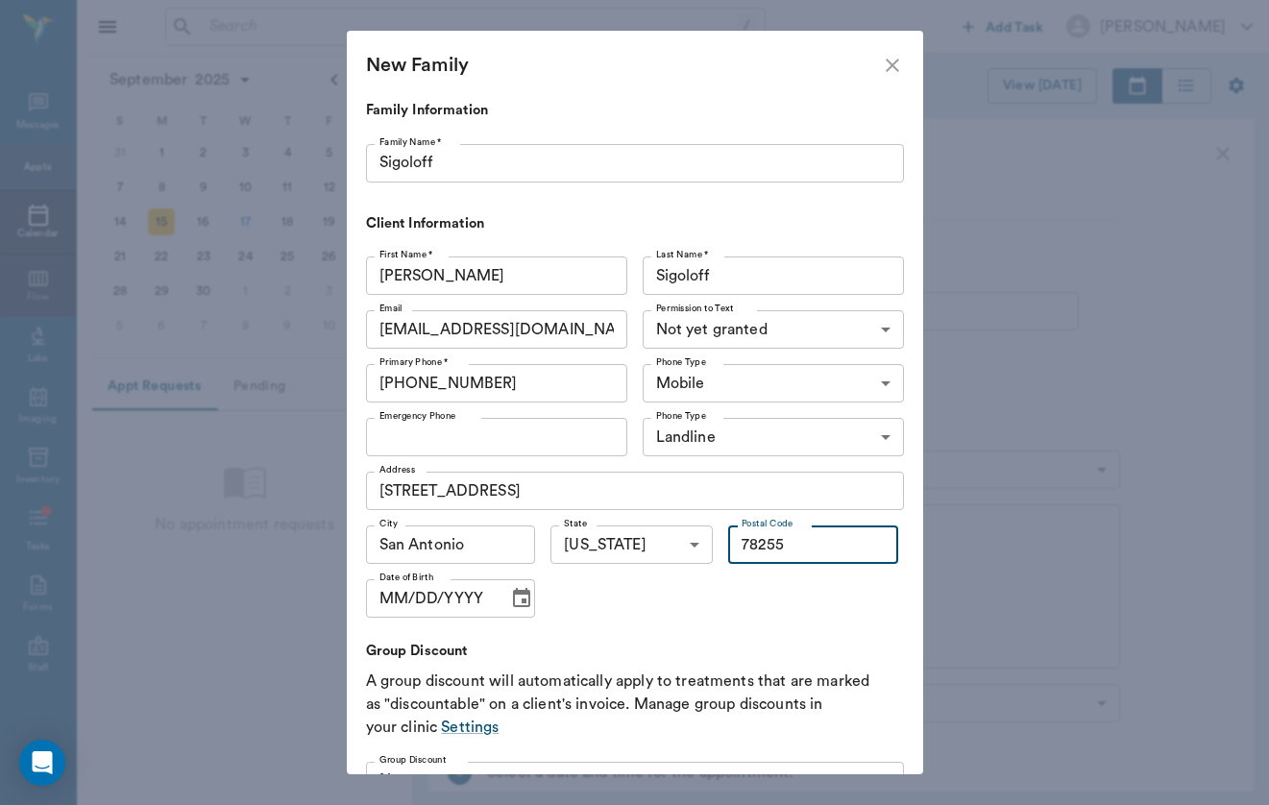
type input "78255"
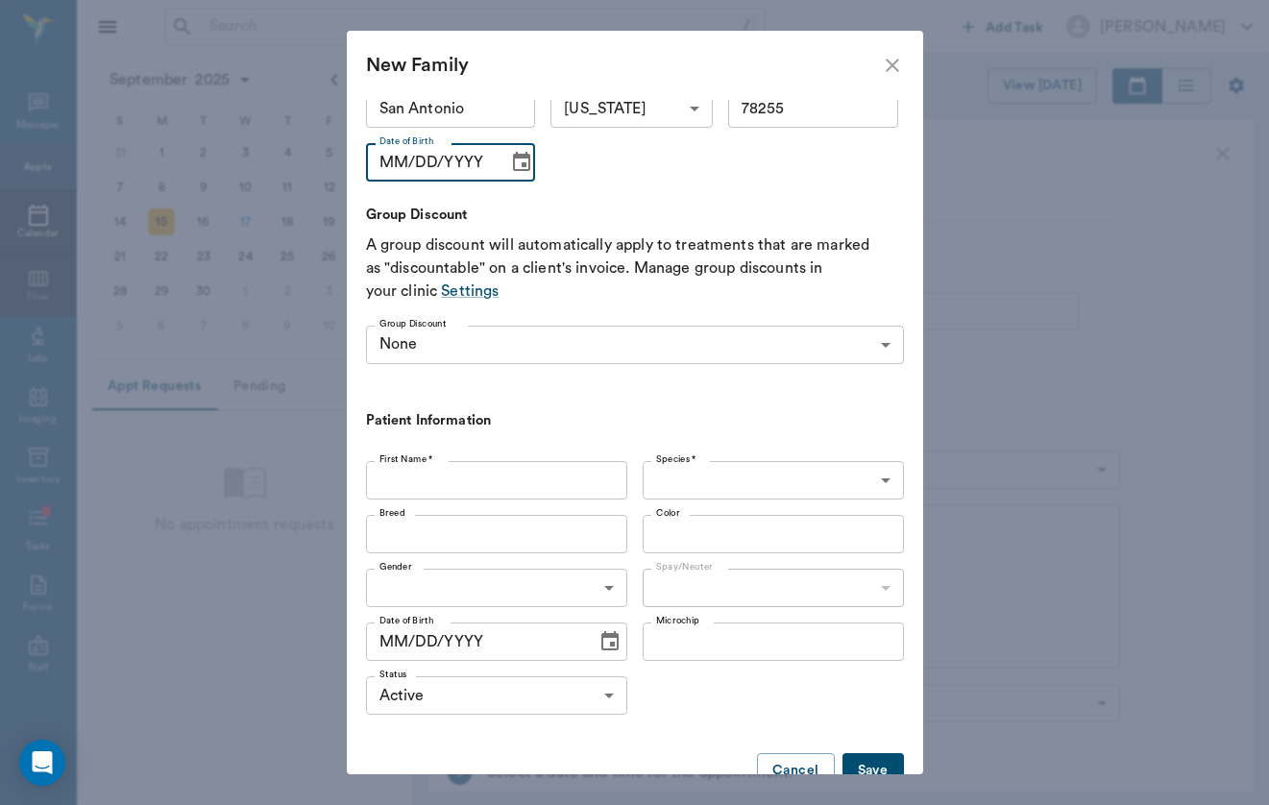
scroll to position [449, 0]
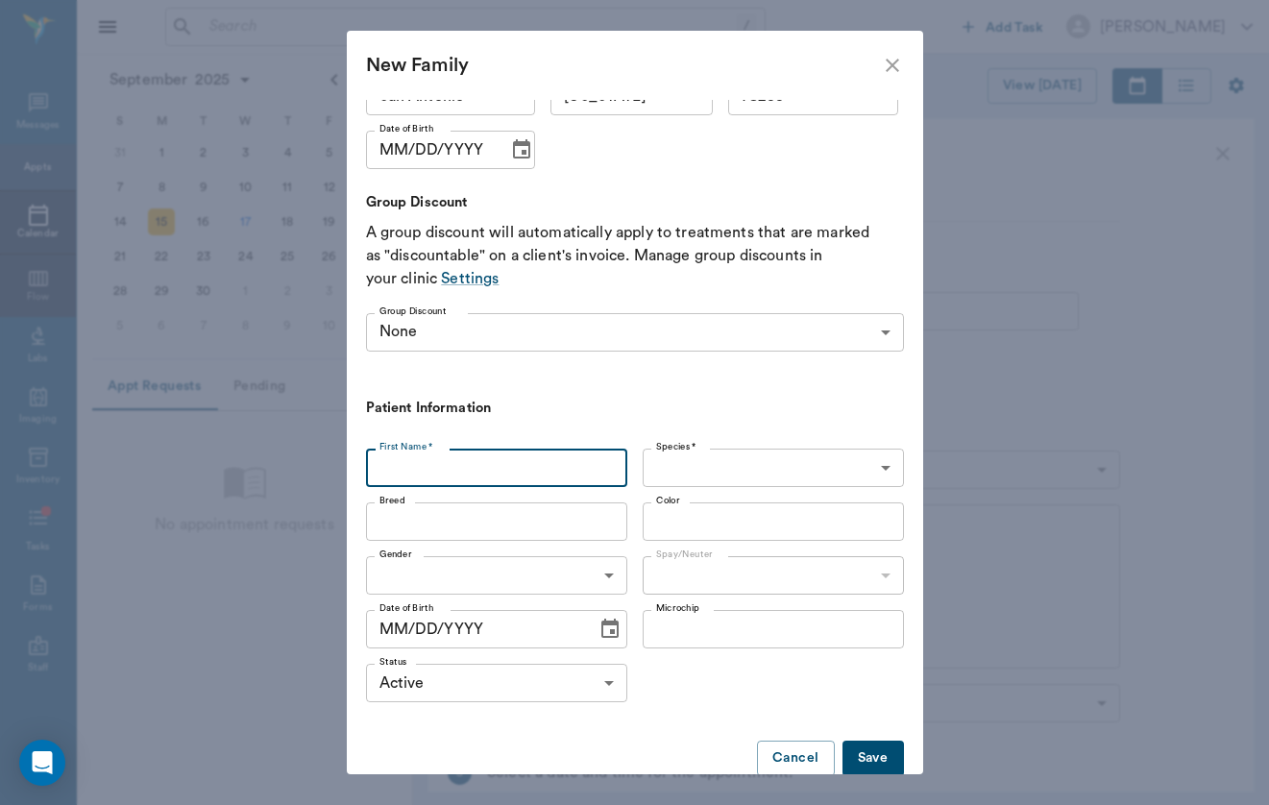
click at [480, 457] on input "First Name *" at bounding box center [496, 468] width 261 height 38
type input "G"
type input "[PERSON_NAME] aka [PERSON_NAME]"
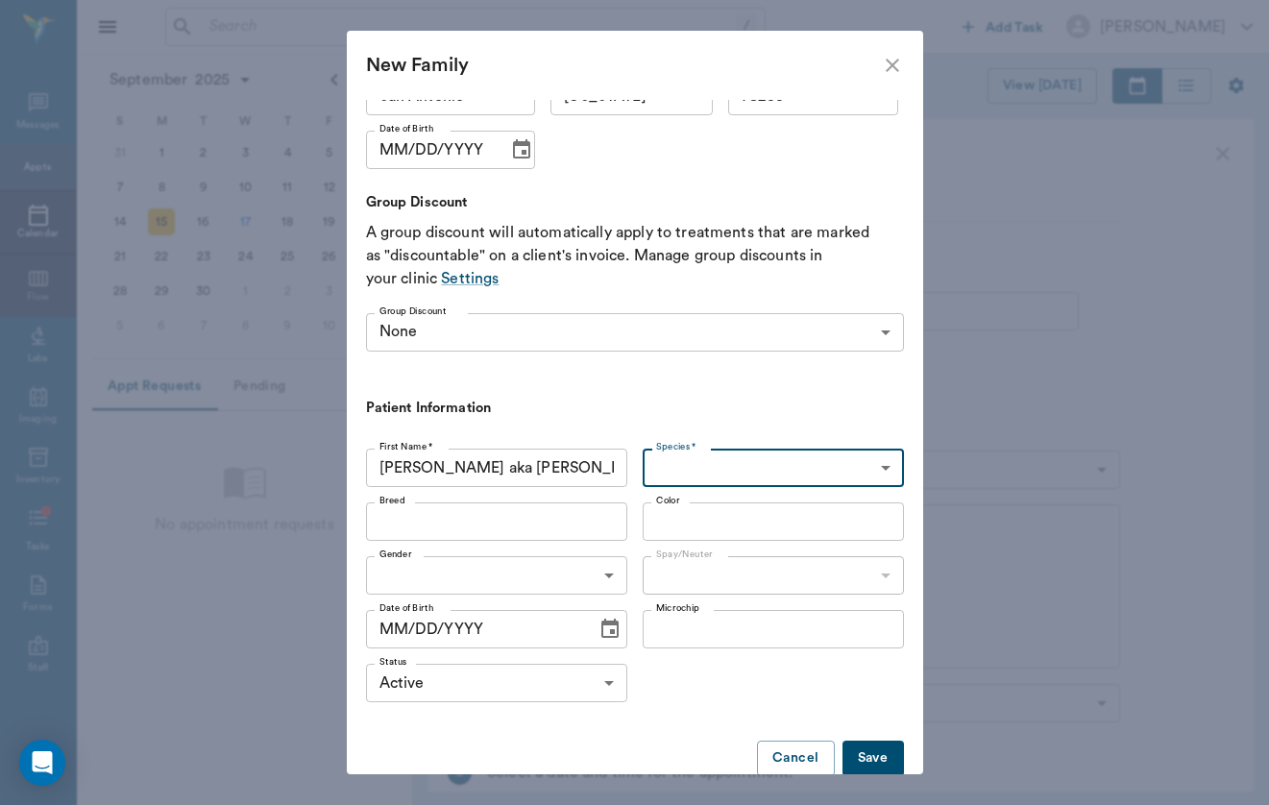
click at [703, 479] on body "/ ​ Add Task [PERSON_NAME] Nectar Messages Appts Calendar Flow Labs Imaging Inv…" at bounding box center [634, 402] width 1269 height 805
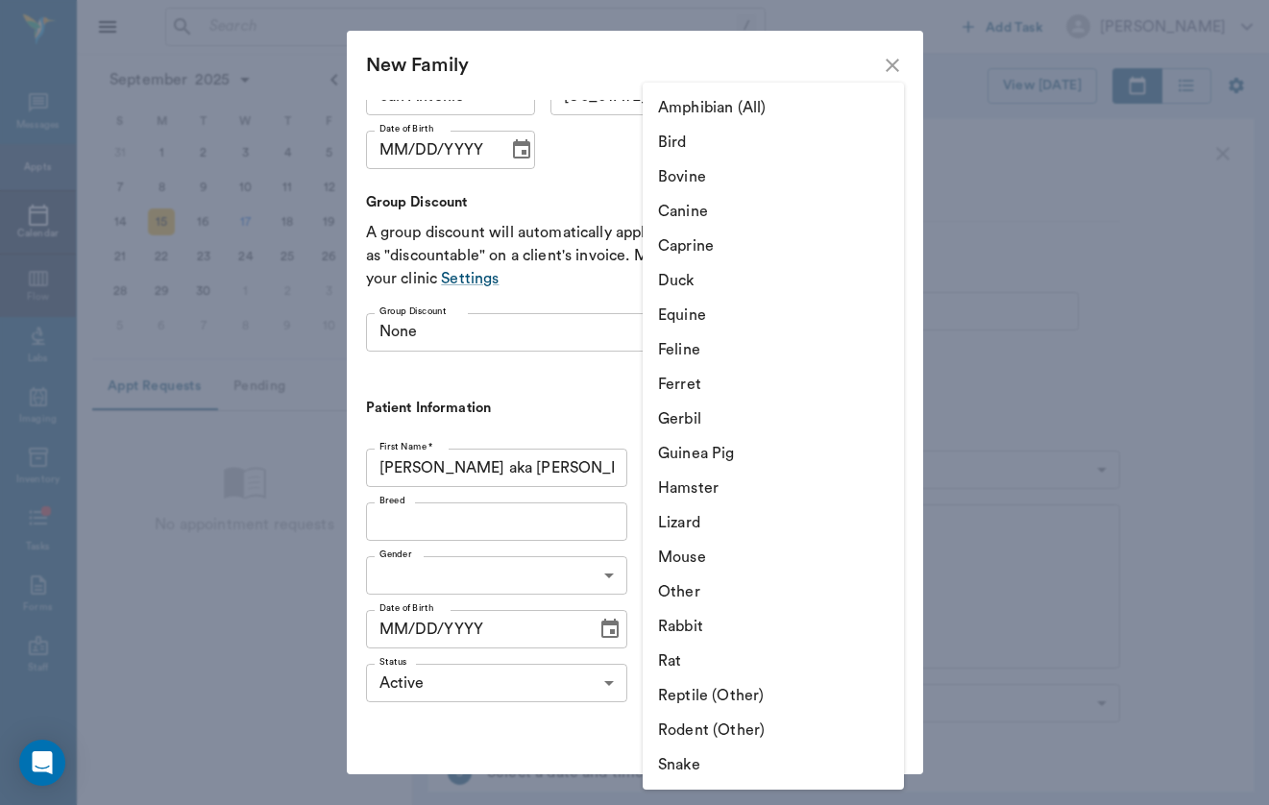
drag, startPoint x: 722, startPoint y: 355, endPoint x: 725, endPoint y: 314, distance: 40.5
click at [725, 314] on ul "Amphibian (All) Bird Bovine Canine Caprine Duck Equine Feline Ferret Gerbil Gui…" at bounding box center [773, 436] width 261 height 707
click at [725, 315] on li "Equine" at bounding box center [773, 315] width 261 height 35
type input "Equine"
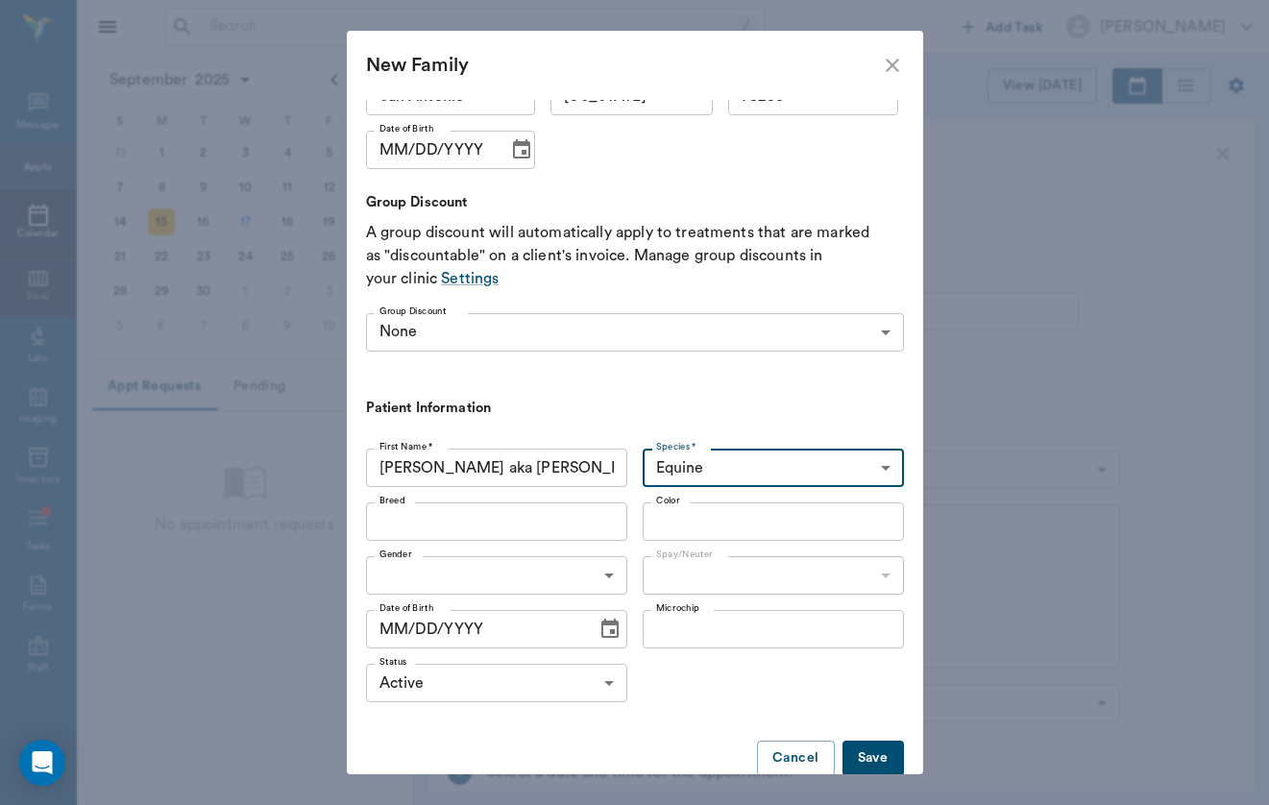
click at [472, 526] on input "Breed" at bounding box center [481, 521] width 218 height 27
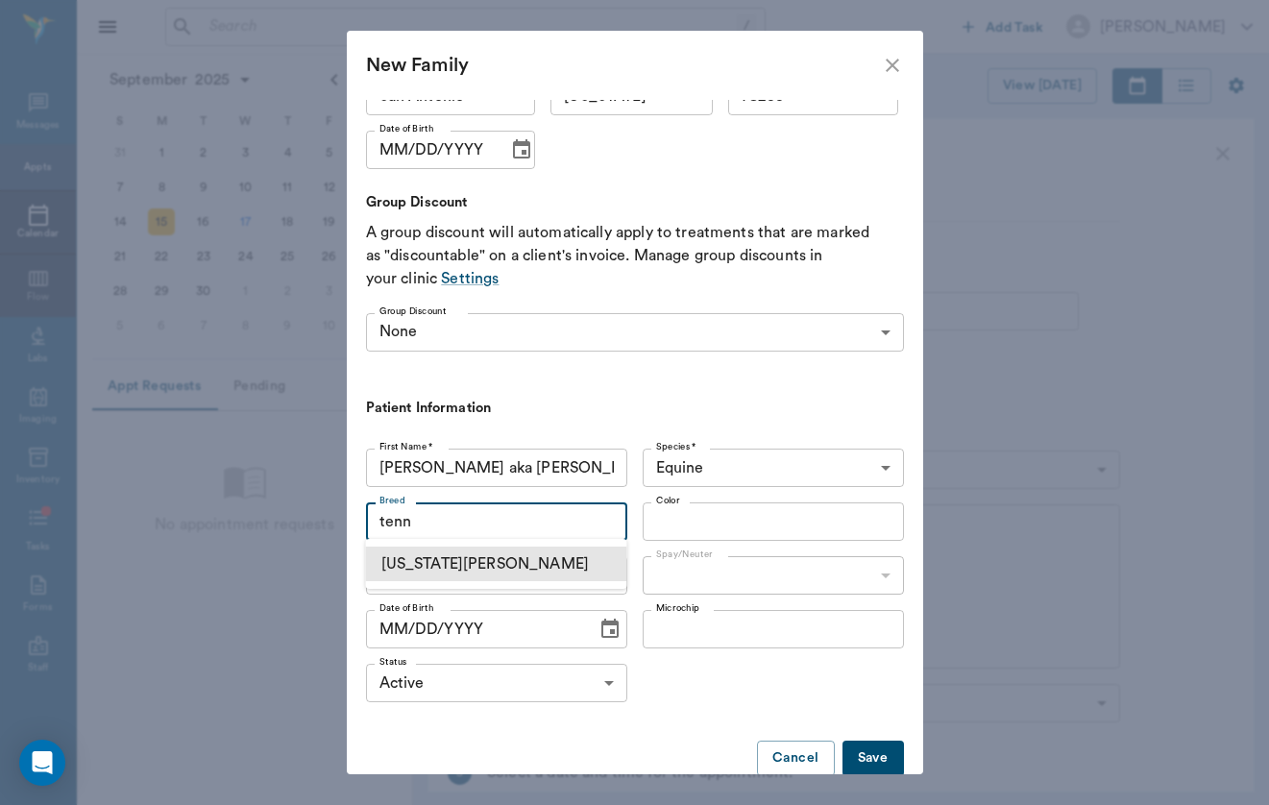
click at [525, 555] on li "[US_STATE][PERSON_NAME]" at bounding box center [496, 564] width 261 height 35
type input "tenn"
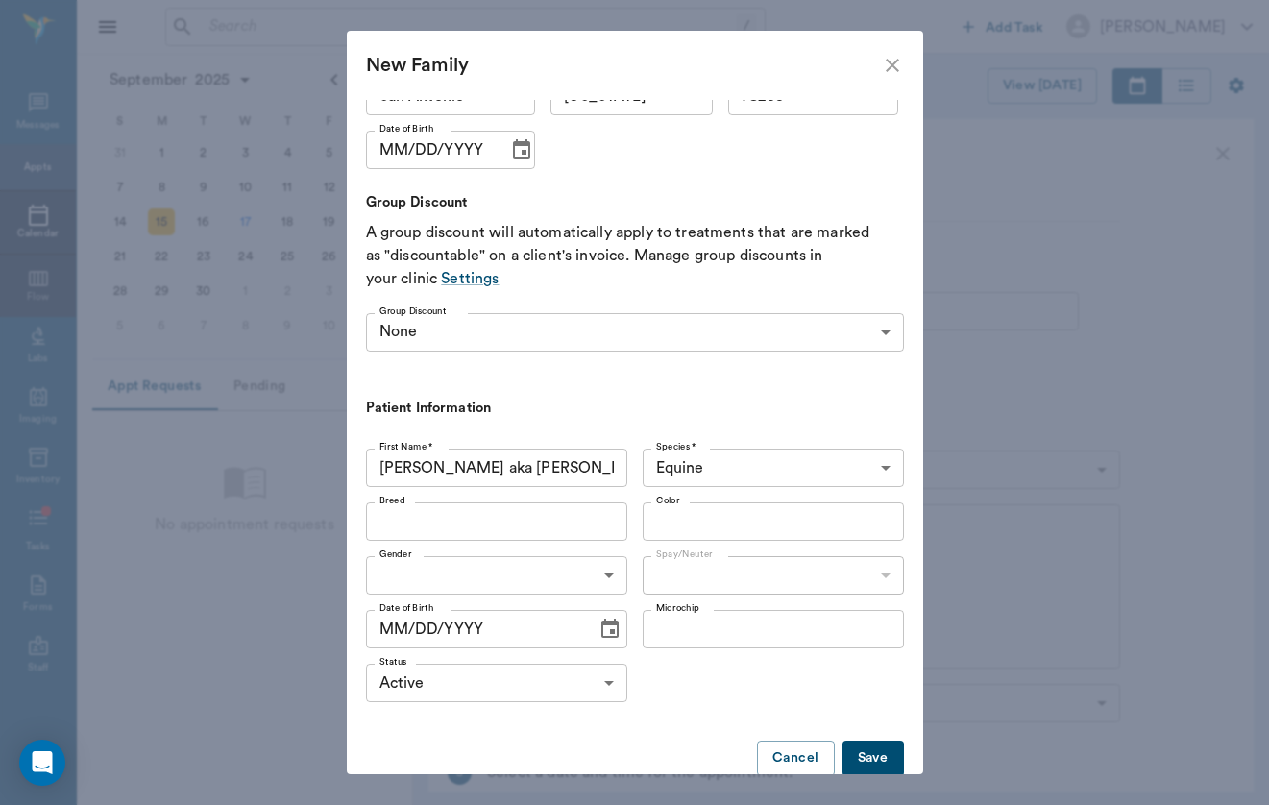
type input "[US_STATE][PERSON_NAME]"
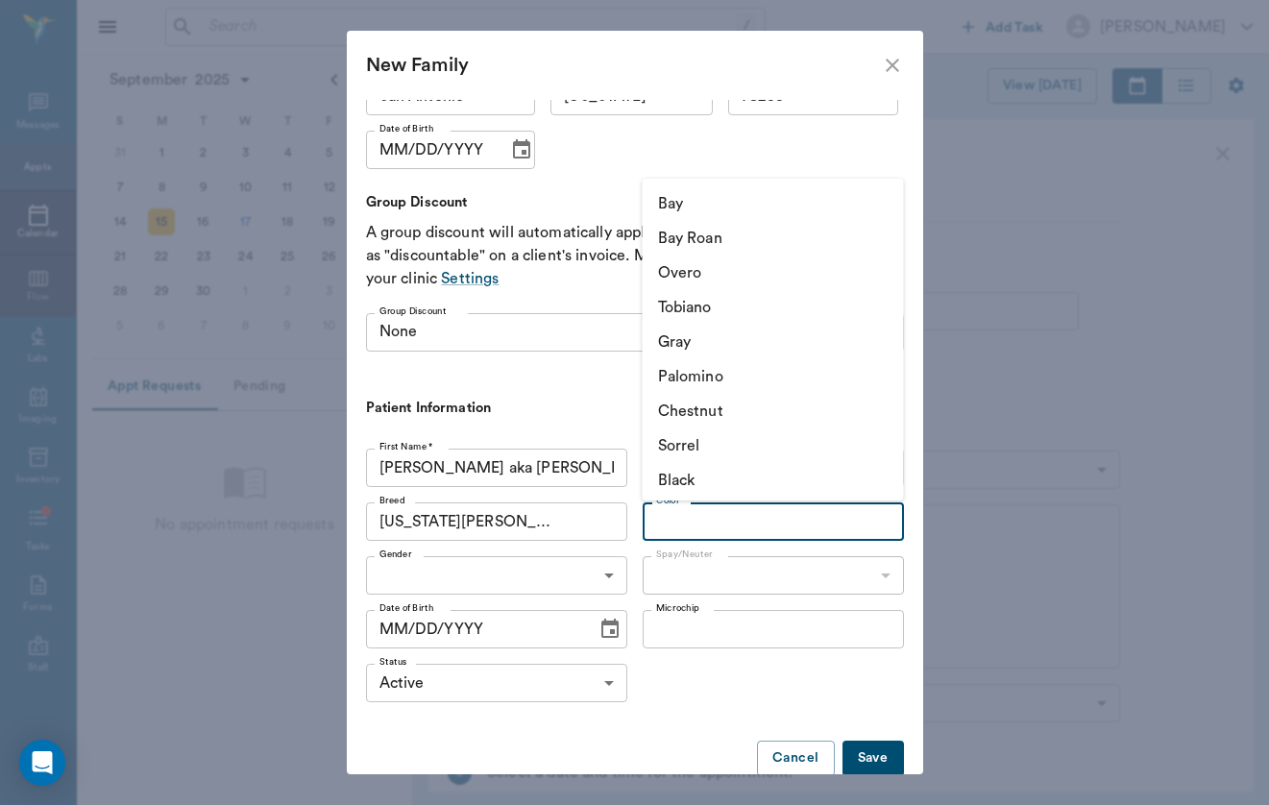
click at [761, 517] on input "Color" at bounding box center [757, 521] width 218 height 27
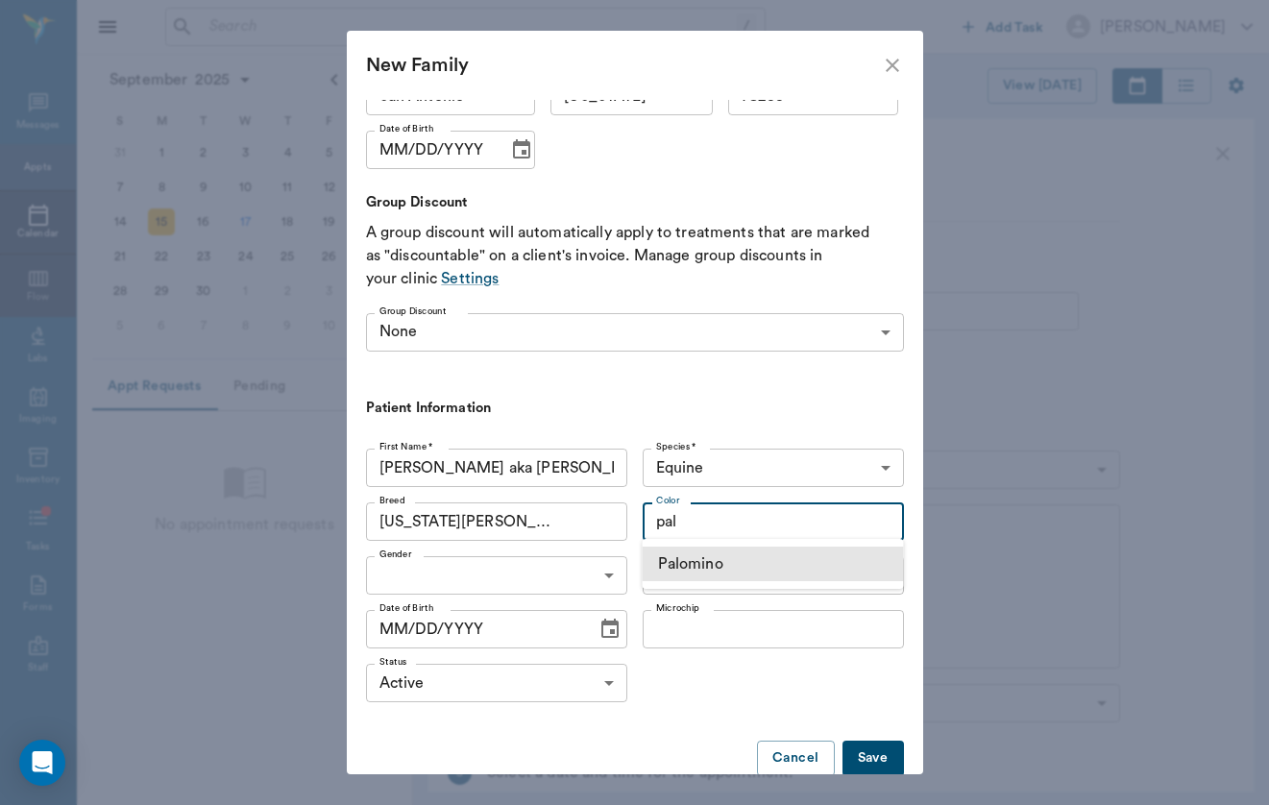
click at [760, 566] on li "Palomino" at bounding box center [773, 564] width 261 height 35
type input "pal"
type input "Palomino"
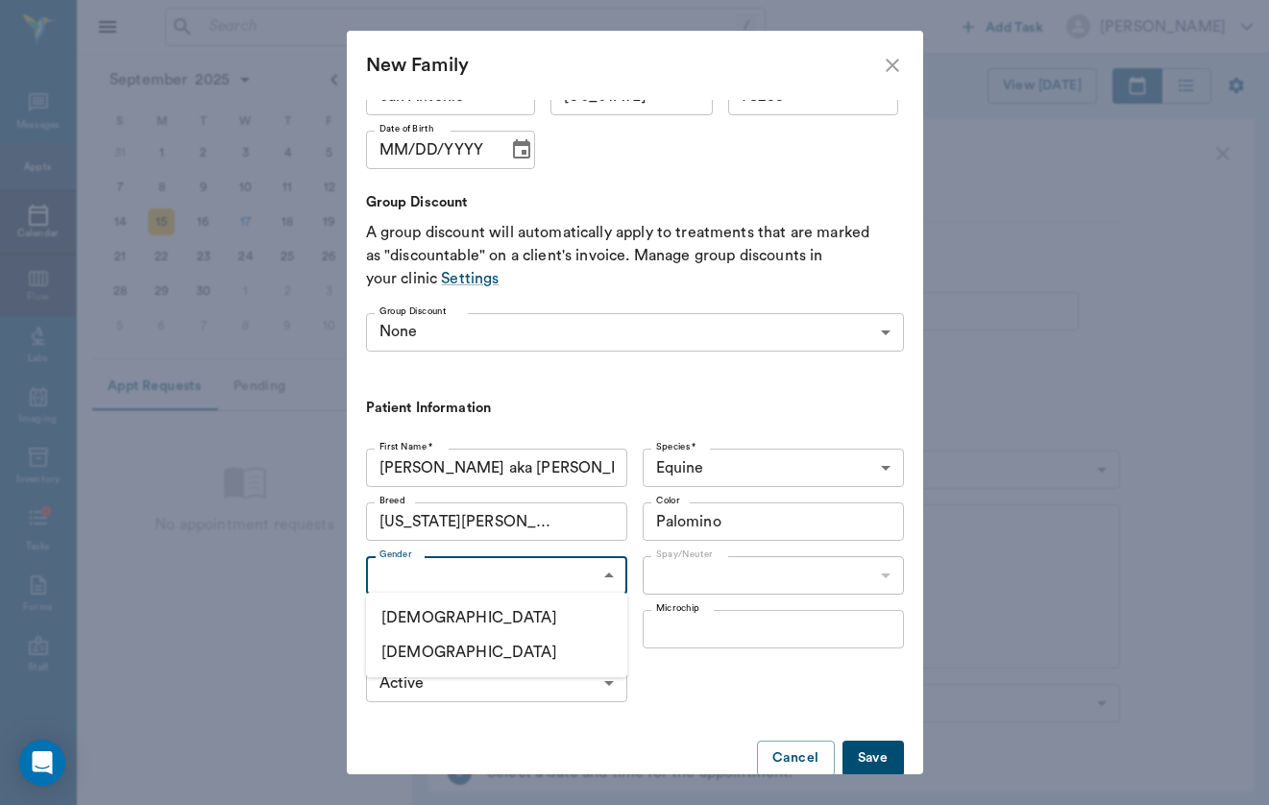
click at [574, 584] on body "/ ​ Add Task [PERSON_NAME] Nectar Messages Appts Calendar Flow Labs Imaging Inv…" at bounding box center [634, 402] width 1269 height 805
click at [560, 619] on li "[DEMOGRAPHIC_DATA]" at bounding box center [496, 617] width 261 height 35
type input "[DEMOGRAPHIC_DATA]"
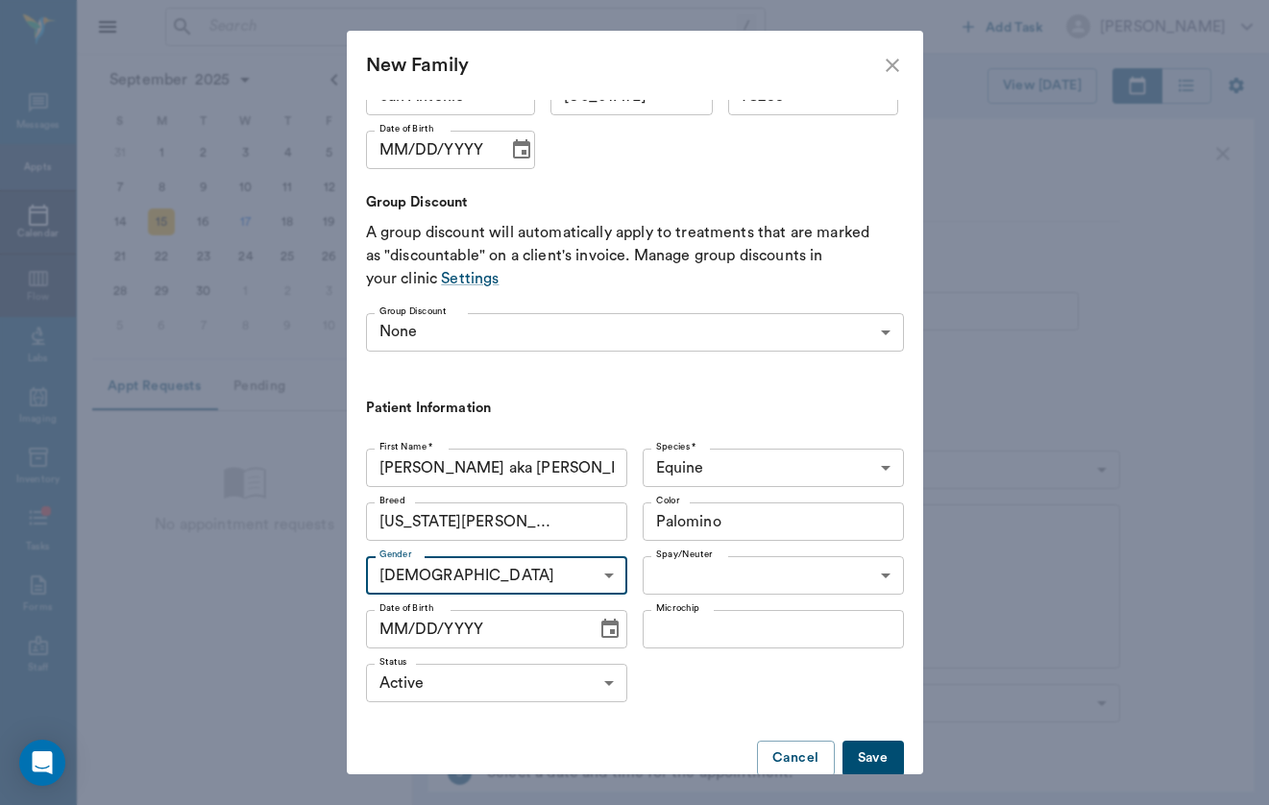
click at [712, 586] on body "/ ​ Add Task [PERSON_NAME] Nectar Messages Appts Calendar Flow Labs Imaging Inv…" at bounding box center [634, 402] width 1269 height 805
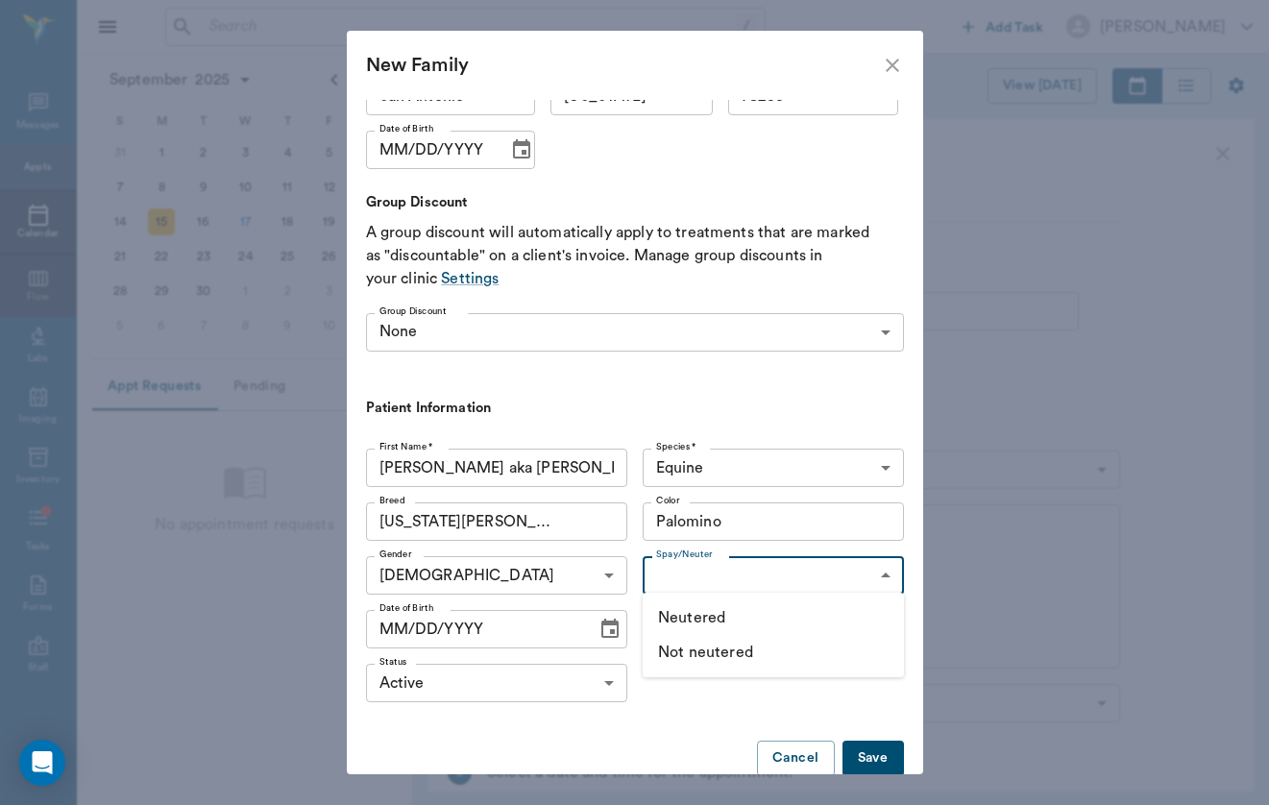
drag, startPoint x: 713, startPoint y: 648, endPoint x: 723, endPoint y: 618, distance: 32.5
click at [723, 618] on ul "Neutered Not neutered" at bounding box center [773, 635] width 261 height 85
click at [723, 618] on li "Neutered" at bounding box center [773, 617] width 261 height 35
type input "true"
click at [394, 637] on input "MM/DD/YYYY" at bounding box center [475, 629] width 218 height 38
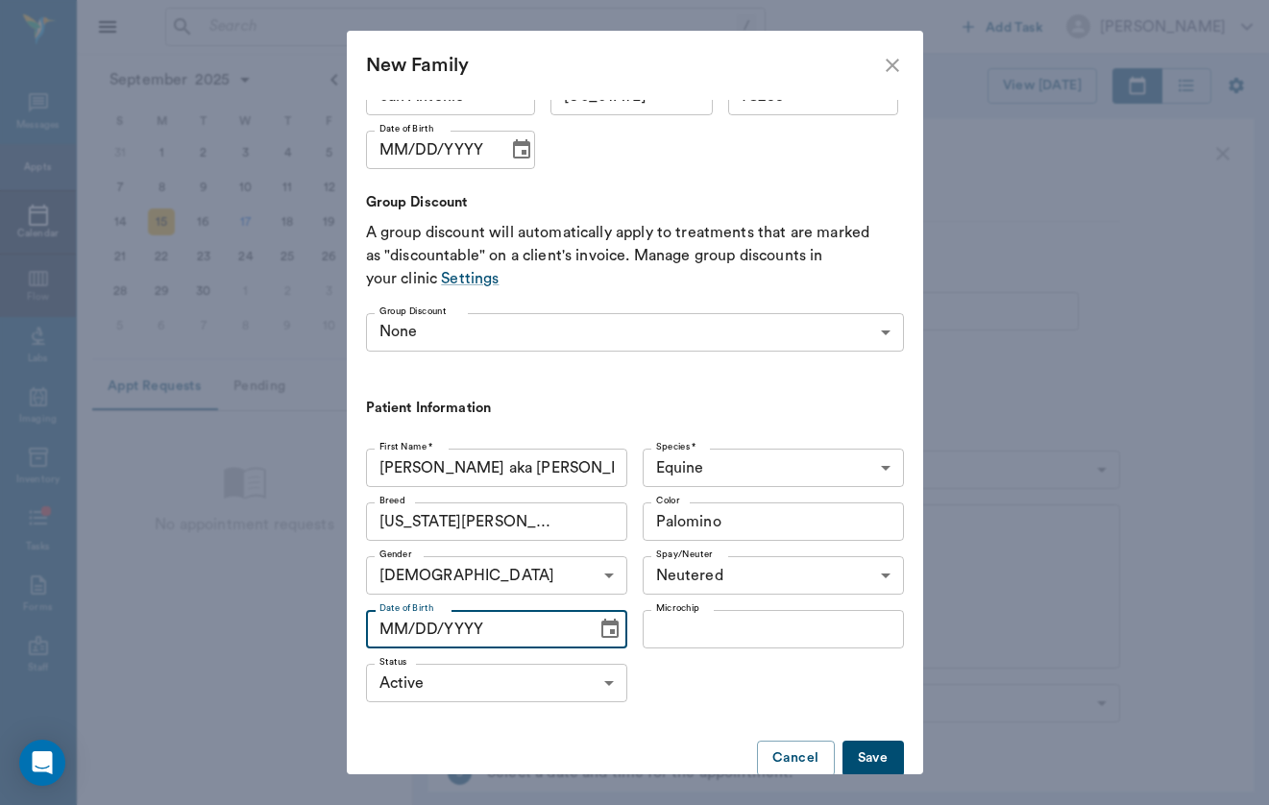
click at [390, 634] on input "MM/DD/YYYY" at bounding box center [475, 629] width 218 height 38
type input "01/DD/YYYY"
click at [405, 625] on input "01/DD/YYYY" at bounding box center [475, 629] width 218 height 38
click at [435, 634] on input "01/01/YYYY" at bounding box center [475, 629] width 218 height 38
type input "[DATE]"
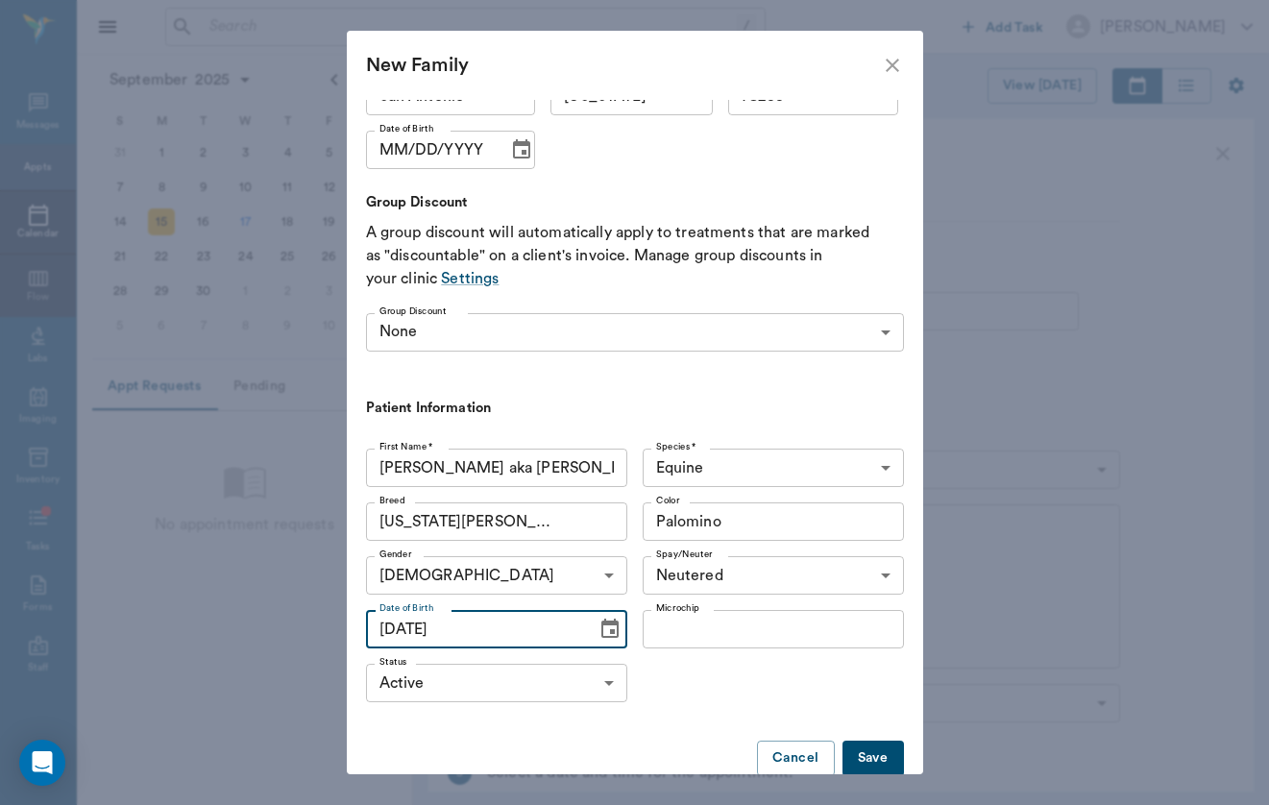
click at [870, 756] on button "Save" at bounding box center [873, 759] width 61 height 36
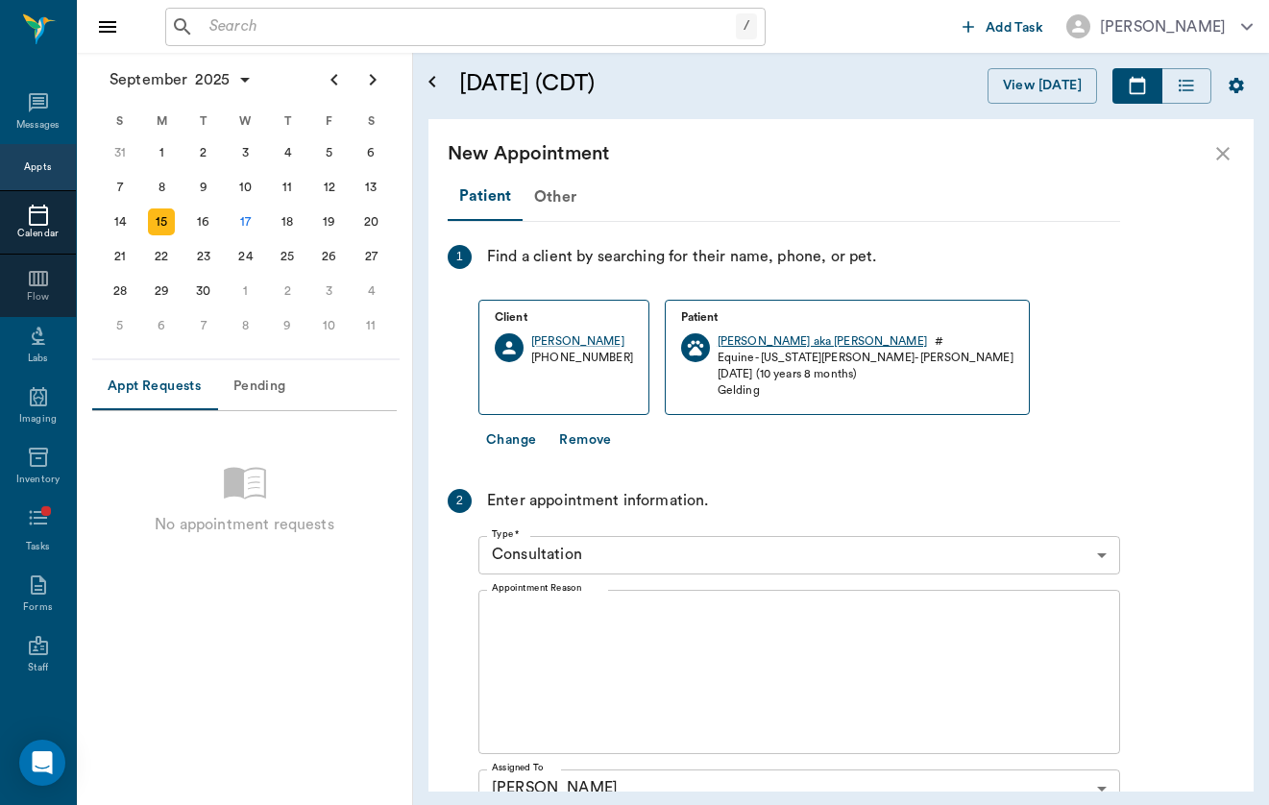
click at [743, 343] on div "[PERSON_NAME] aka [PERSON_NAME]" at bounding box center [822, 341] width 209 height 16
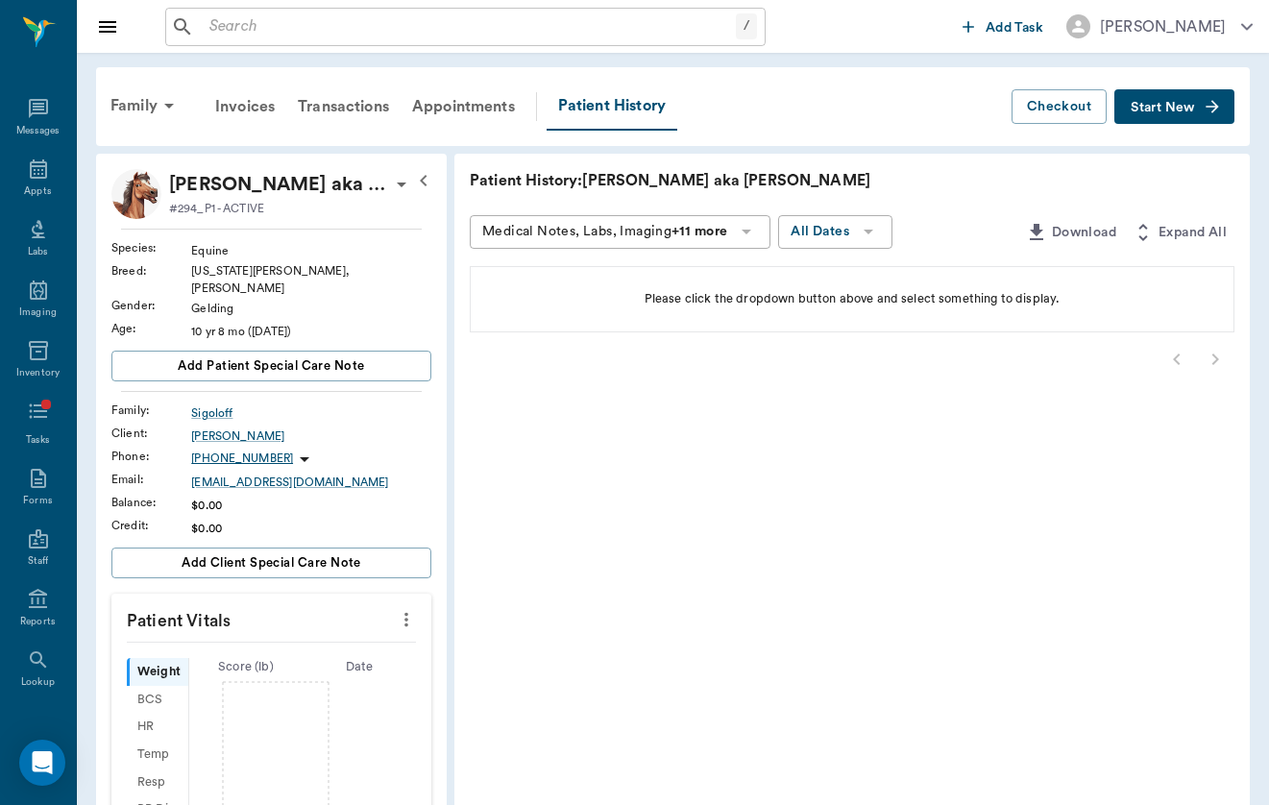
click at [1189, 116] on button "Start New" at bounding box center [1174, 107] width 120 height 36
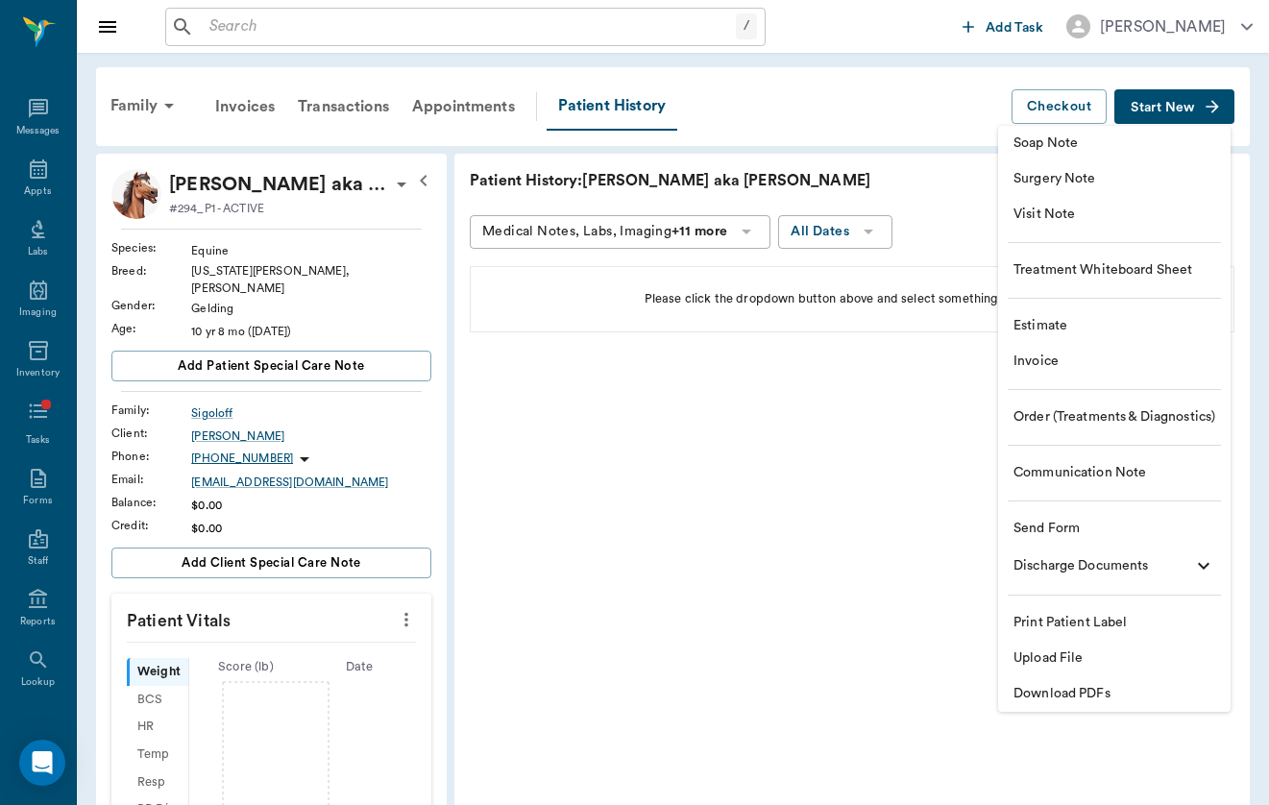
click at [1130, 227] on li "Visit Note" at bounding box center [1114, 215] width 232 height 36
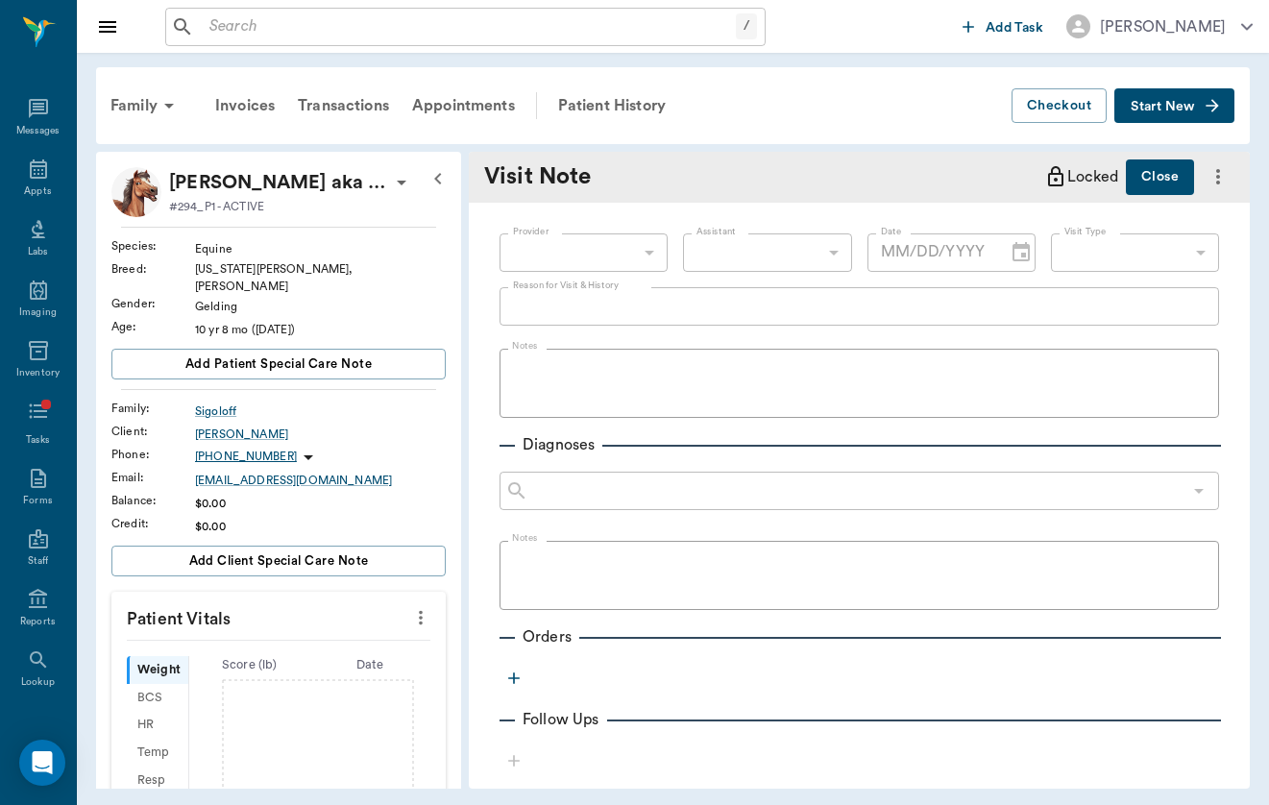
type input "[DATE]"
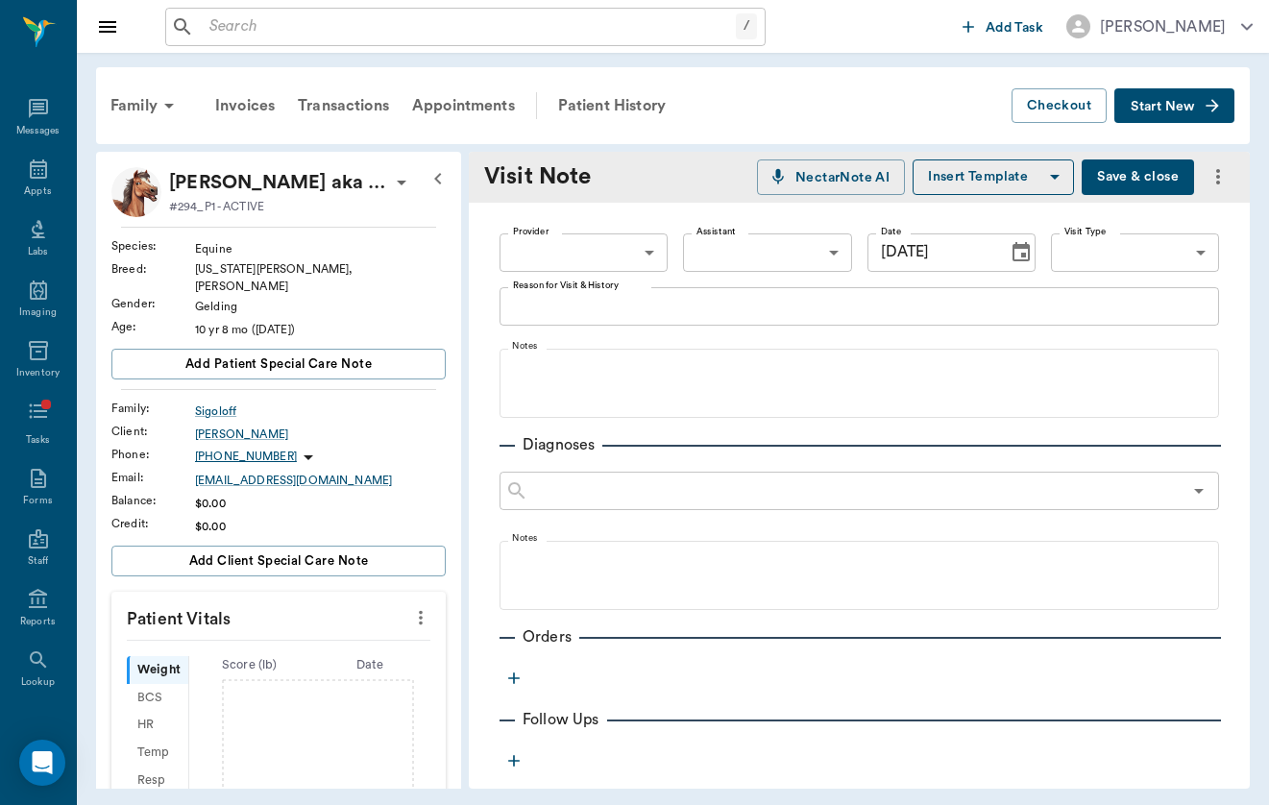
click at [657, 262] on body "/ ​ Add Task [PERSON_NAME] Nectar Messages Appts Labs Imaging Inventory Tasks F…" at bounding box center [634, 402] width 1269 height 805
click at [646, 297] on li "[PERSON_NAME]" at bounding box center [584, 297] width 168 height 35
type input "649b3e03b5bc7e03f9326794"
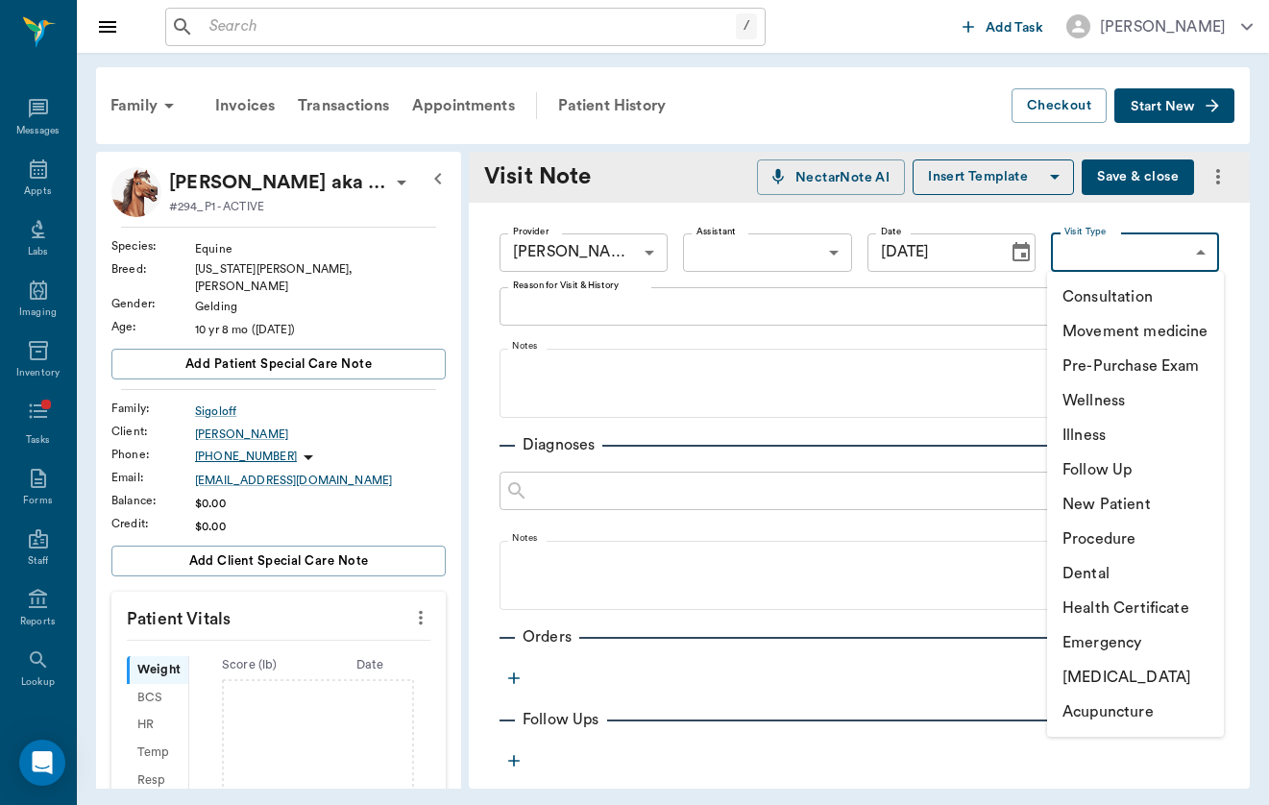
click at [1166, 249] on body "/ ​ Add Task [PERSON_NAME] Nectar Messages Appts Labs Imaging Inventory Tasks F…" at bounding box center [634, 402] width 1269 height 805
click at [1139, 675] on li "[MEDICAL_DATA]" at bounding box center [1135, 677] width 177 height 35
type input "65d2c202a8044d23520120ce"
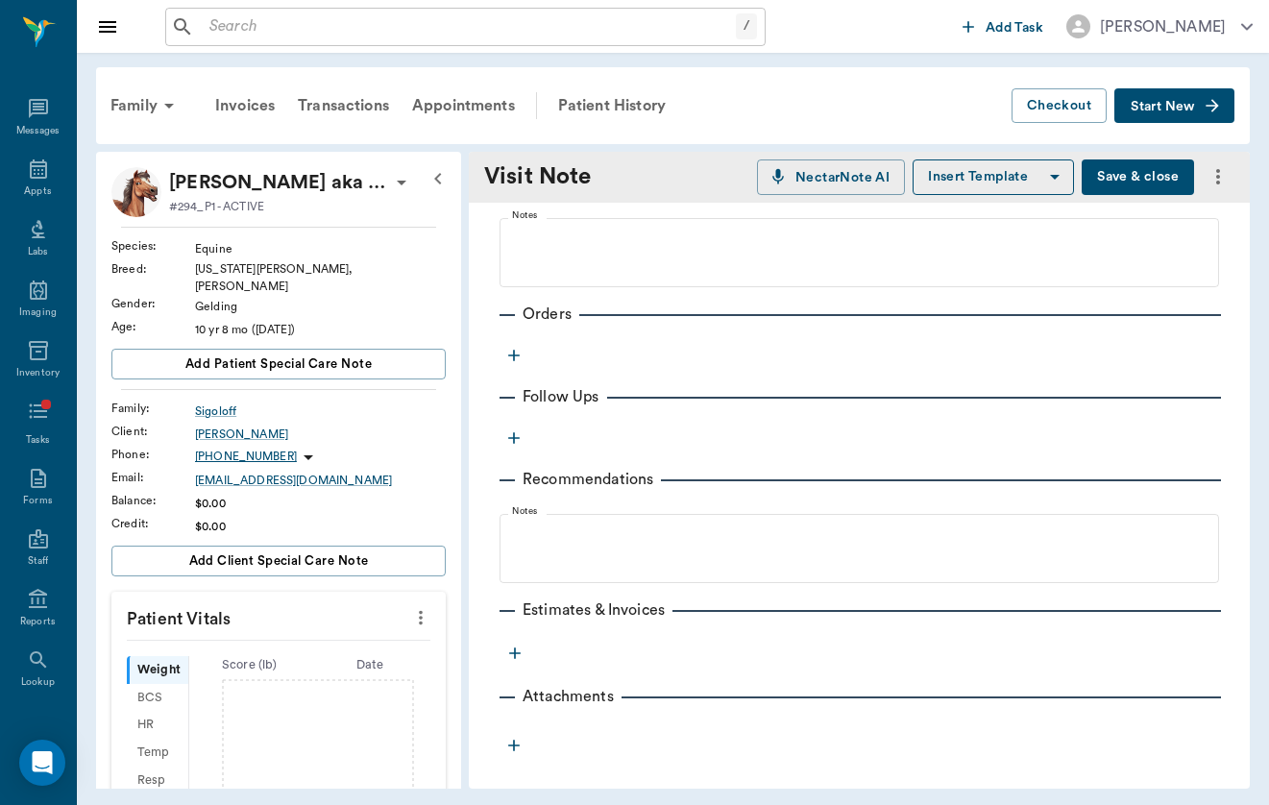
scroll to position [325, 0]
click at [505, 349] on icon "button" at bounding box center [513, 353] width 19 height 19
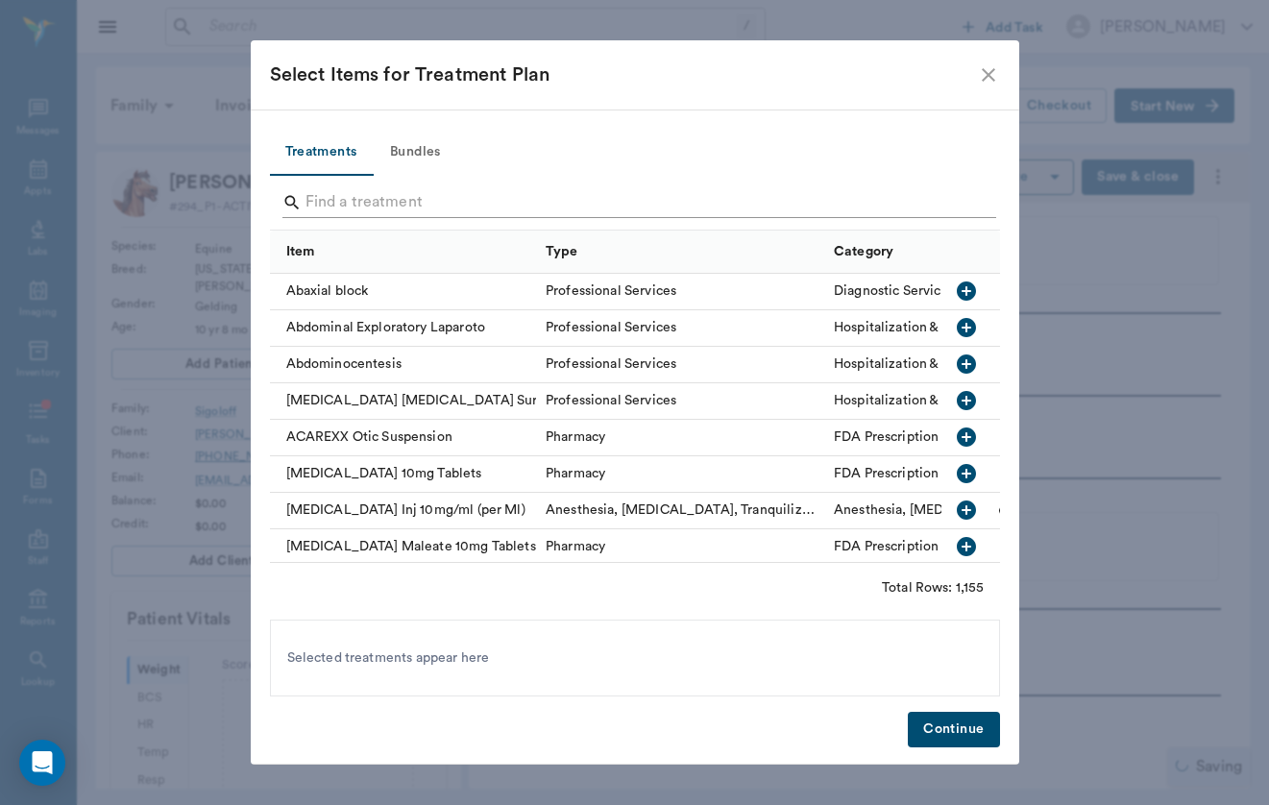
click at [552, 207] on input "Search" at bounding box center [637, 202] width 662 height 31
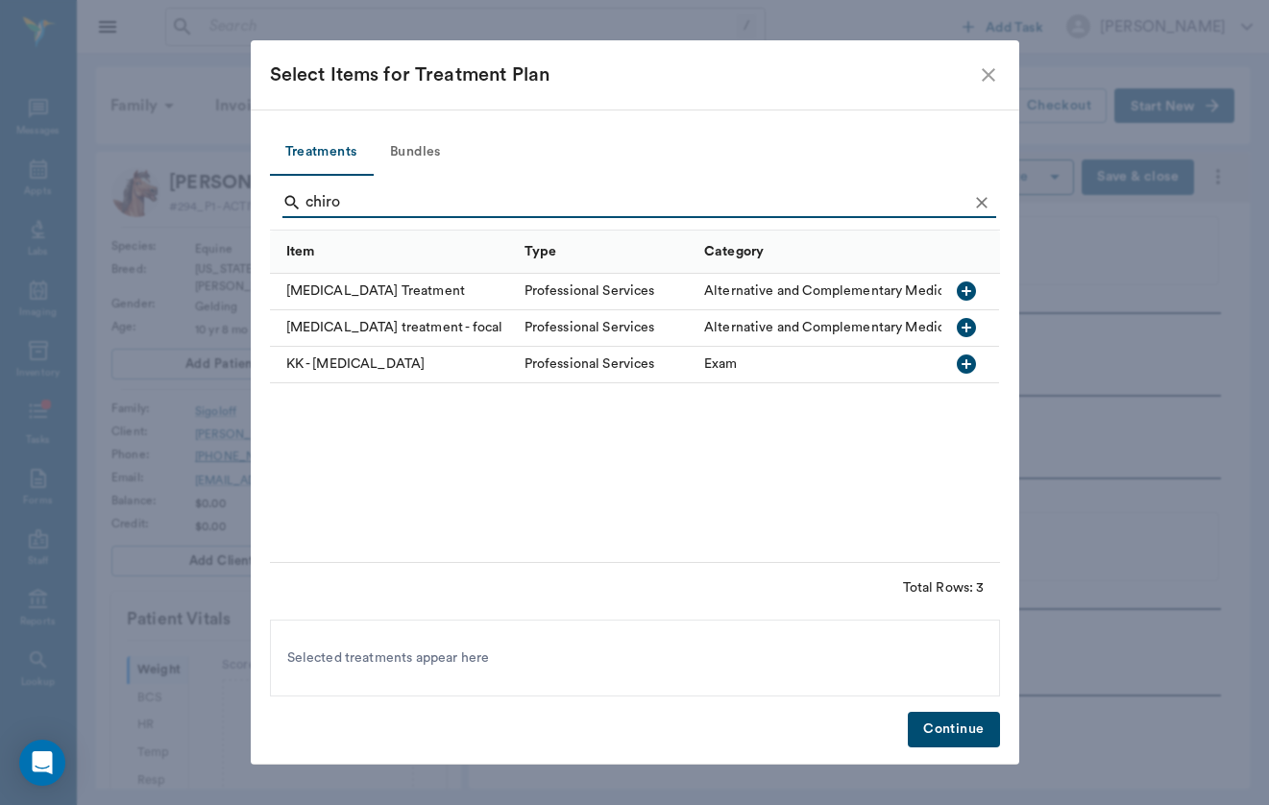
click at [420, 290] on div "[MEDICAL_DATA] Treatment" at bounding box center [392, 292] width 245 height 37
drag, startPoint x: 416, startPoint y: 212, endPoint x: 393, endPoint y: 194, distance: 29.4
click at [393, 194] on input "chiro" at bounding box center [637, 202] width 662 height 31
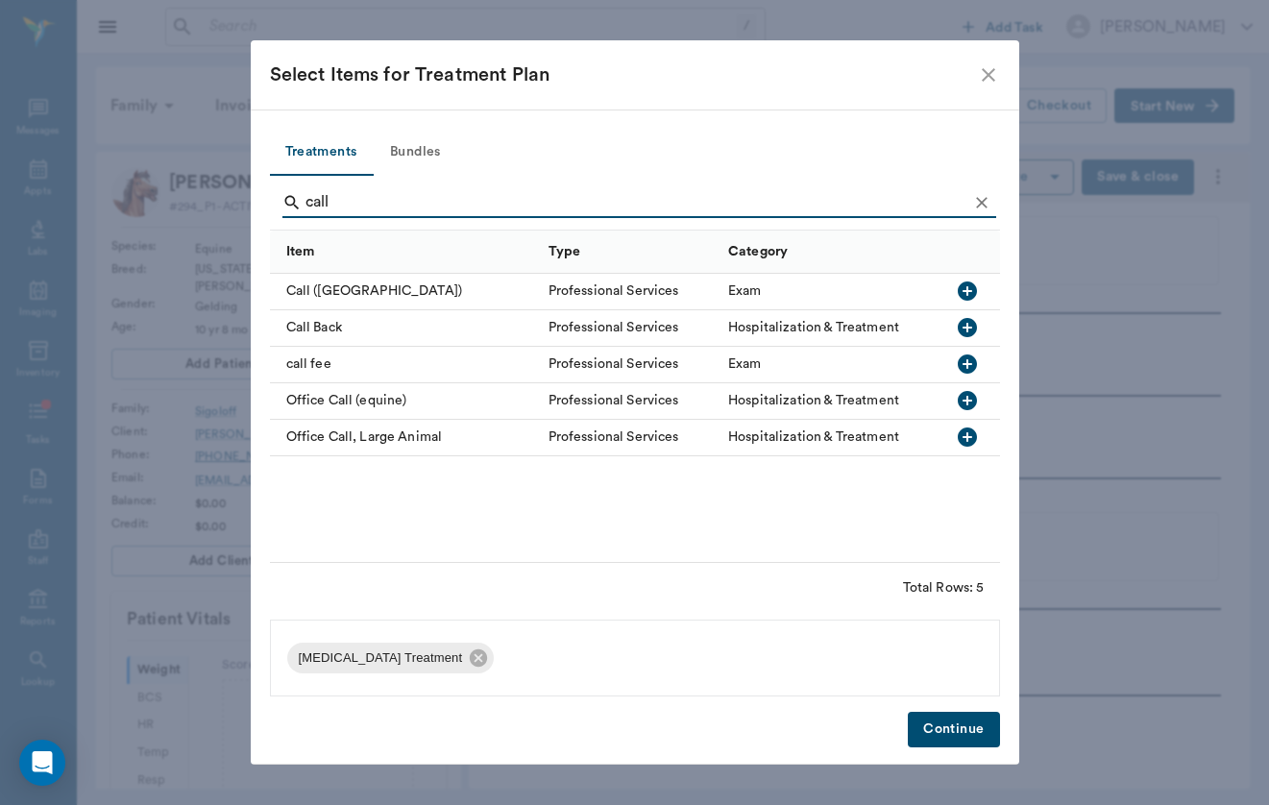
type input "call"
click at [319, 366] on div "call fee" at bounding box center [404, 365] width 269 height 37
click at [939, 729] on button "Continue" at bounding box center [953, 730] width 91 height 36
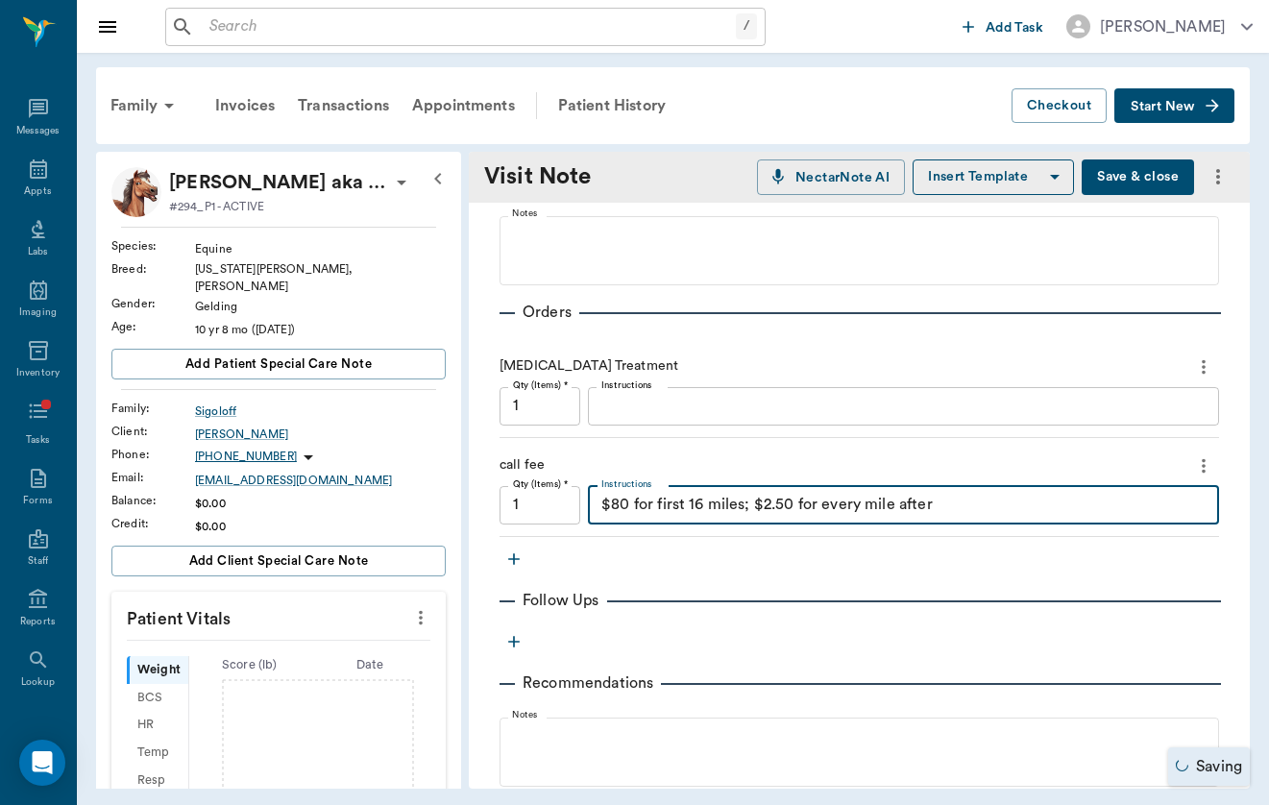
click at [985, 500] on textarea "$80 for first 16 miles; $2.50 for every mile after" at bounding box center [903, 505] width 604 height 22
click at [730, 511] on textarea "Instructions" at bounding box center [903, 505] width 604 height 22
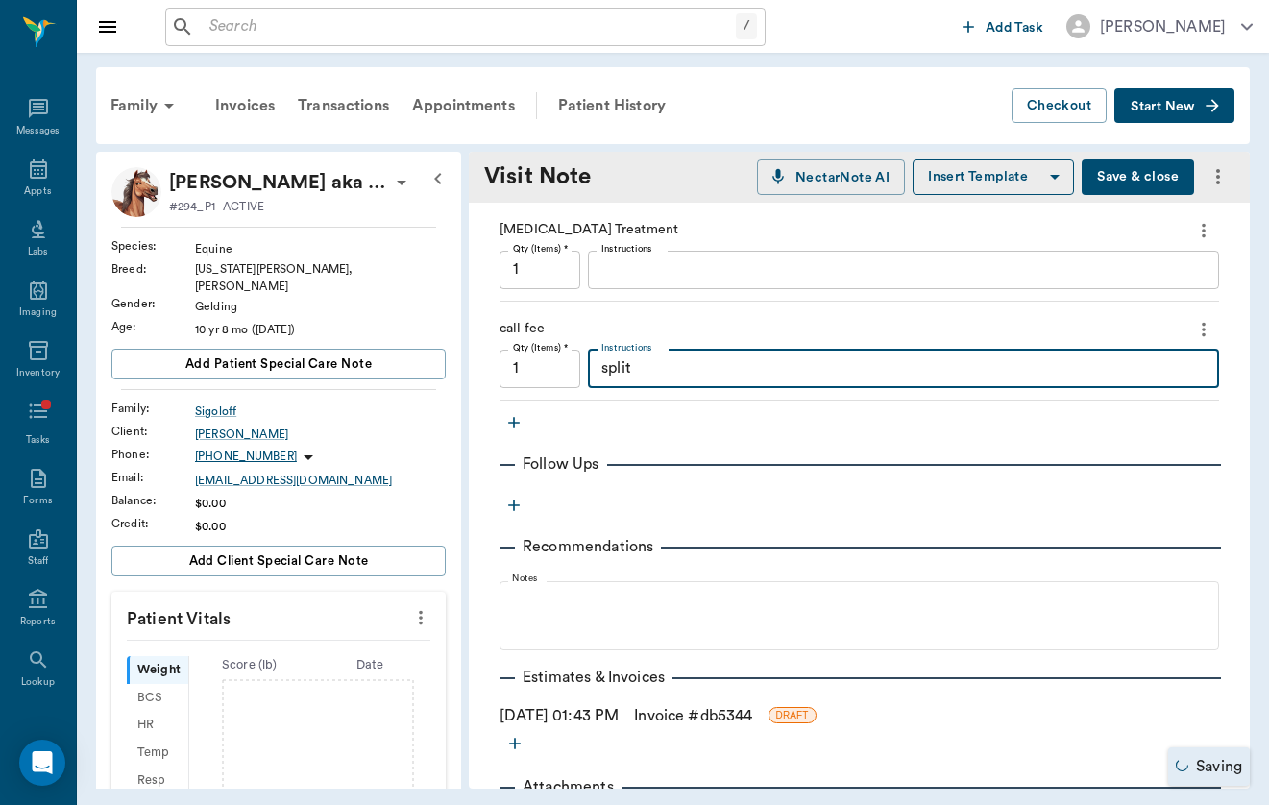
scroll to position [463, 0]
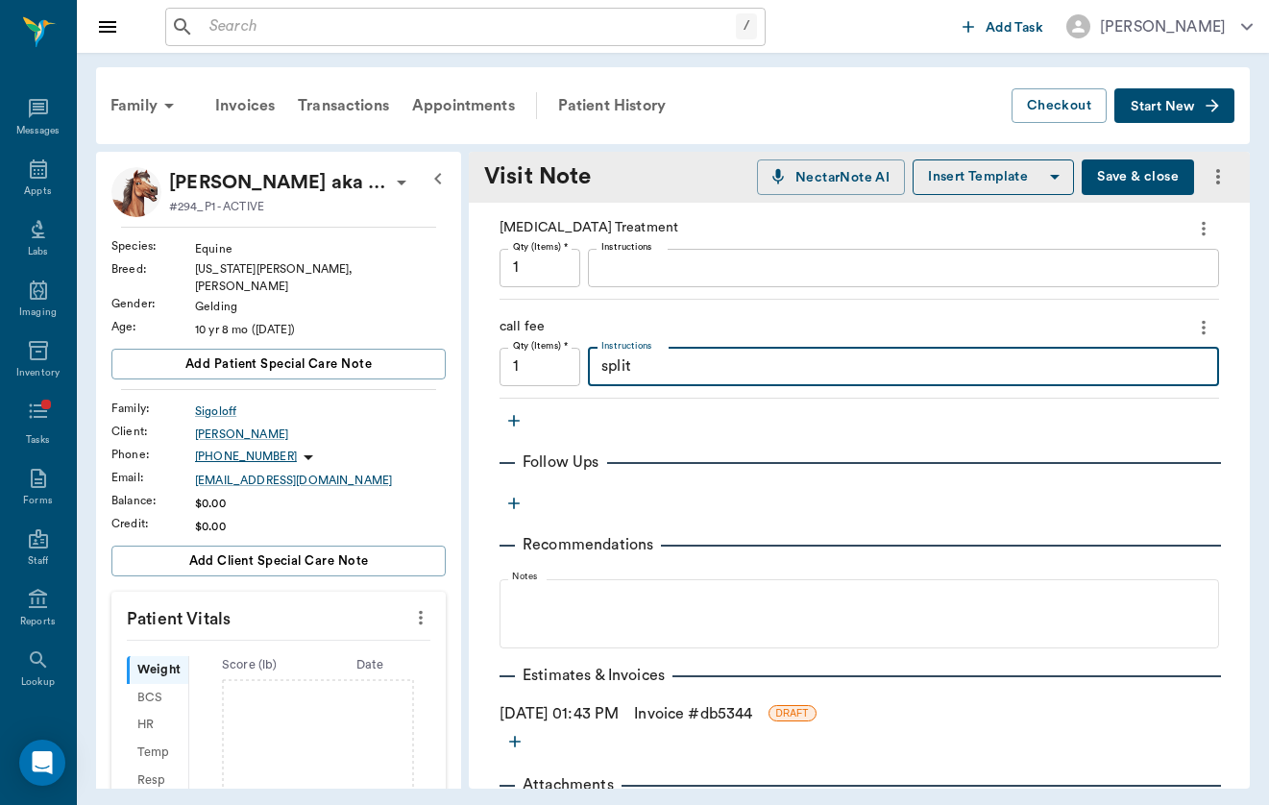
type textarea "split"
click at [691, 722] on link "Invoice # db5344" at bounding box center [693, 713] width 118 height 23
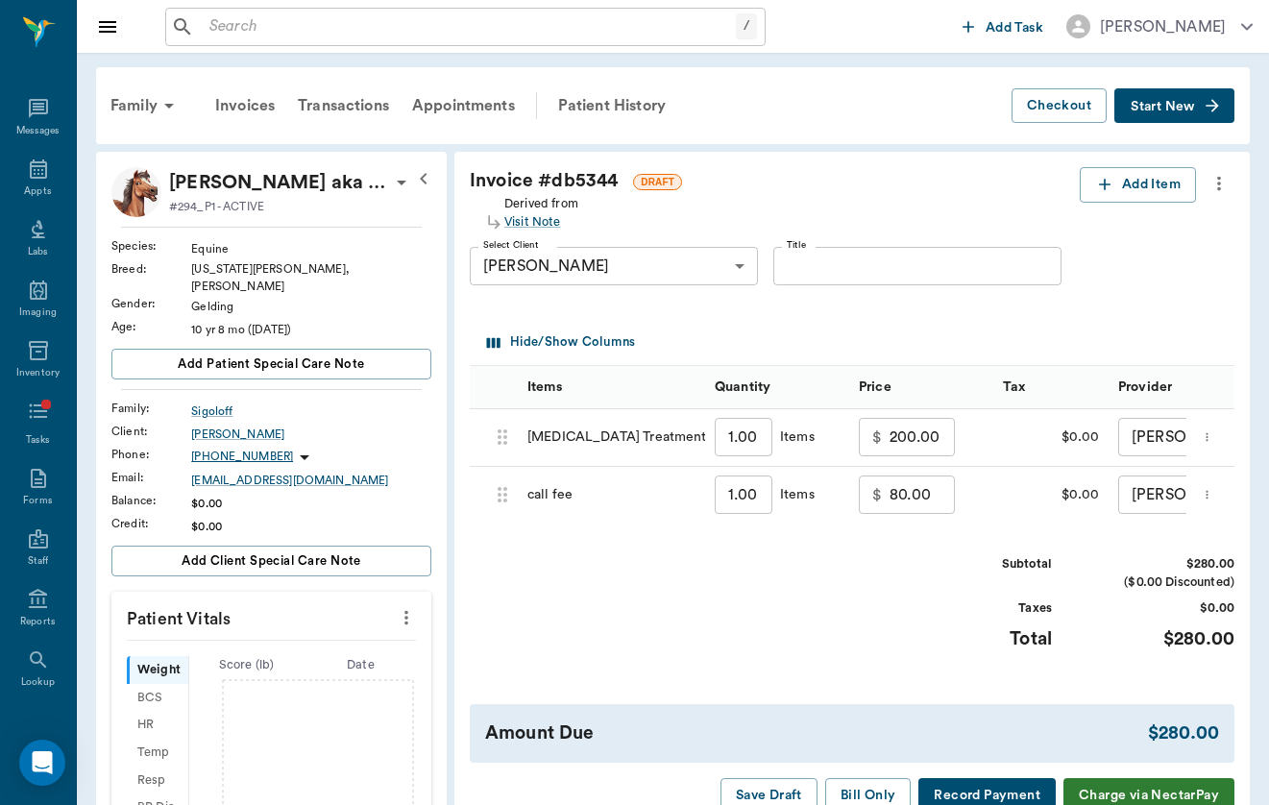
click at [890, 493] on input "80.00" at bounding box center [922, 495] width 65 height 38
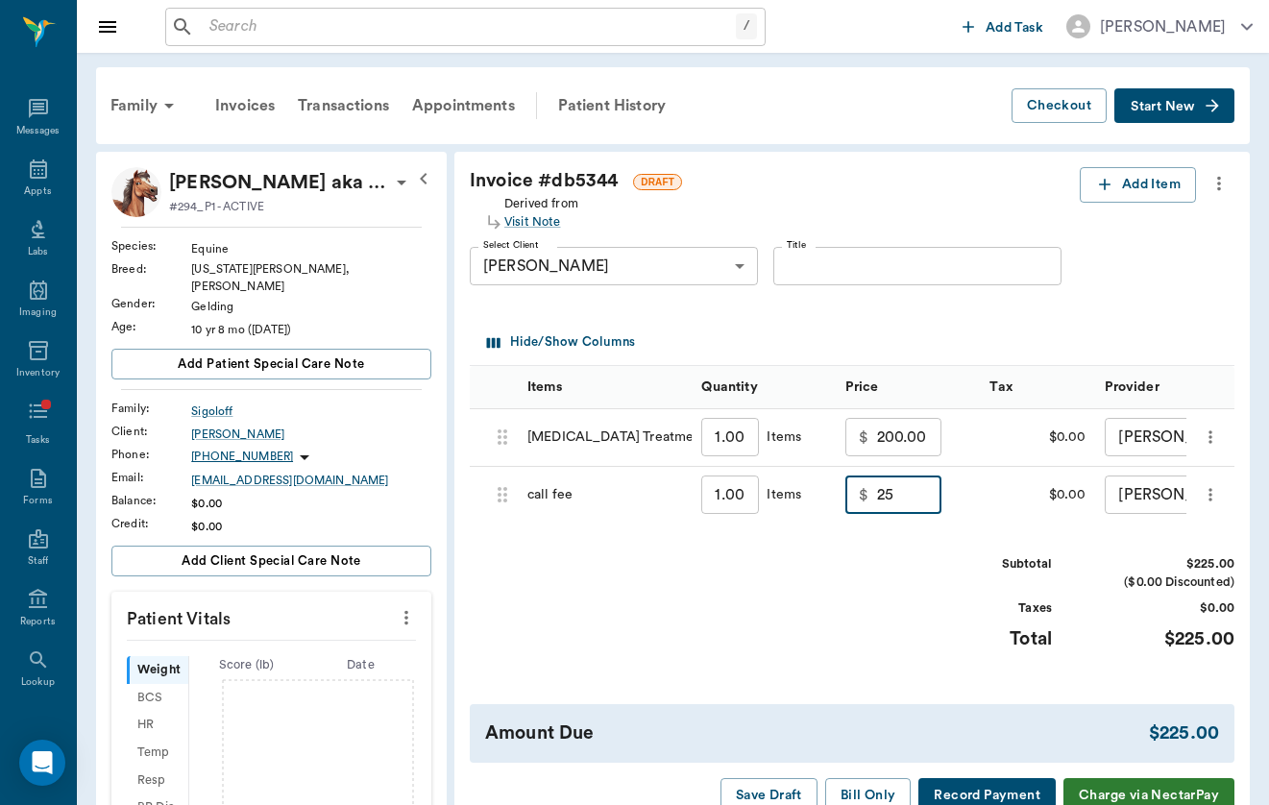
type input "25.00"
click at [937, 537] on div "Invoice # db5344 DRAFT Derived from Visit Note Add Item Select Client [PERSON_N…" at bounding box center [851, 490] width 795 height 677
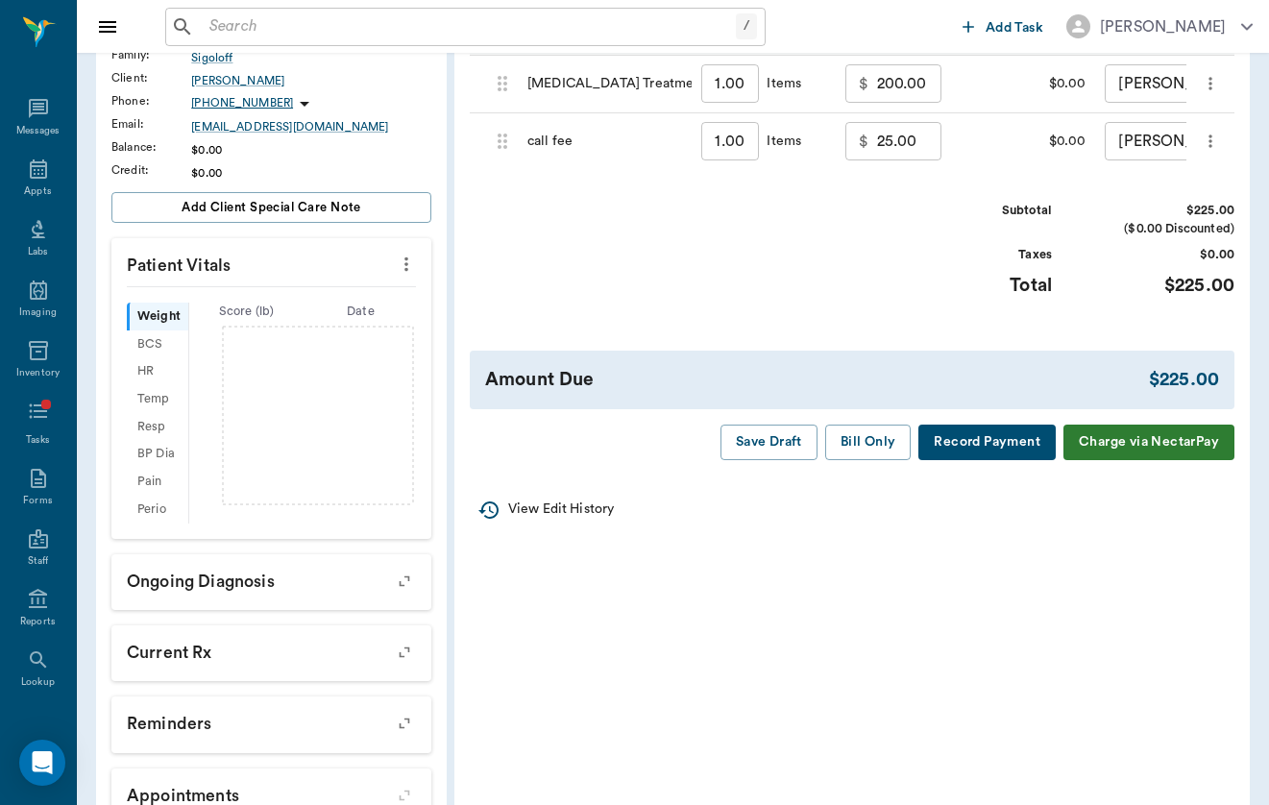
scroll to position [394, 0]
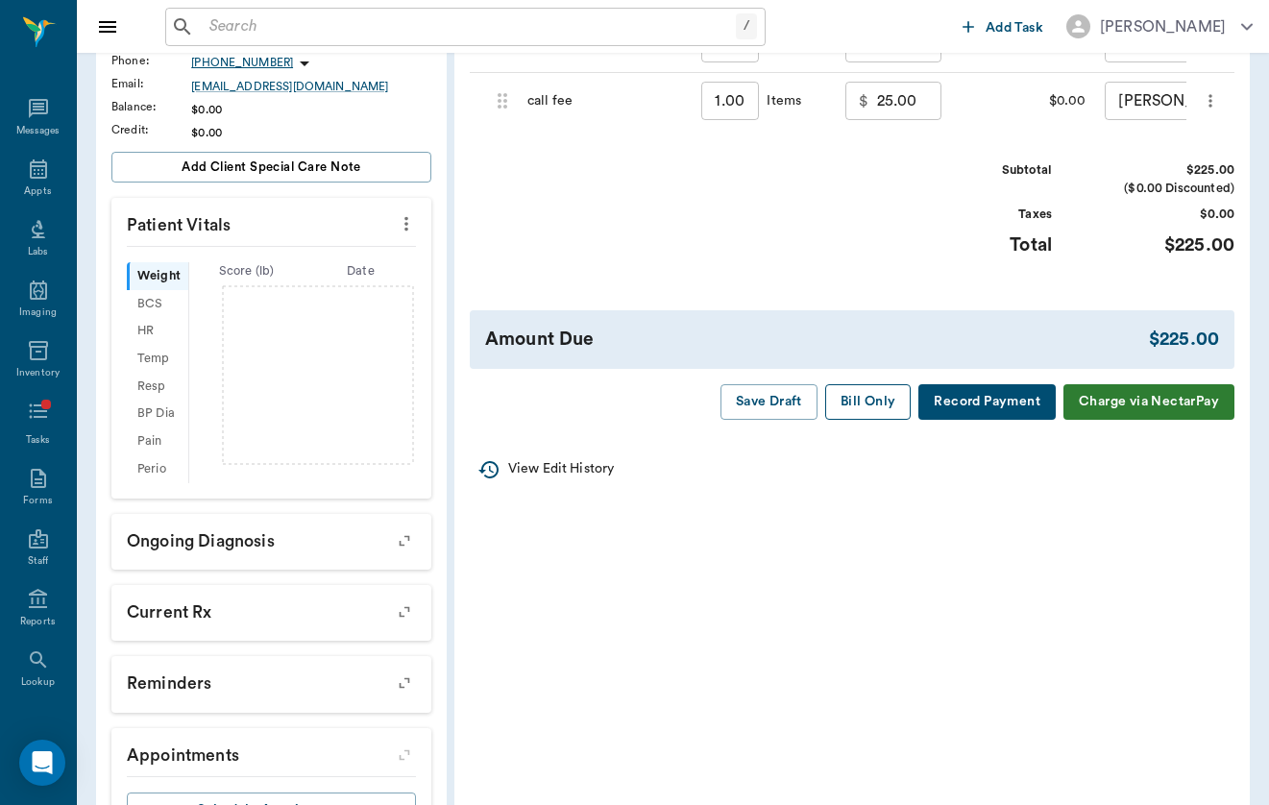
click at [876, 403] on button "Bill Only" at bounding box center [868, 402] width 86 height 36
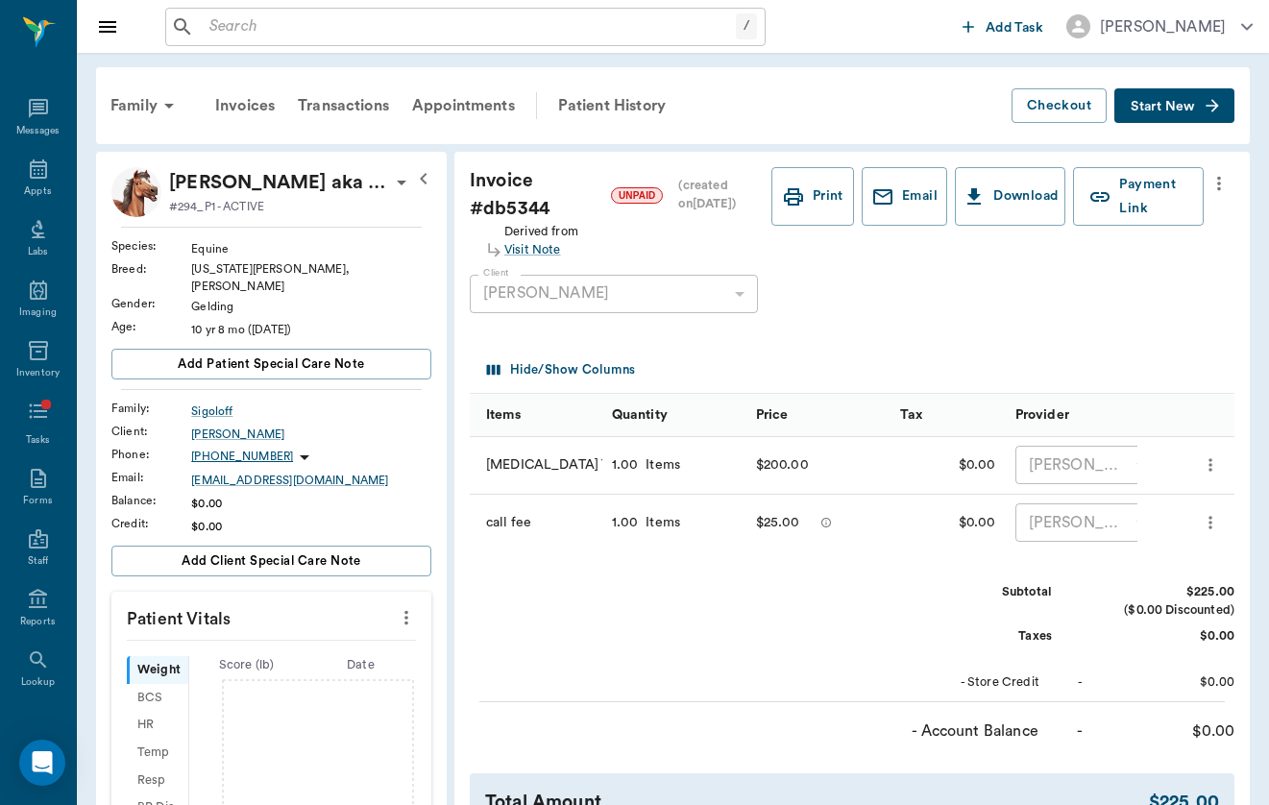
scroll to position [0, 0]
click at [663, 93] on div "Patient History" at bounding box center [612, 106] width 131 height 46
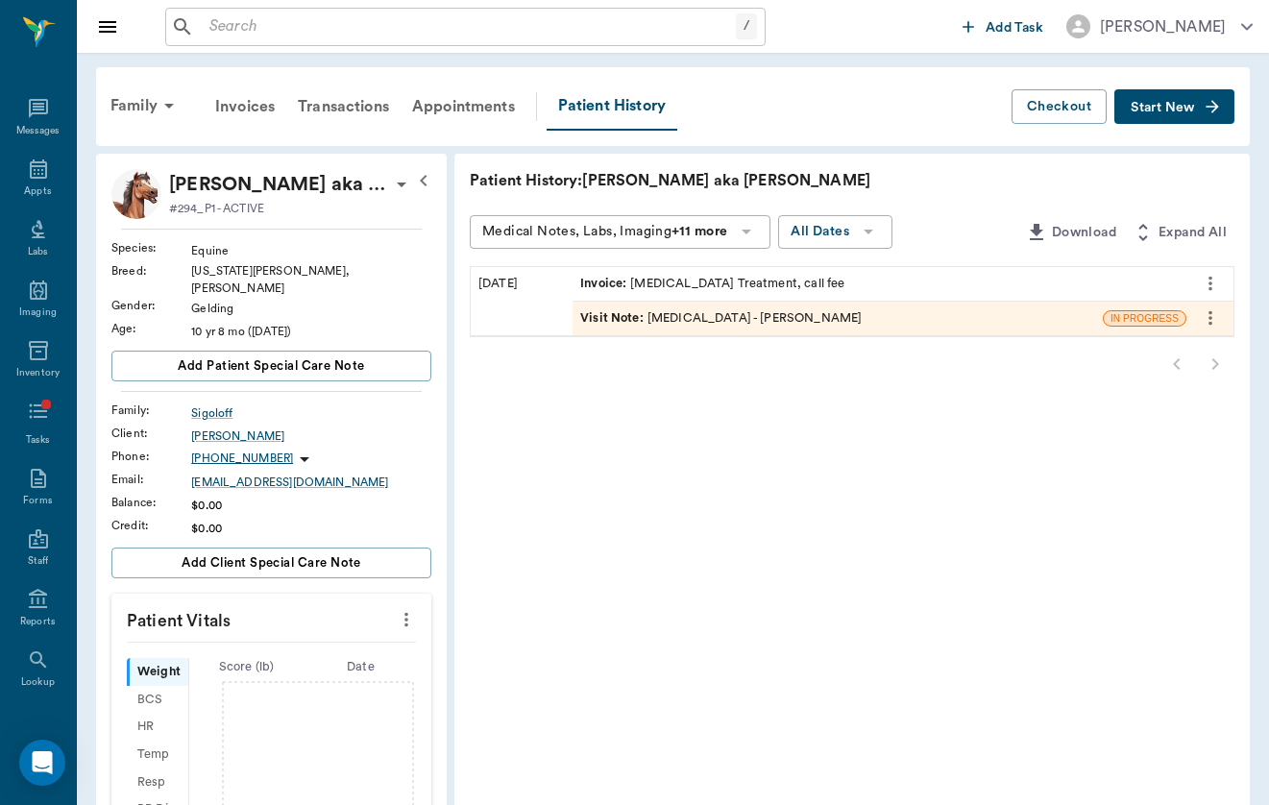
click at [608, 311] on div "Visit Note : [MEDICAL_DATA] - [PERSON_NAME]" at bounding box center [720, 318] width 281 height 18
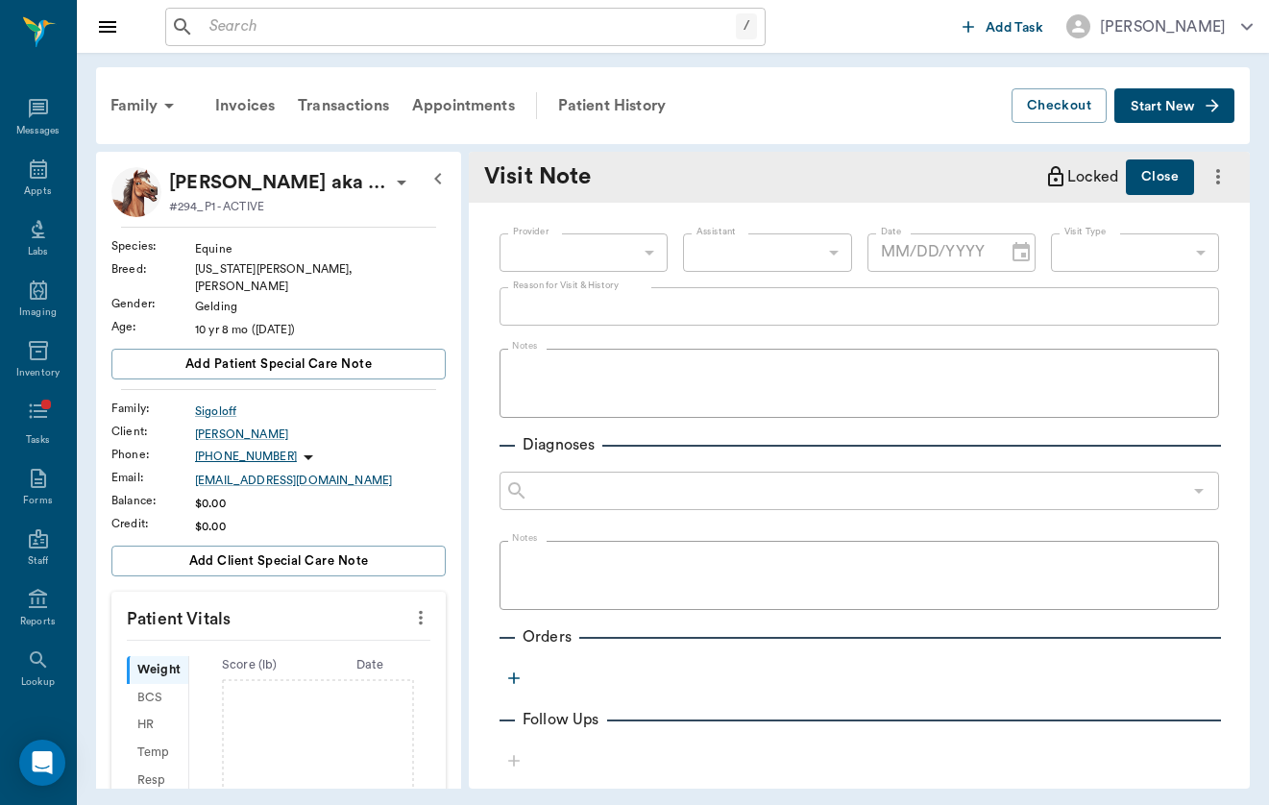
type input "649b3e03b5bc7e03f9326794"
type input "[DATE]"
type input "65d2c202a8044d23520120ce"
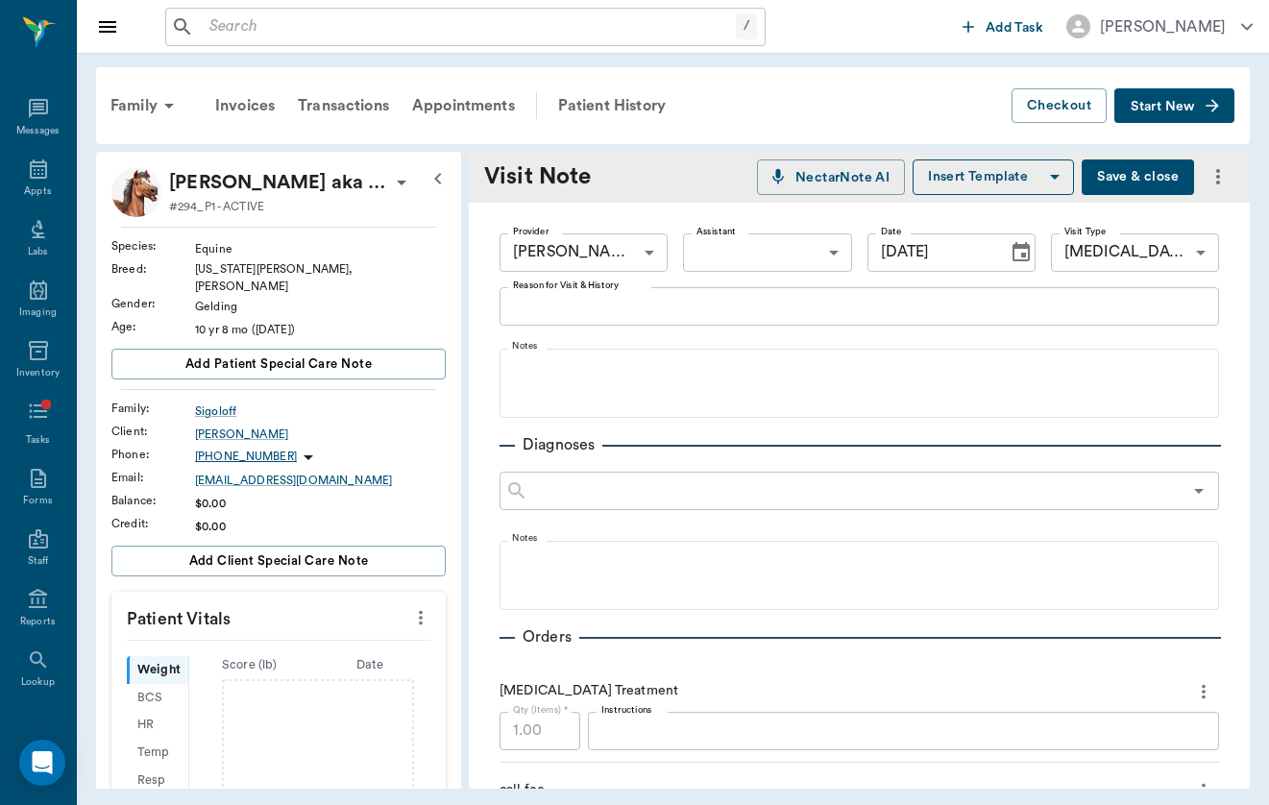
click at [1009, 255] on button "Choose date, selected date is Sep 17, 2025" at bounding box center [1021, 252] width 38 height 38
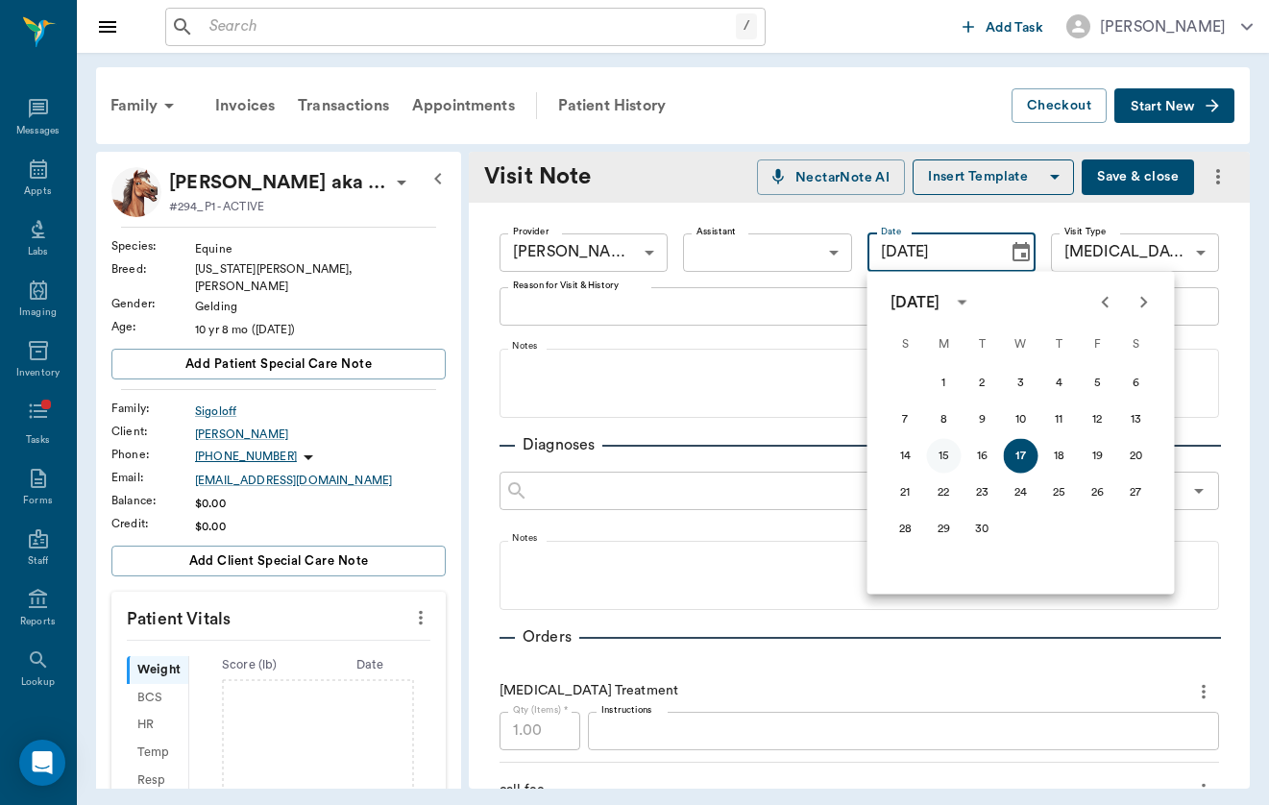
click at [948, 452] on button "15" at bounding box center [944, 456] width 35 height 35
type input "[DATE]"
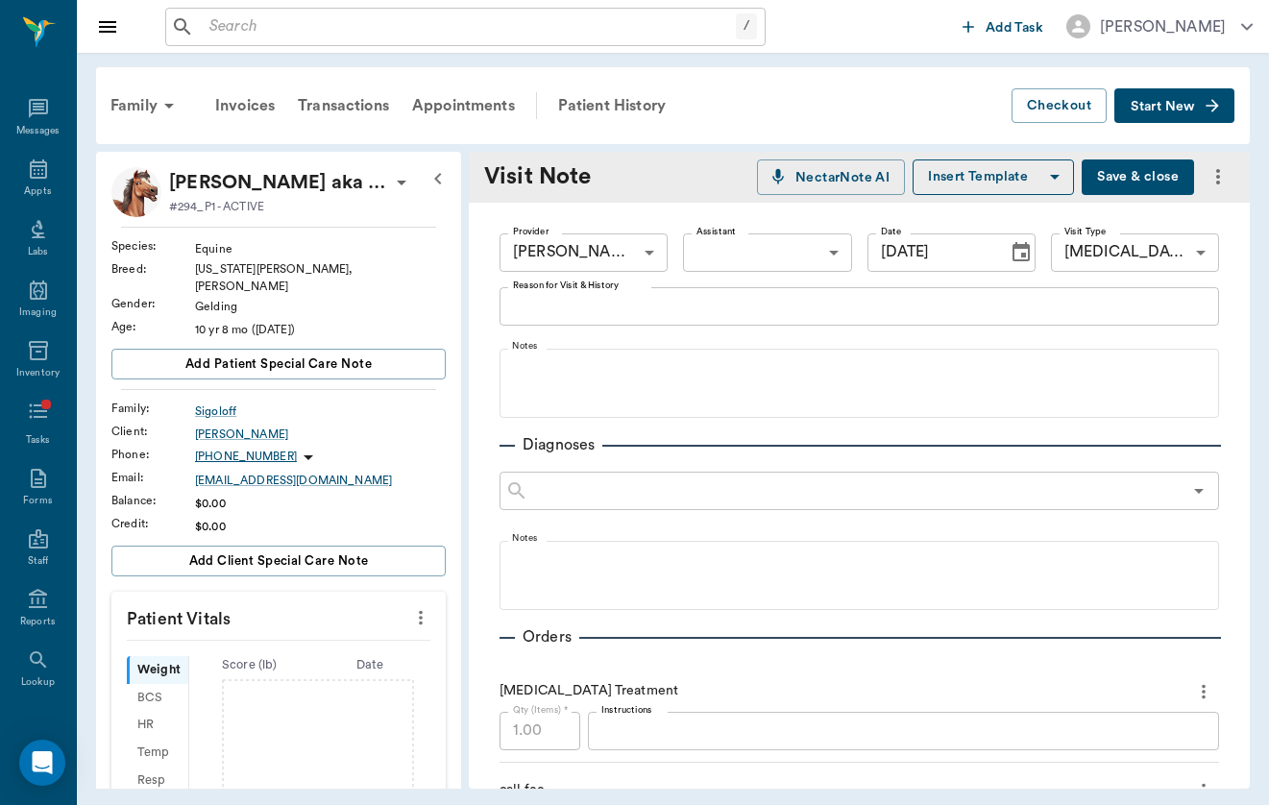
click at [1158, 168] on button "Save & close" at bounding box center [1138, 177] width 112 height 36
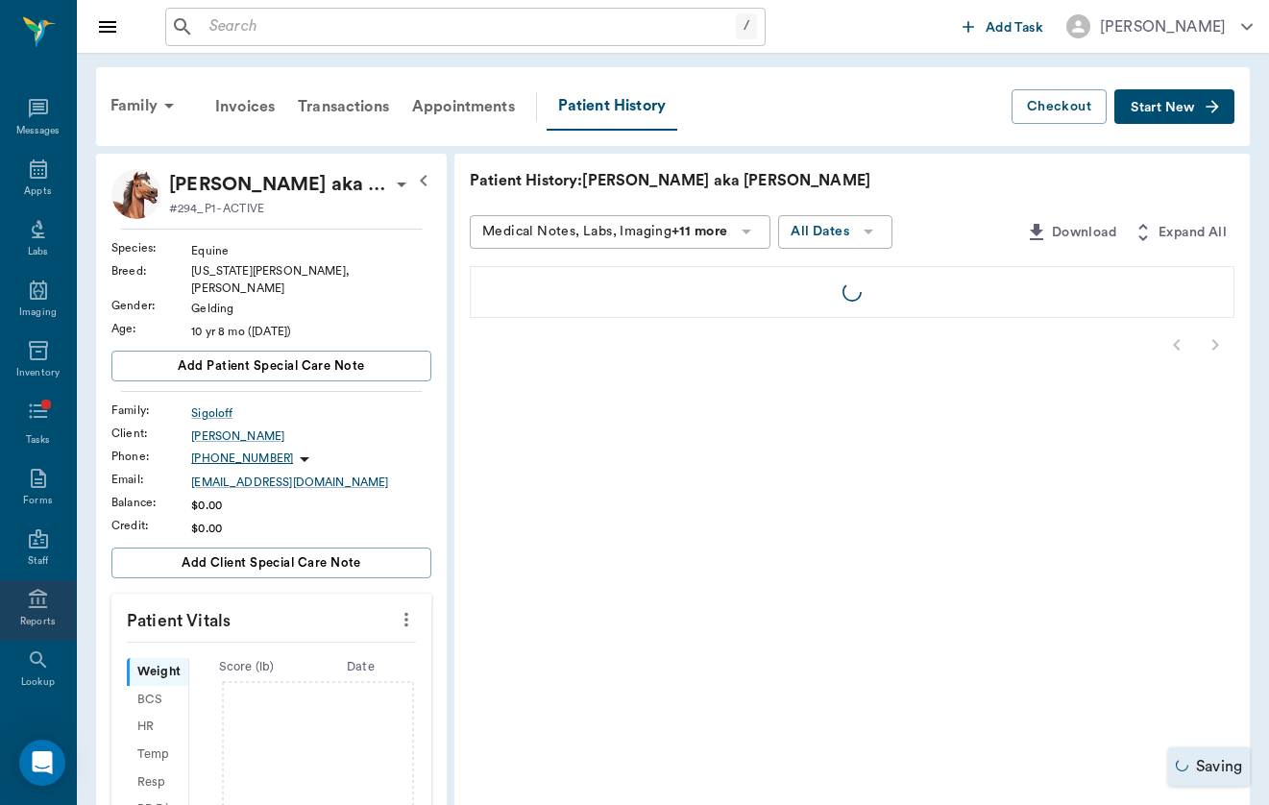
click at [55, 624] on div "Reports" at bounding box center [38, 622] width 36 height 14
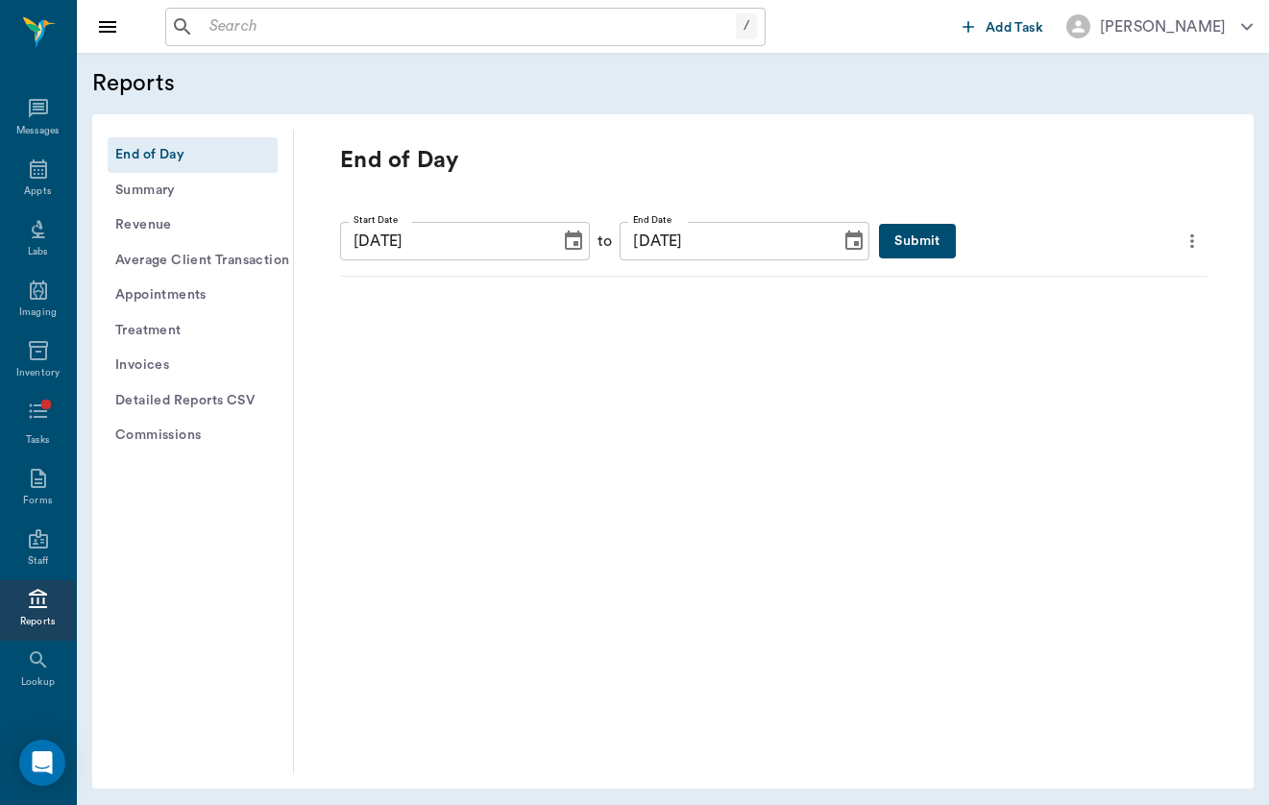
click at [576, 236] on icon "Choose date, selected date is Sep 17, 2025" at bounding box center [573, 240] width 17 height 19
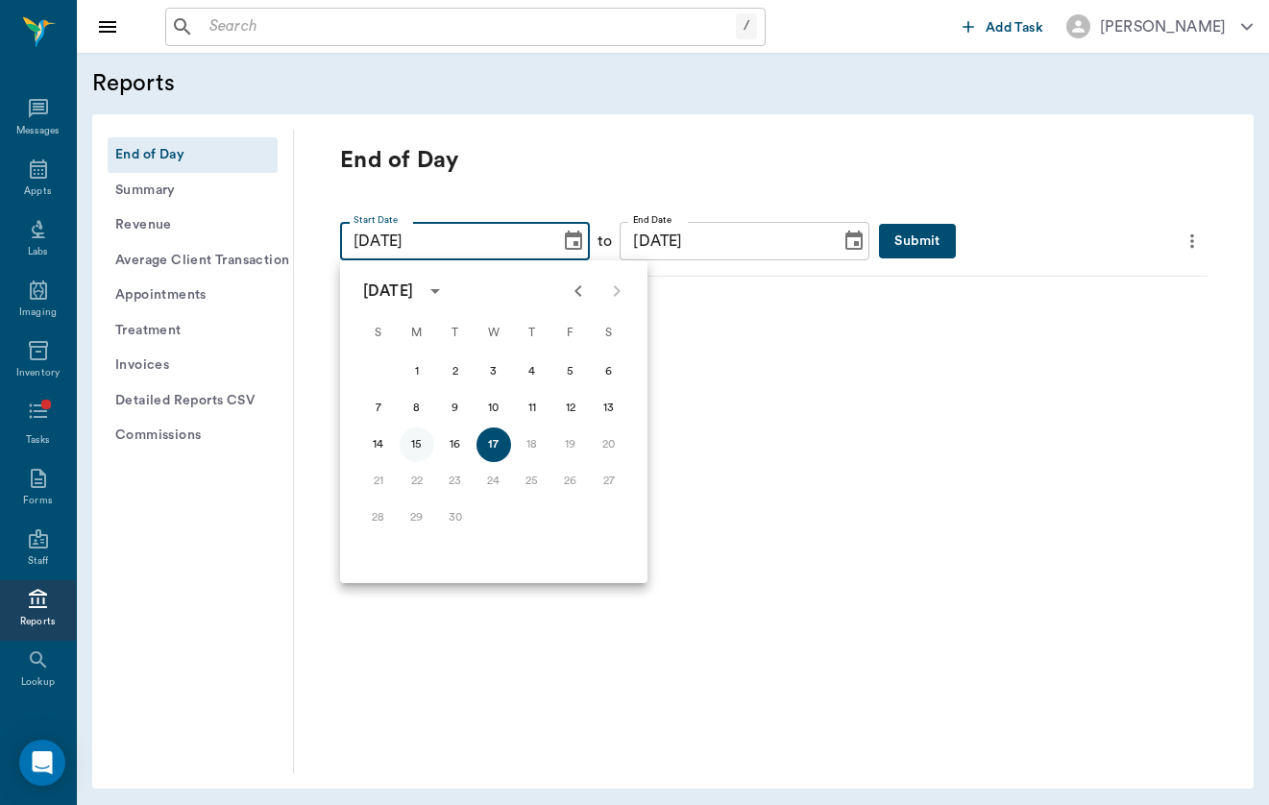
click at [411, 444] on button "15" at bounding box center [417, 445] width 35 height 35
type input "[DATE]"
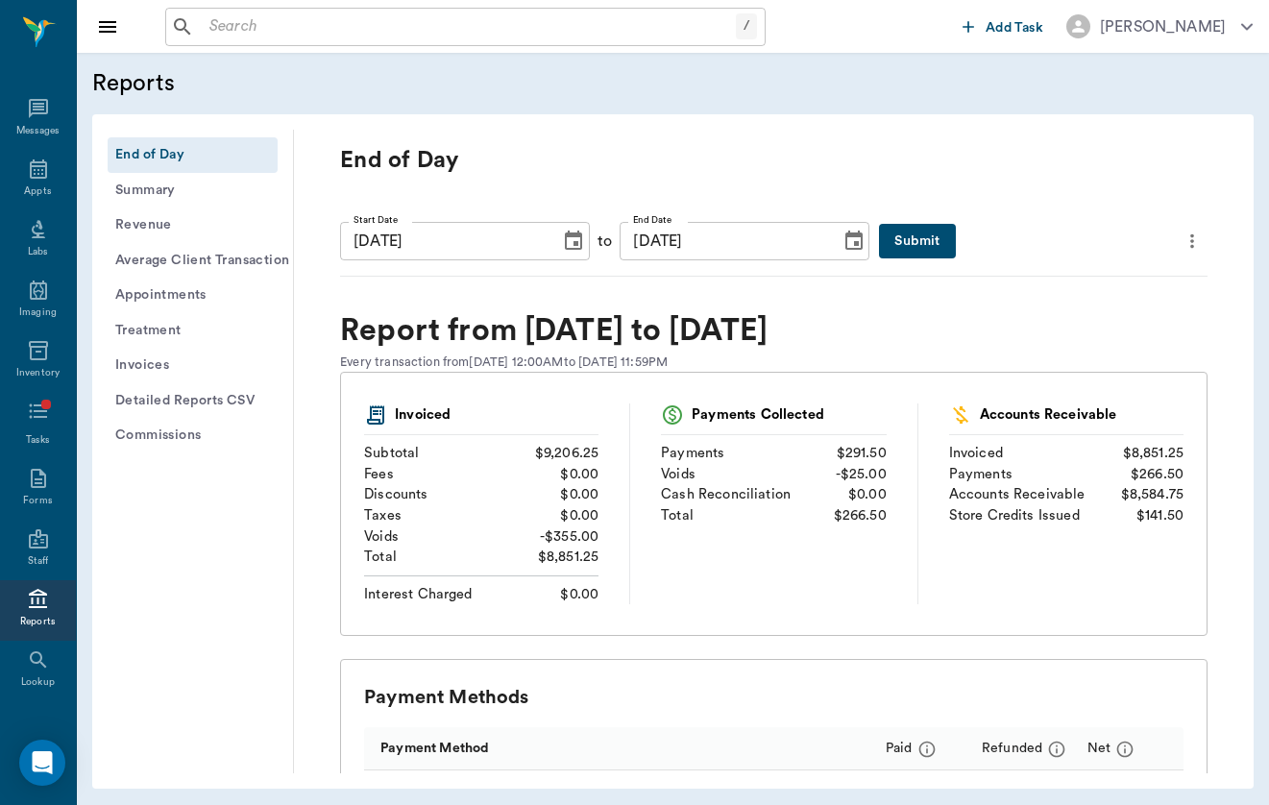
click at [940, 245] on button "Submit" at bounding box center [917, 242] width 76 height 36
